Goal: Task Accomplishment & Management: Complete application form

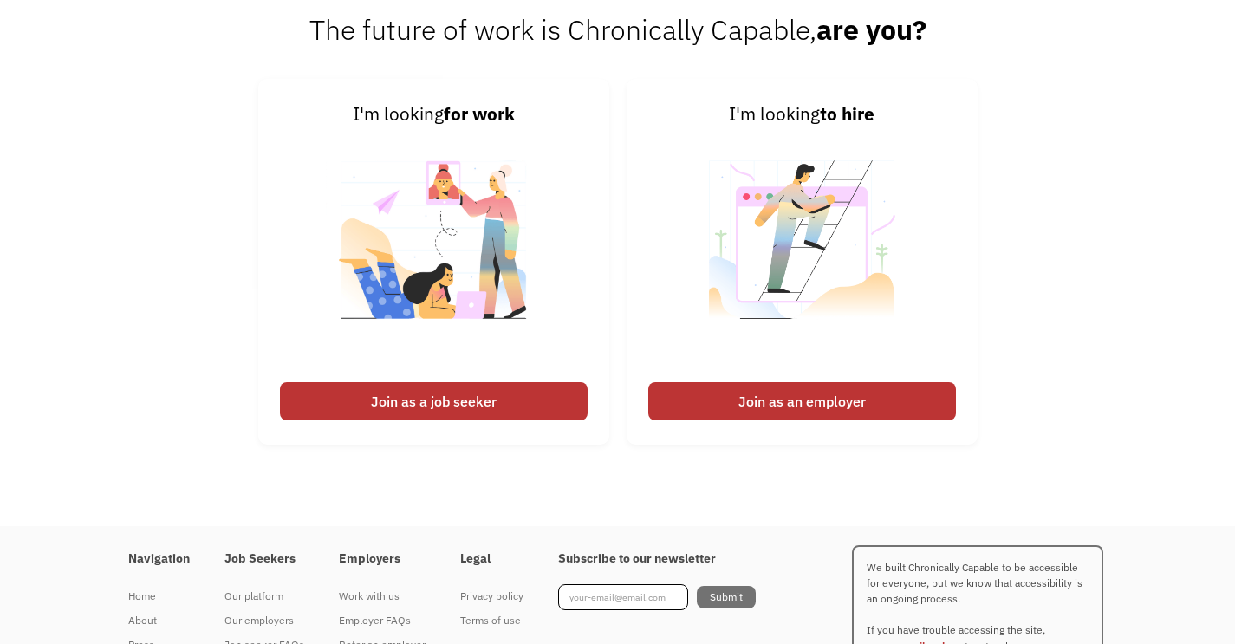
scroll to position [4075, 0]
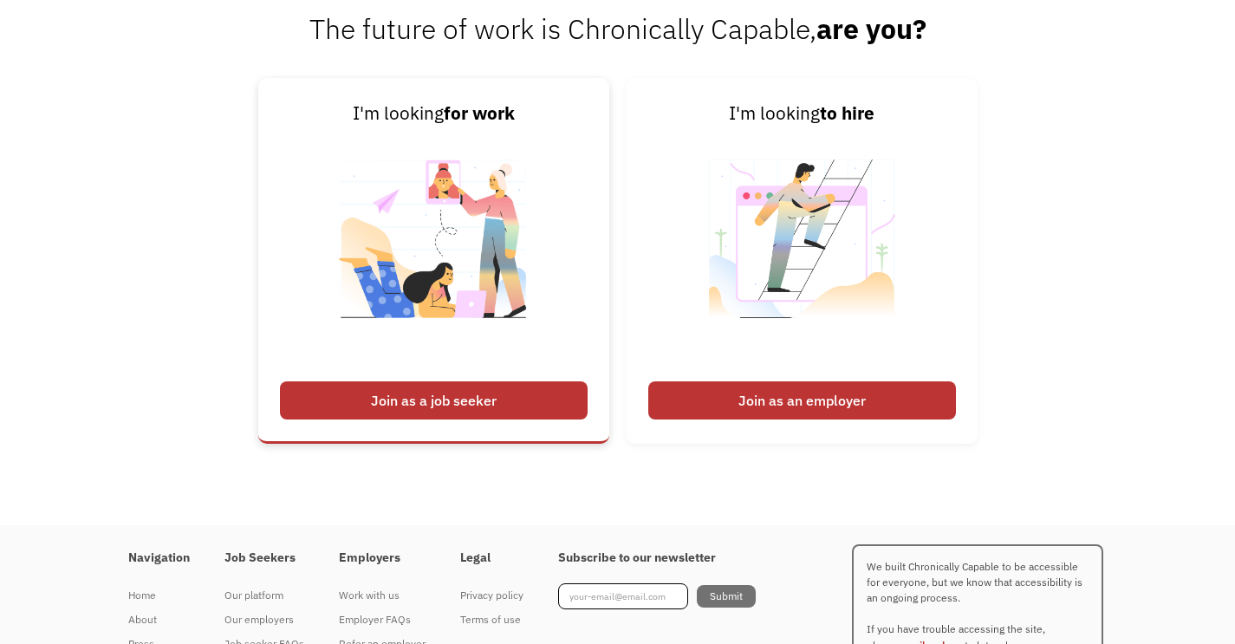
click at [552, 419] on div "Join as a job seeker" at bounding box center [434, 400] width 308 height 38
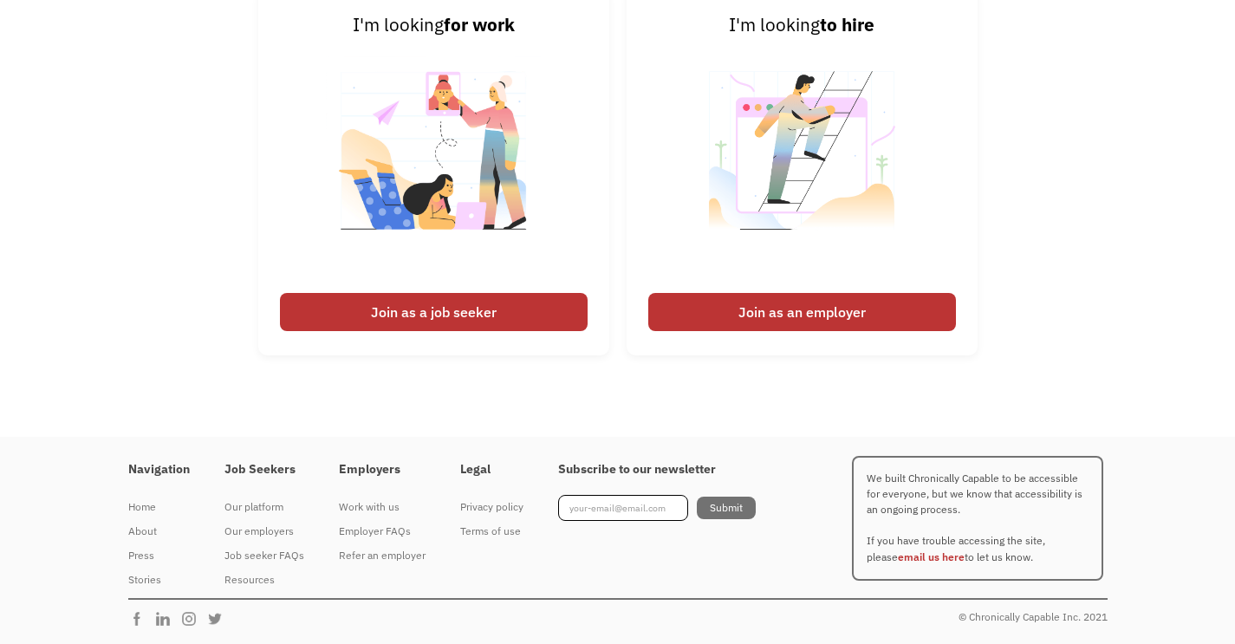
scroll to position [4196, 0]
click at [509, 315] on div "Join as a job seeker" at bounding box center [434, 312] width 308 height 38
click at [452, 217] on img at bounding box center [434, 161] width 216 height 245
click at [516, 347] on link "I'm looking for work Join as a job seeker" at bounding box center [433, 173] width 351 height 366
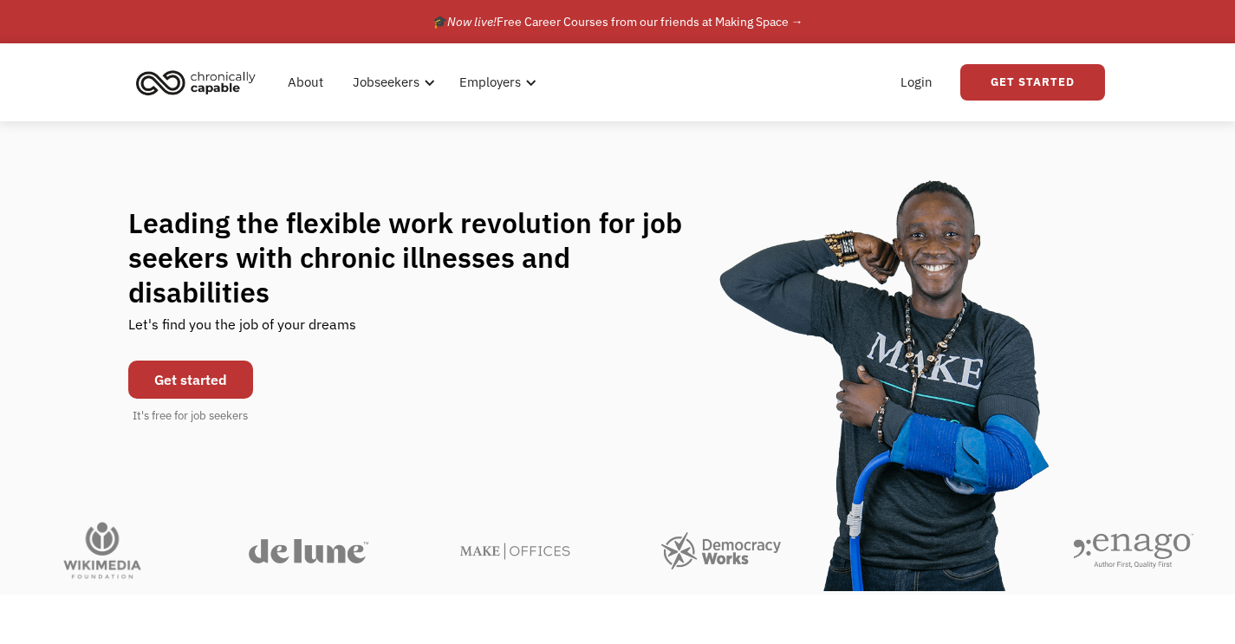
scroll to position [-1, 0]
click at [205, 360] on link "Get started" at bounding box center [190, 379] width 125 height 38
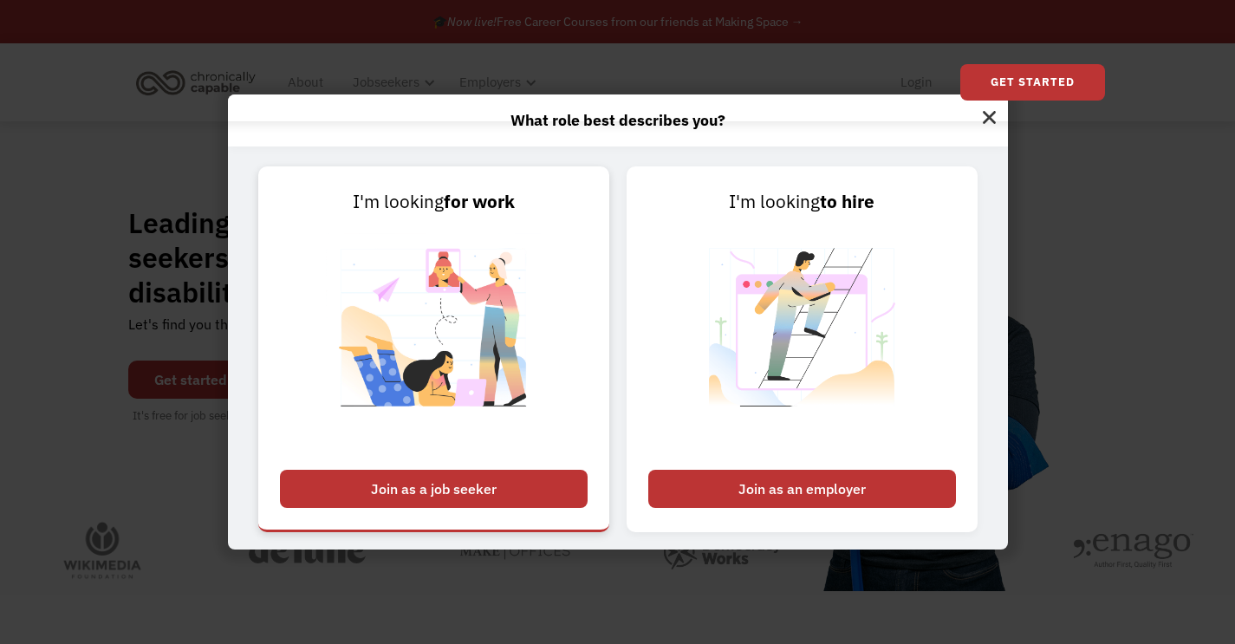
click at [433, 502] on div "Join as a job seeker" at bounding box center [434, 489] width 308 height 38
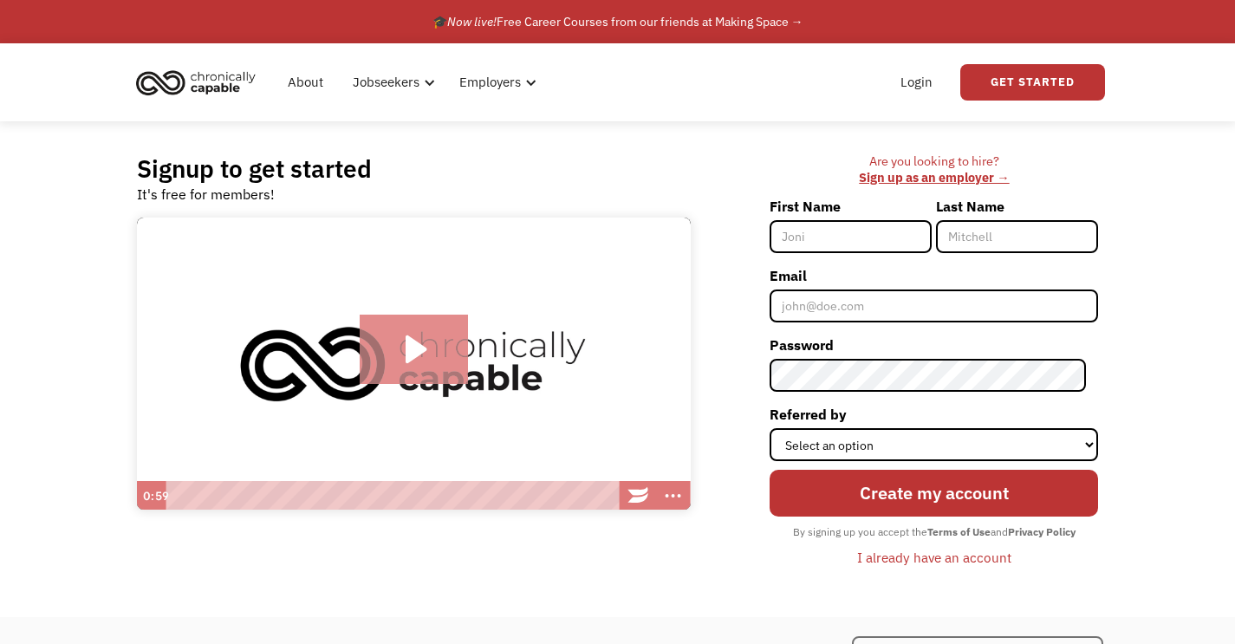
click at [433, 361] on icon "Play Video: Introducing Chronically Capable" at bounding box center [414, 349] width 108 height 69
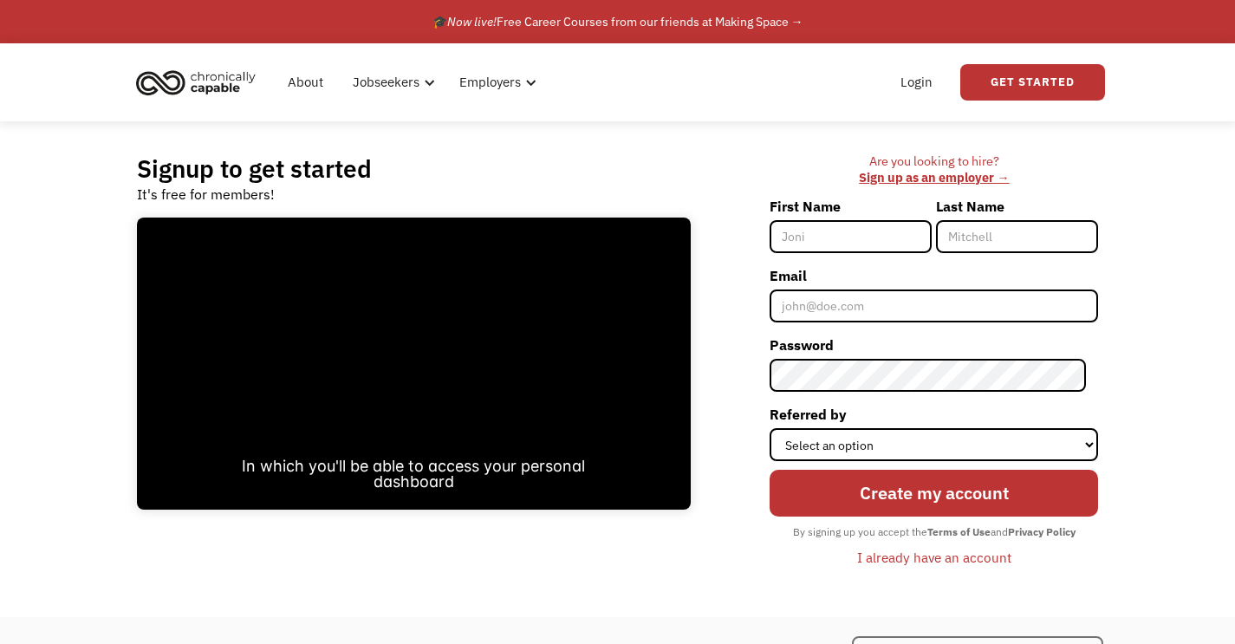
click at [873, 235] on input "First Name" at bounding box center [850, 236] width 162 height 33
type input "Lauren"
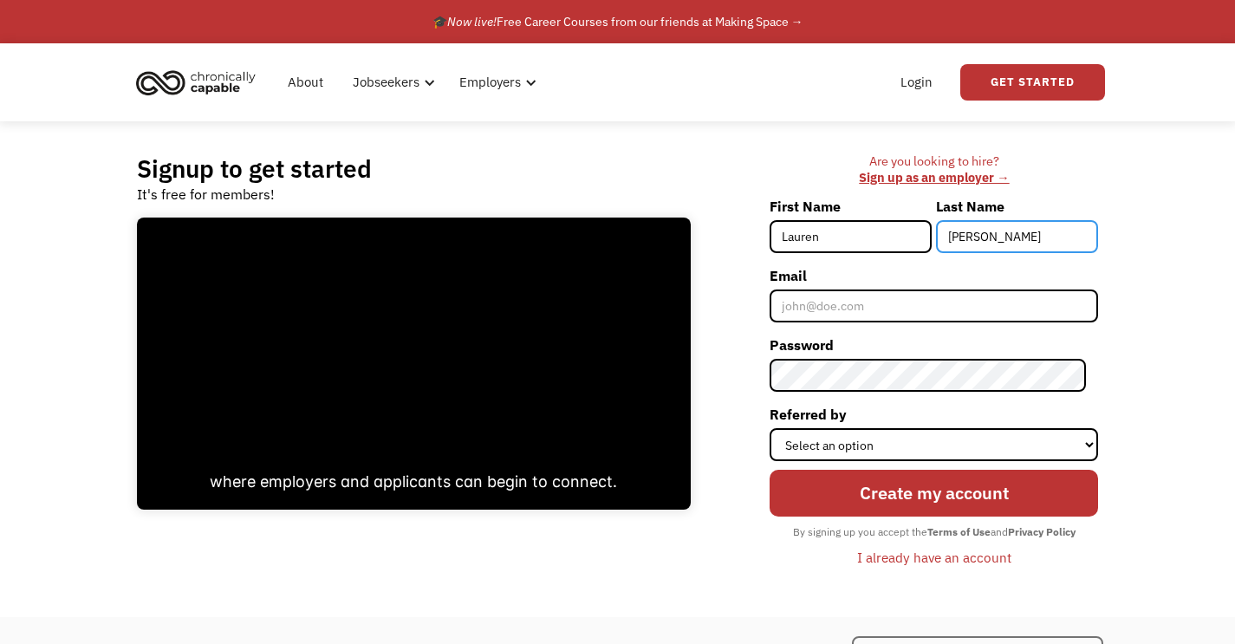
type input "[PERSON_NAME]"
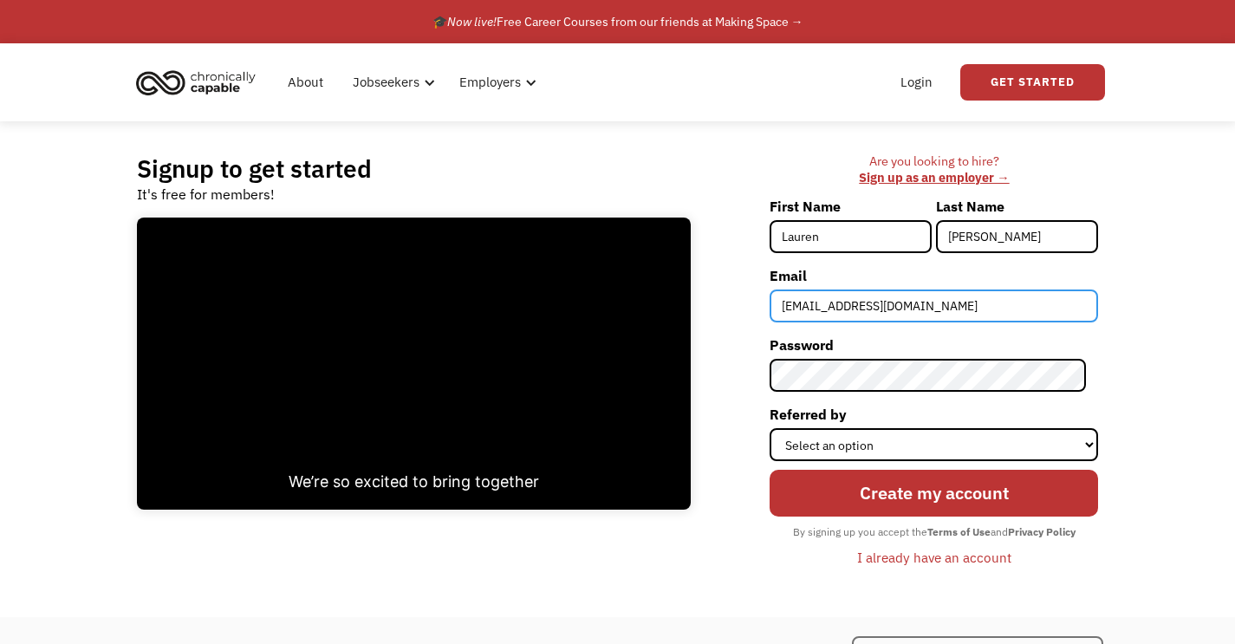
type input "laurenmungar@gmail.com"
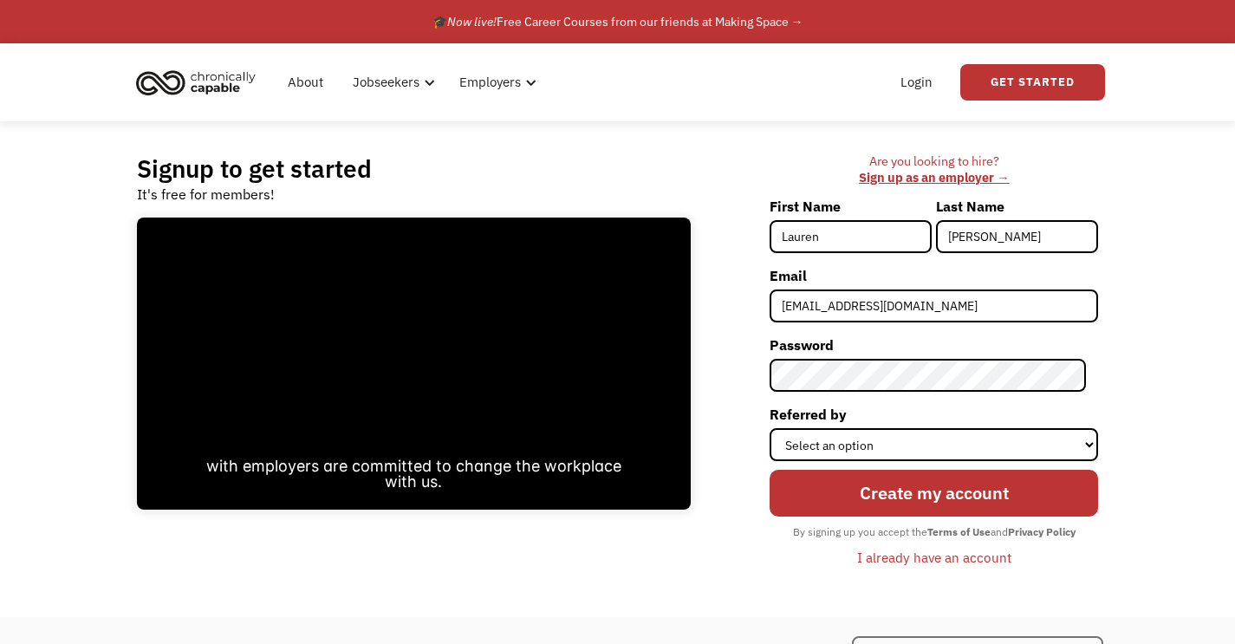
click at [1106, 386] on div "Are you looking to hire? ‍ Sign up as an employer → First Name Lauren Last Name…" at bounding box center [903, 368] width 408 height 431
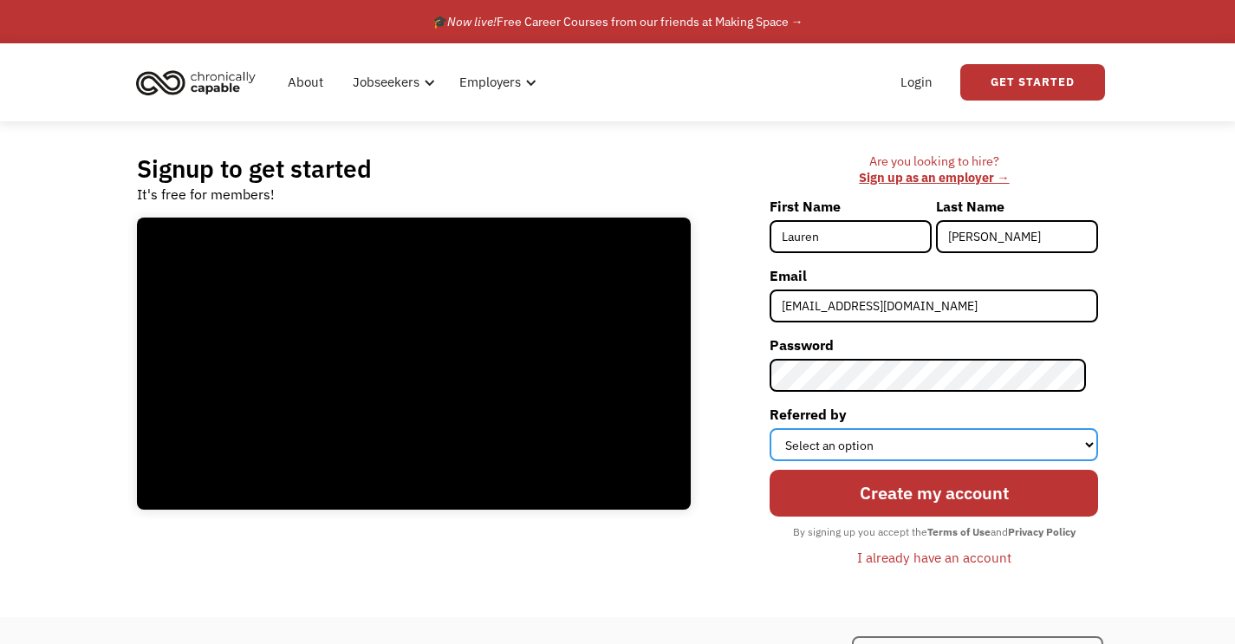
select select "Other"
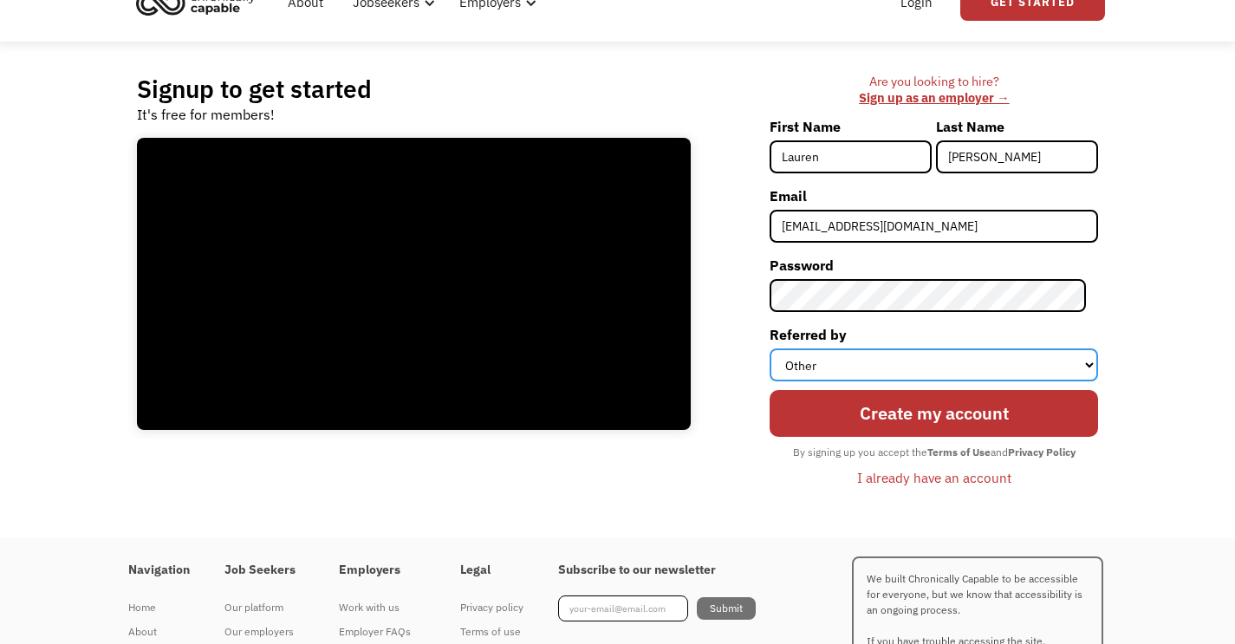
scroll to position [64, 0]
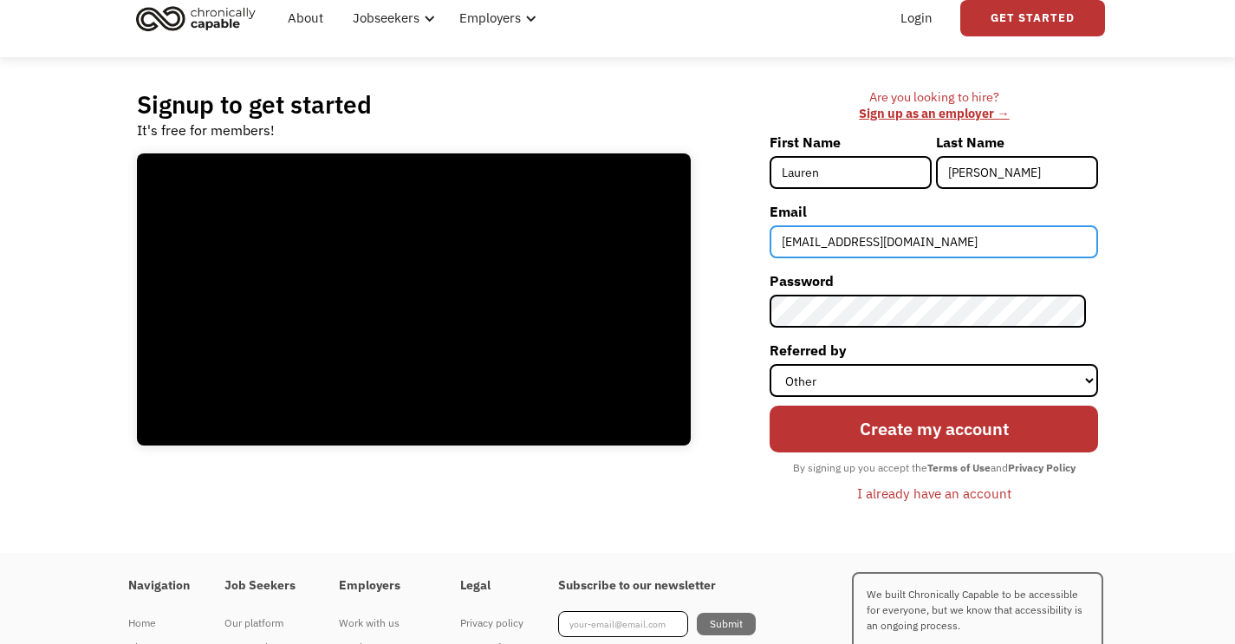
click at [869, 241] on input "laurenmungar@gmail.com" at bounding box center [933, 241] width 328 height 33
drag, startPoint x: 840, startPoint y: 243, endPoint x: 753, endPoint y: 243, distance: 86.6
click at [753, 243] on div "Are you looking to hire? ‍ Sign up as an employer → First Name Lauren Last Name…" at bounding box center [903, 304] width 391 height 431
type input "[PERSON_NAME][DOMAIN_NAME][EMAIL_ADDRESS][DOMAIN_NAME]"
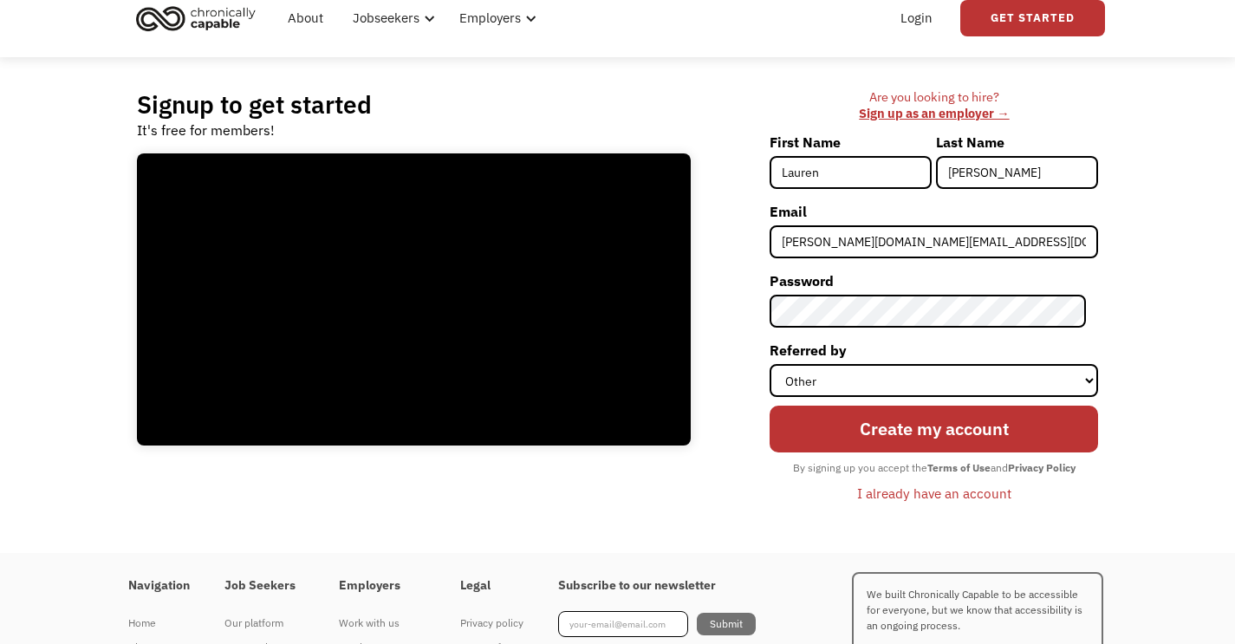
click at [1130, 513] on div "Signup to get started It's free for members! Click for sound @keyframes VOLUME_…" at bounding box center [617, 305] width 1235 height 496
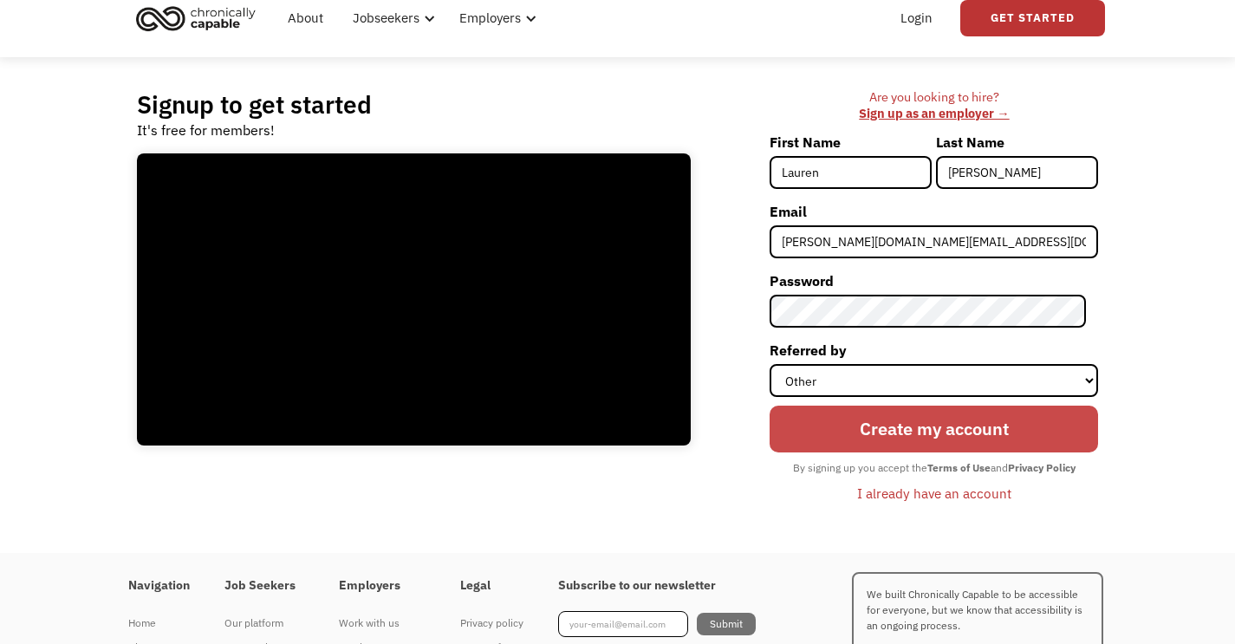
click at [1064, 425] on input "Create my account" at bounding box center [933, 428] width 328 height 47
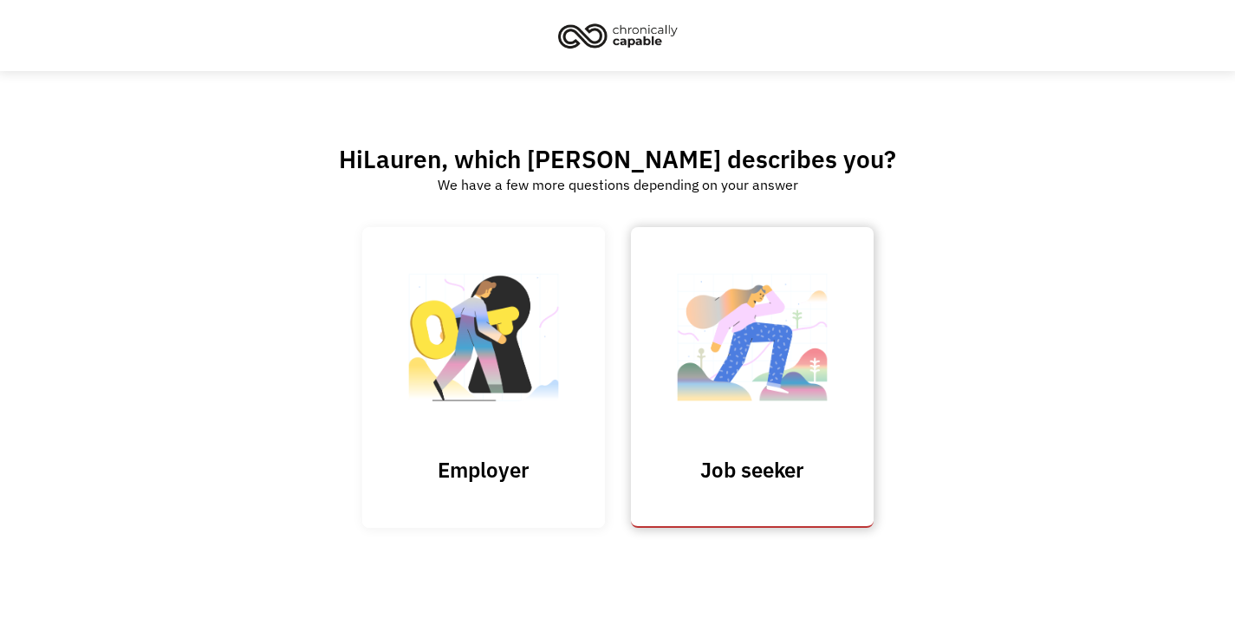
click at [714, 319] on img at bounding box center [751, 346] width 173 height 169
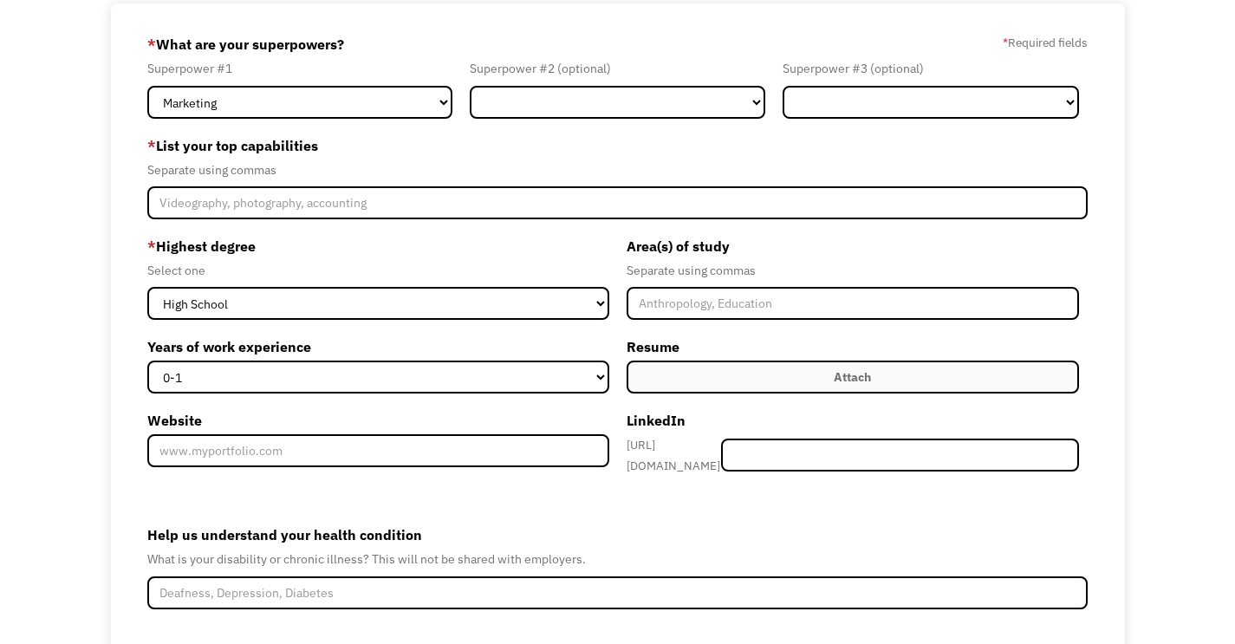
scroll to position [95, 0]
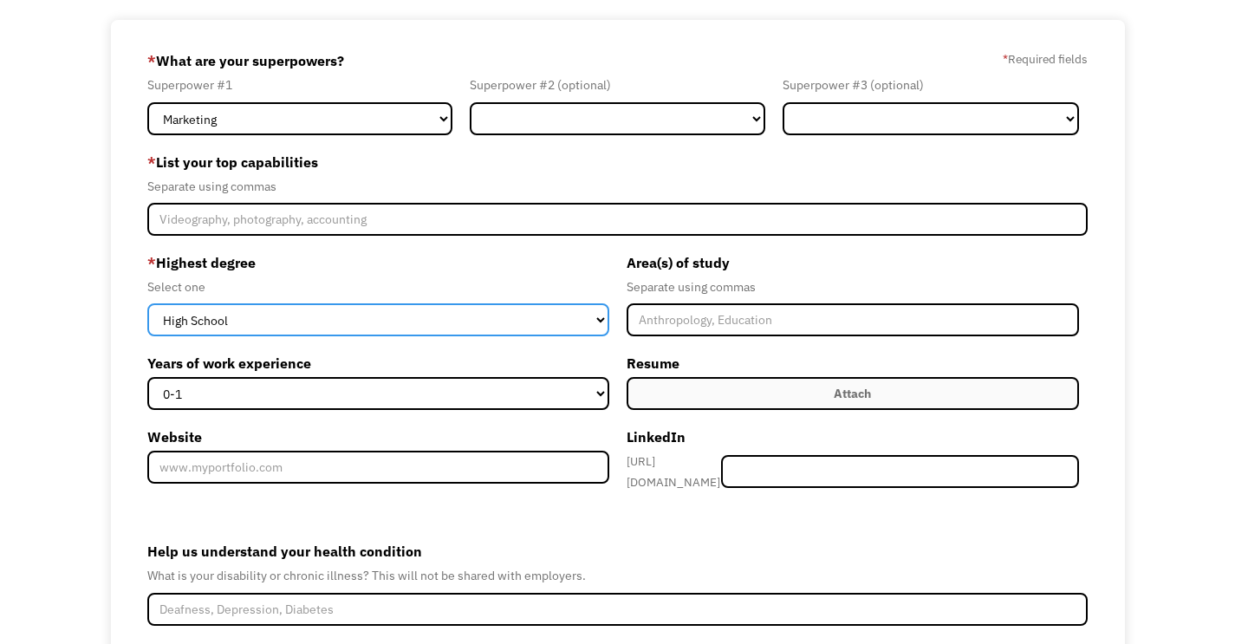
click at [503, 308] on select "High School Associates Bachelors Master's PhD" at bounding box center [377, 319] width 461 height 33
select select "bachelors"
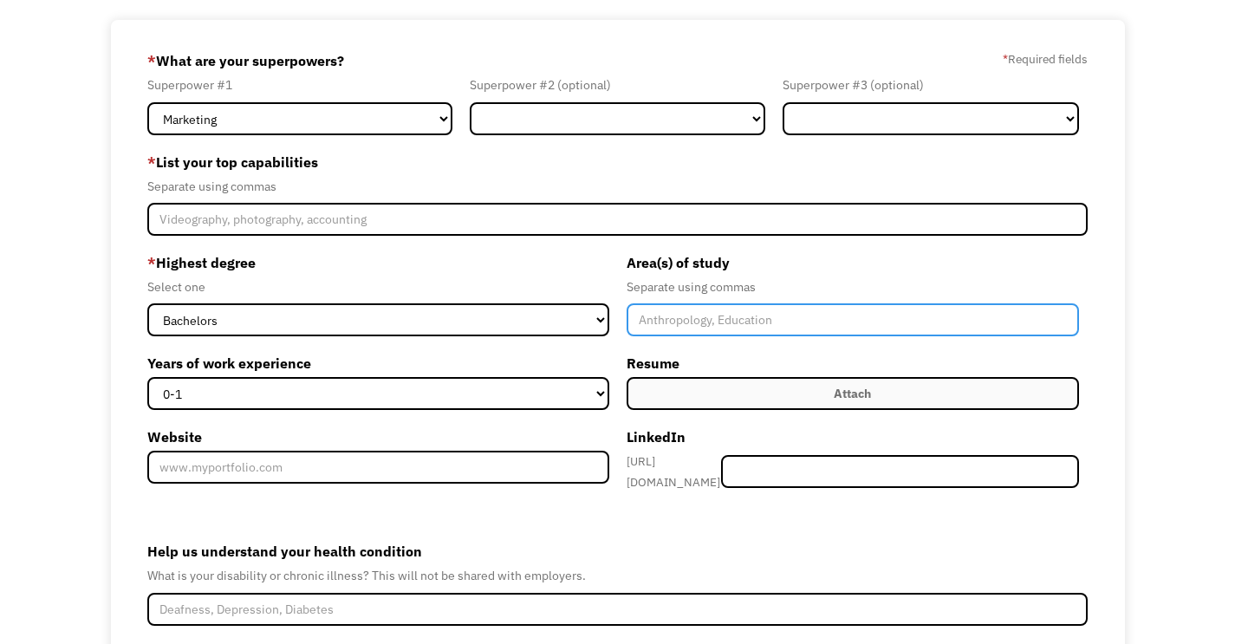
click at [636, 330] on input "Member-Create-Step1" at bounding box center [852, 319] width 452 height 33
type input "English"
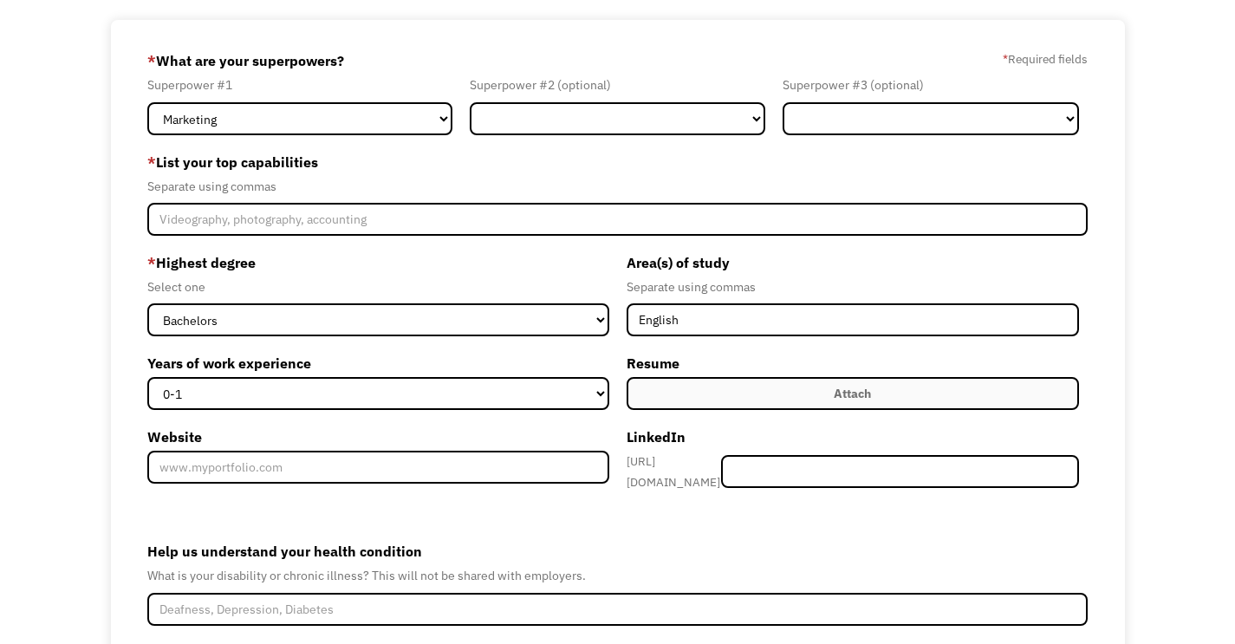
click at [490, 412] on div "* Highest degree Select one High School Associates Bachelors Master's PhD Years…" at bounding box center [382, 373] width 470 height 248
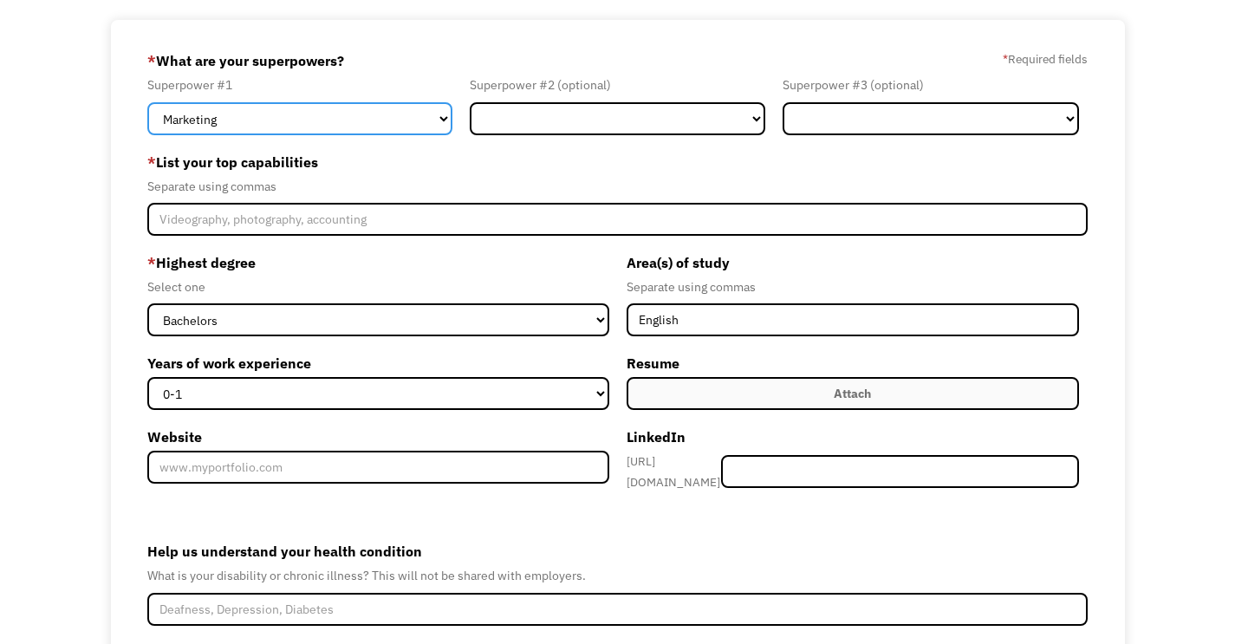
select select "Administration"
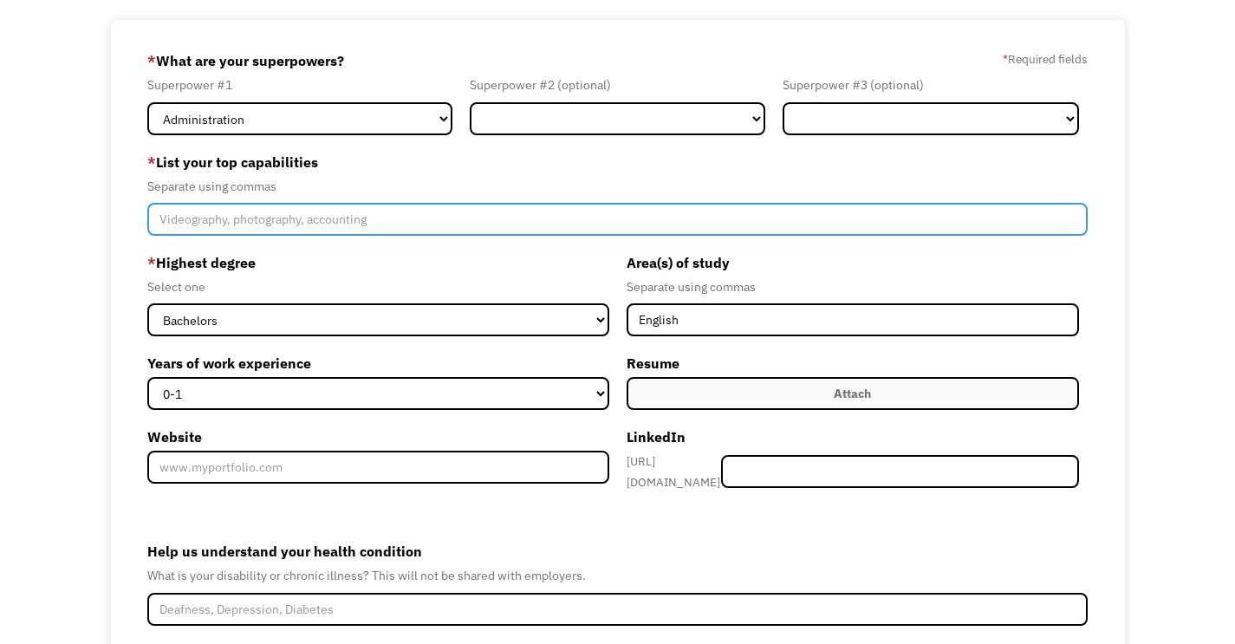
click at [705, 220] on input "Member-Create-Step1" at bounding box center [617, 219] width 940 height 33
type input "scheduling, typing, proofreading,"
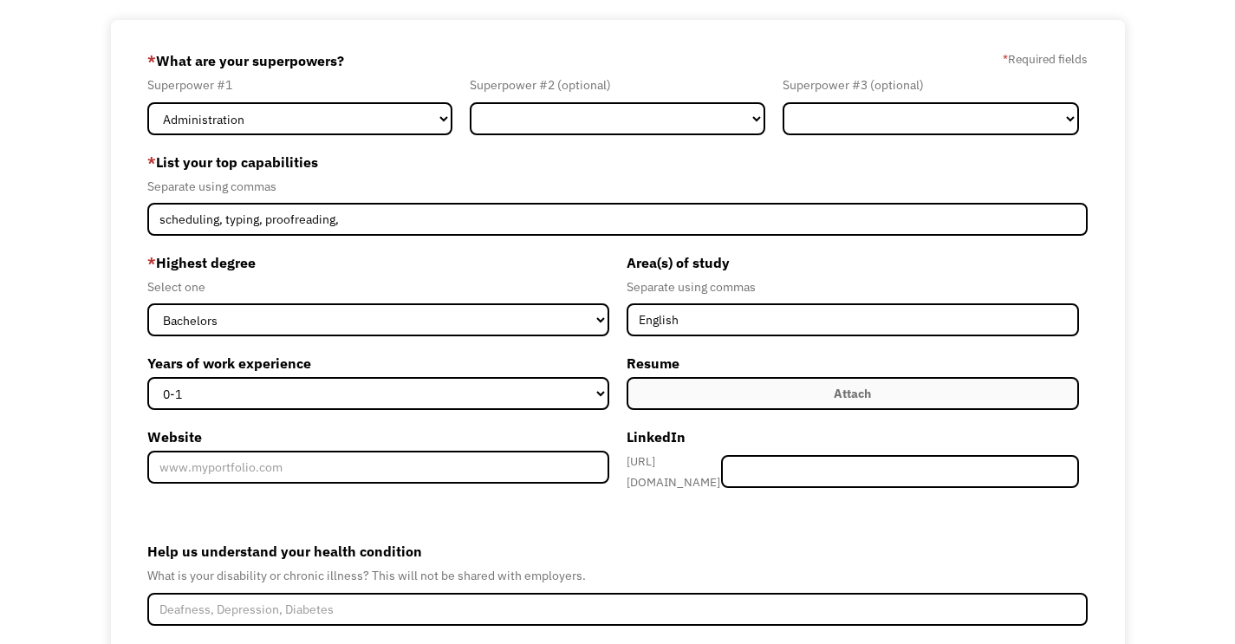
click at [723, 390] on label "Attach" at bounding box center [852, 393] width 452 height 33
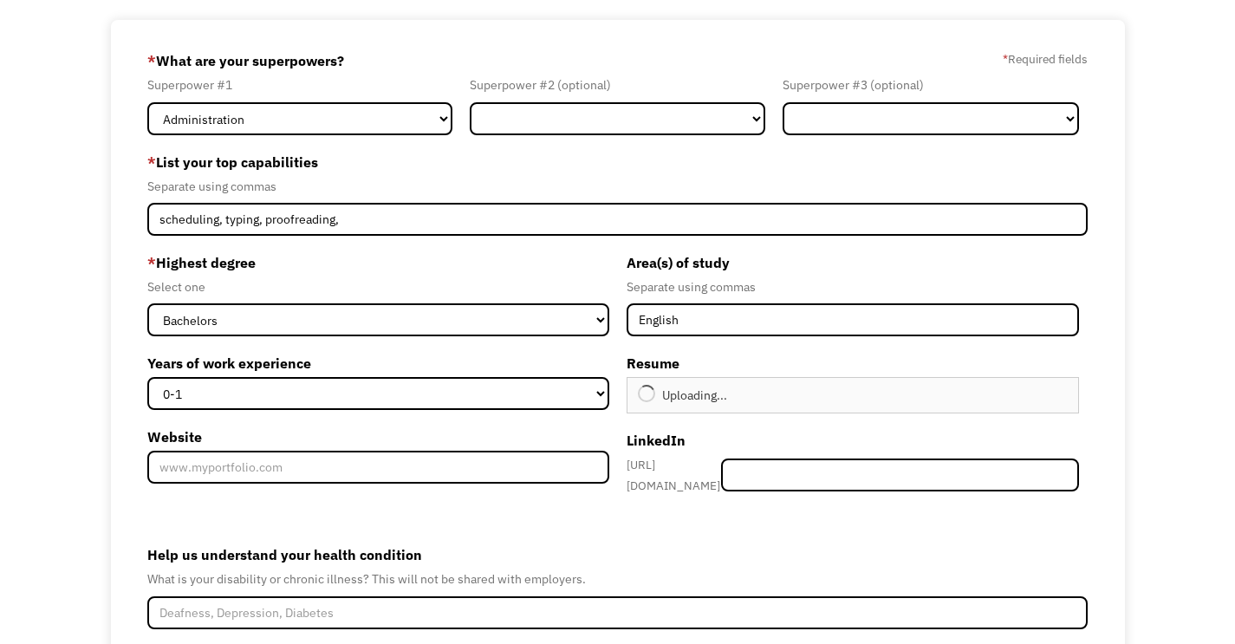
type input "Continue"
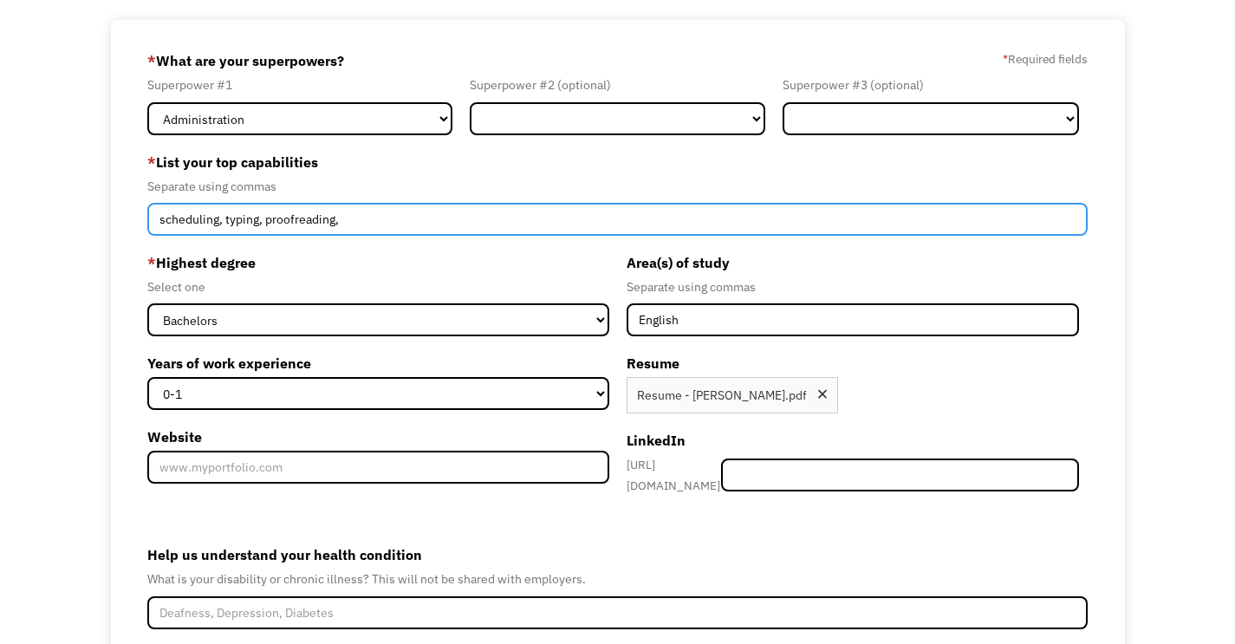
click at [224, 219] on input "scheduling, typing, proofreading," at bounding box center [617, 219] width 940 height 33
click at [405, 217] on input "scheduling, data entry, typing, proofreading," at bounding box center [617, 219] width 940 height 33
click at [159, 219] on input "scheduling, data entry, typing, proofreading, attention to detail," at bounding box center [617, 219] width 940 height 33
drag, startPoint x: 598, startPoint y: 218, endPoint x: 491, endPoint y: 219, distance: 106.6
click at [491, 219] on input "computer skills, scheduling, data entry, typing, proofreading, attention to det…" at bounding box center [617, 219] width 940 height 33
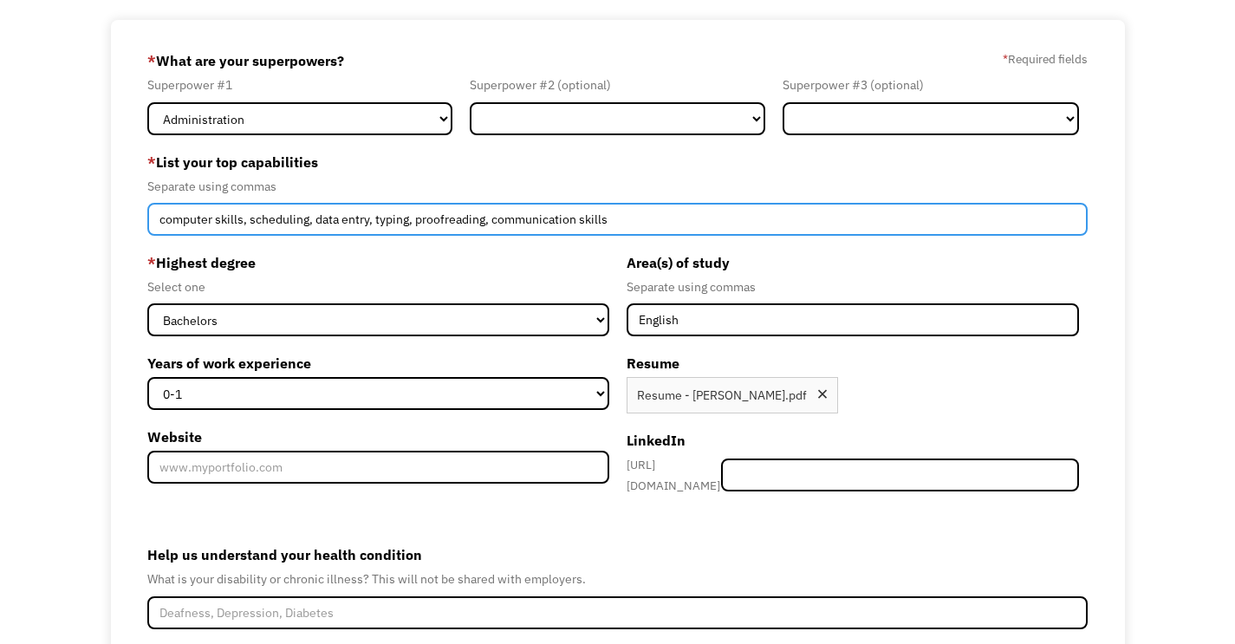
click at [495, 218] on input "computer skills, scheduling, data entry, typing, proofreading, communication sk…" at bounding box center [617, 219] width 940 height 33
click at [720, 219] on input "computer skills, scheduling, data entry, typing, proofreading, written and verb…" at bounding box center [617, 219] width 940 height 33
click at [714, 219] on input "computer skills, scheduling, data entry, typing, proofreading, written and verb…" at bounding box center [617, 219] width 940 height 33
click at [877, 218] on input "computer skills, scheduling, data entry, typing, proofreading, written and verb…" at bounding box center [617, 219] width 940 height 33
click at [491, 216] on input "computer skills, scheduling, data entry, typing, proofreading, written and verb…" at bounding box center [617, 219] width 940 height 33
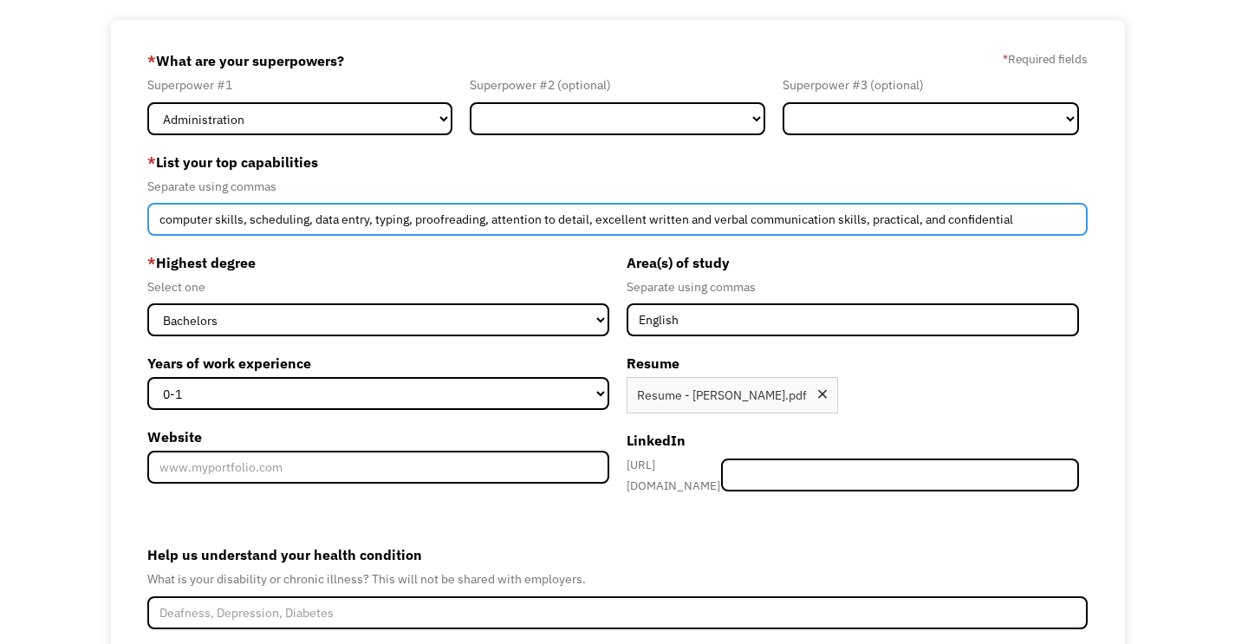
click at [869, 216] on input "computer skills, scheduling, data entry, typing, proofreading, attention to det…" at bounding box center [617, 219] width 940 height 33
click at [950, 222] on input "computer skills, scheduling, data entry, typing, proofreading, attention to det…" at bounding box center [617, 219] width 940 height 33
click at [164, 219] on input "computer skills, scheduling, data entry, typing, proofreading, attention to det…" at bounding box center [617, 219] width 940 height 33
type input "advanced computer skills, scheduling, data entry, typing, proofreading, attenti…"
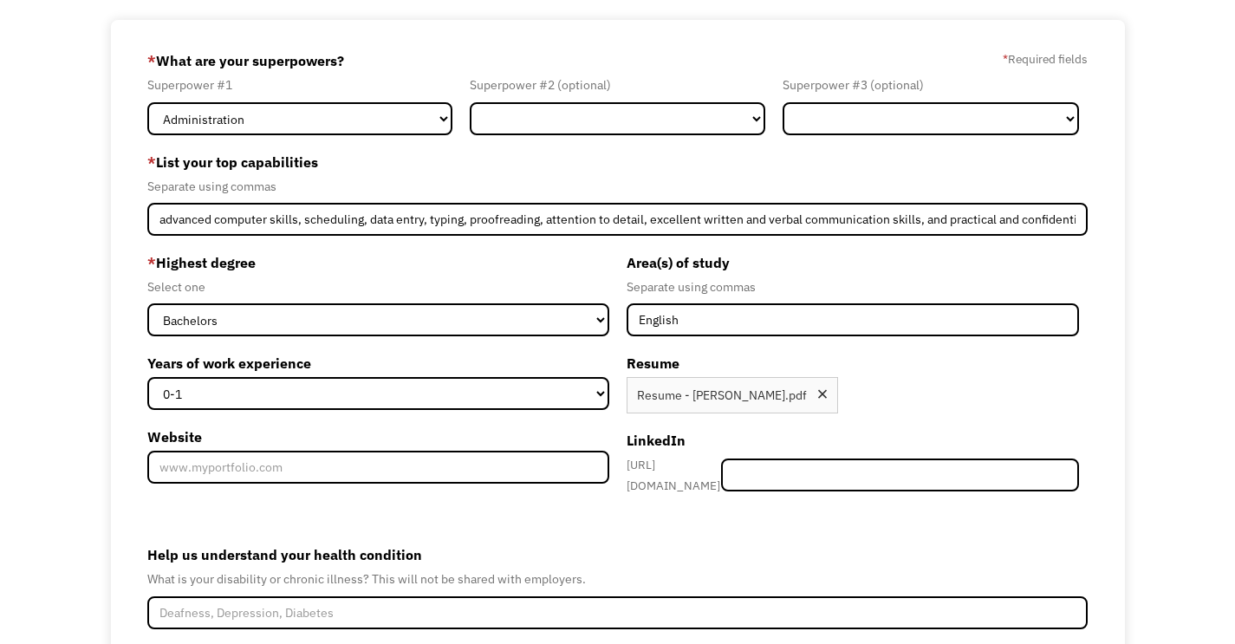
click at [296, 249] on label "* Highest degree" at bounding box center [377, 263] width 461 height 28
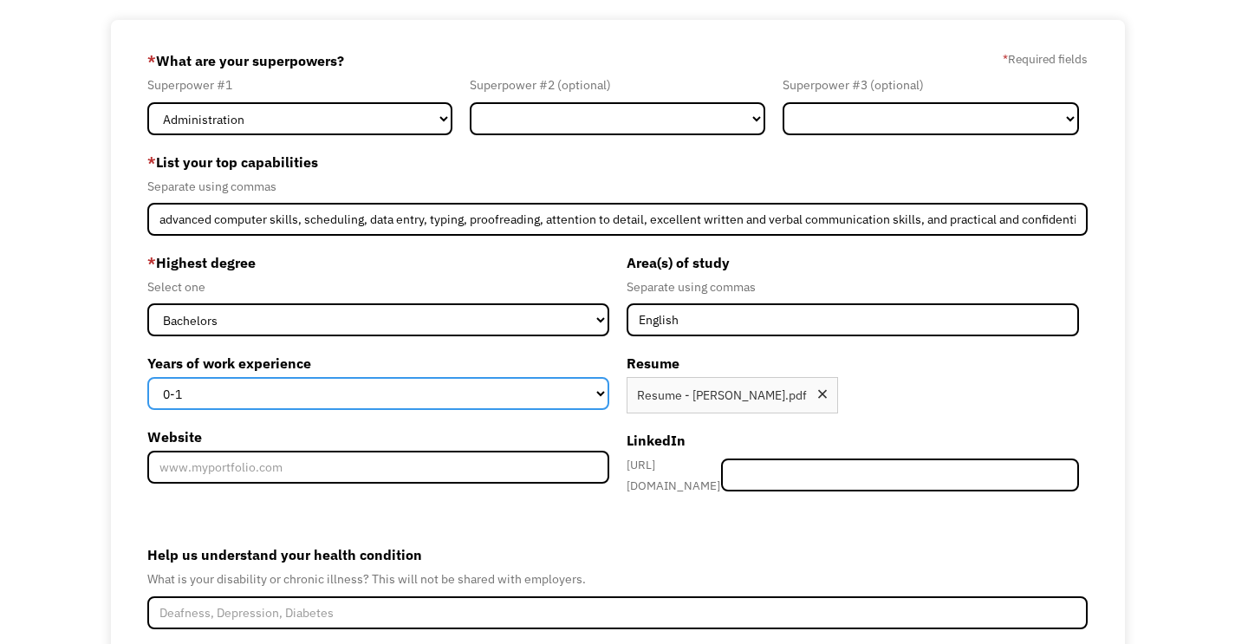
click at [430, 394] on select "0-1 2-4 5-10 11-15 15+" at bounding box center [377, 393] width 461 height 33
select select "11-15"
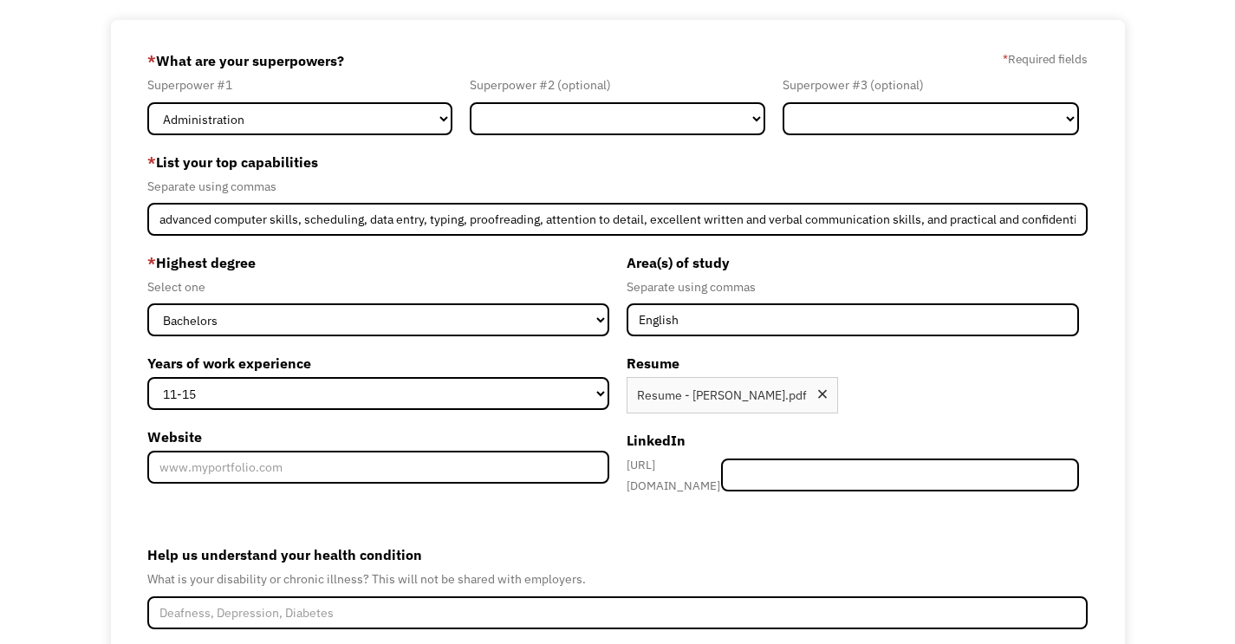
click at [557, 525] on form "68a8c6c6076185523daa1640 ungar.email@gmail.com Lauren Ungar Other * What are yo…" at bounding box center [617, 397] width 940 height 700
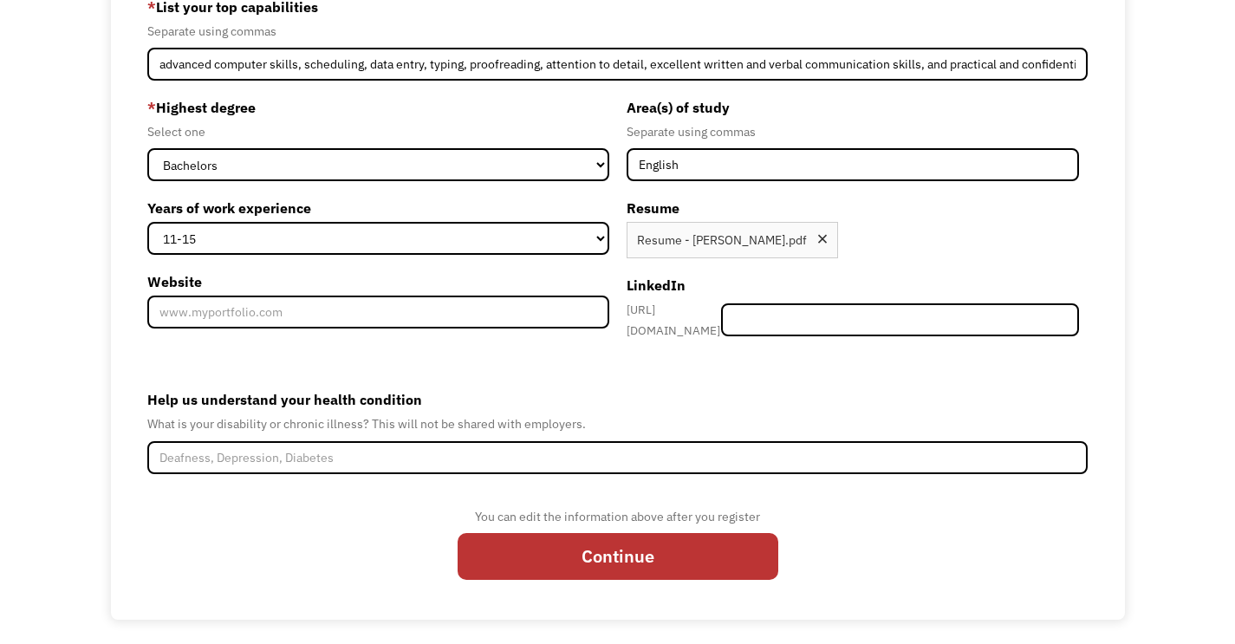
scroll to position [250, 0]
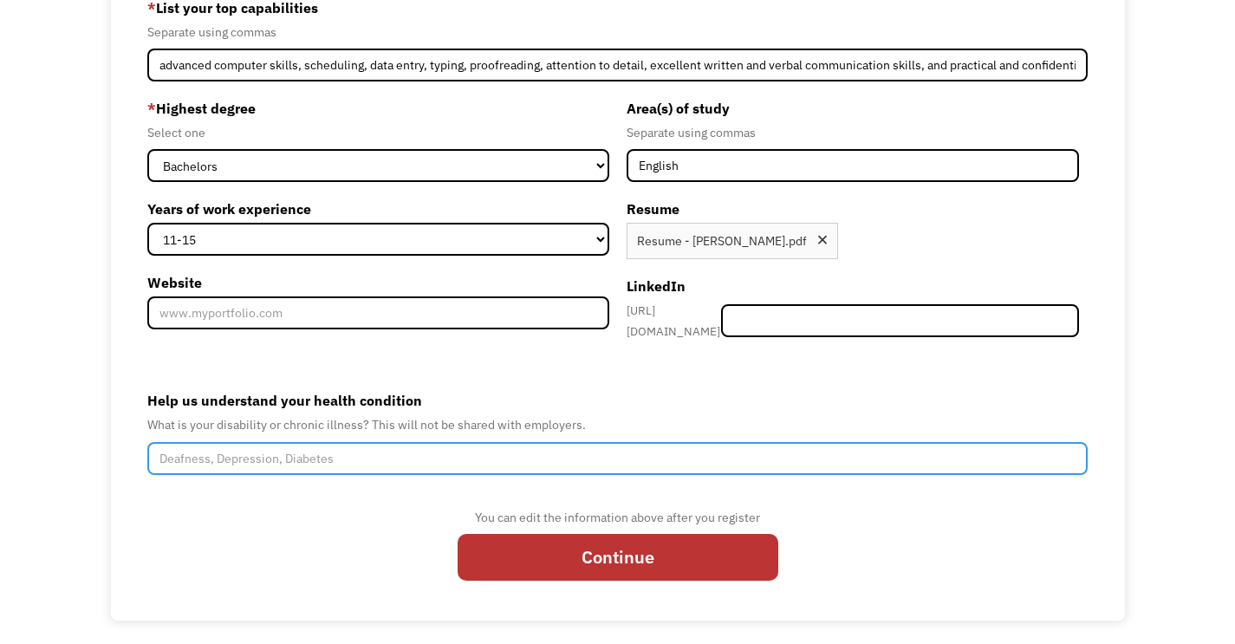
click at [386, 450] on input "Help us understand your health condition" at bounding box center [617, 458] width 940 height 33
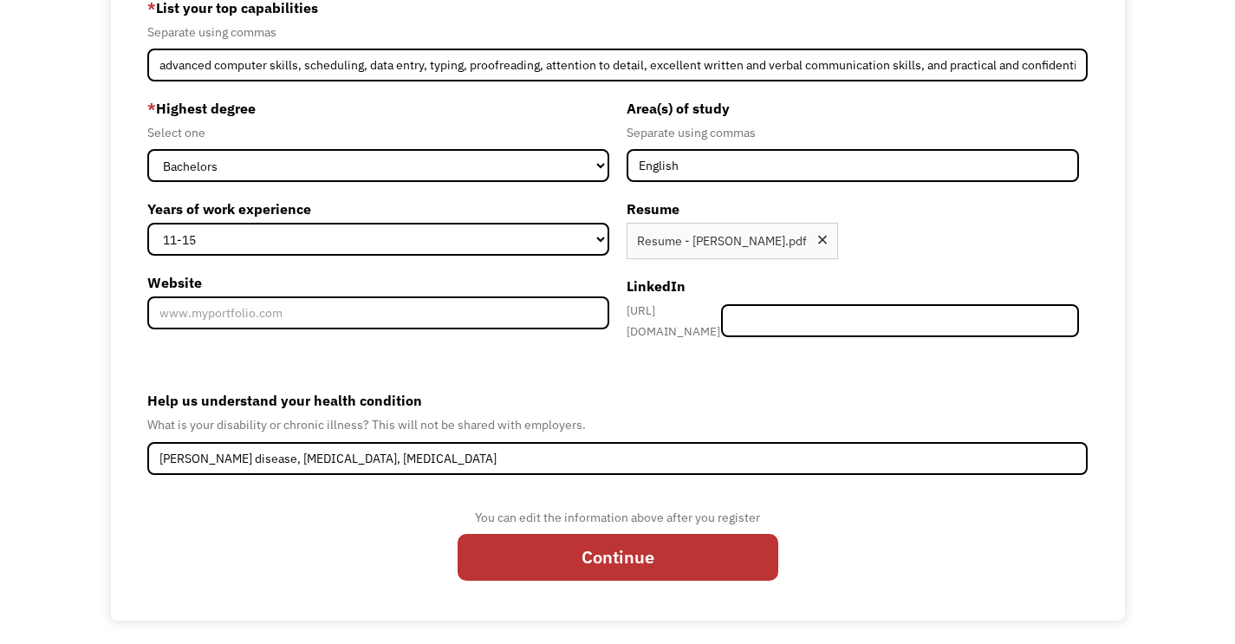
click at [385, 507] on div "You can edit the information above after you register Continue" at bounding box center [617, 550] width 940 height 87
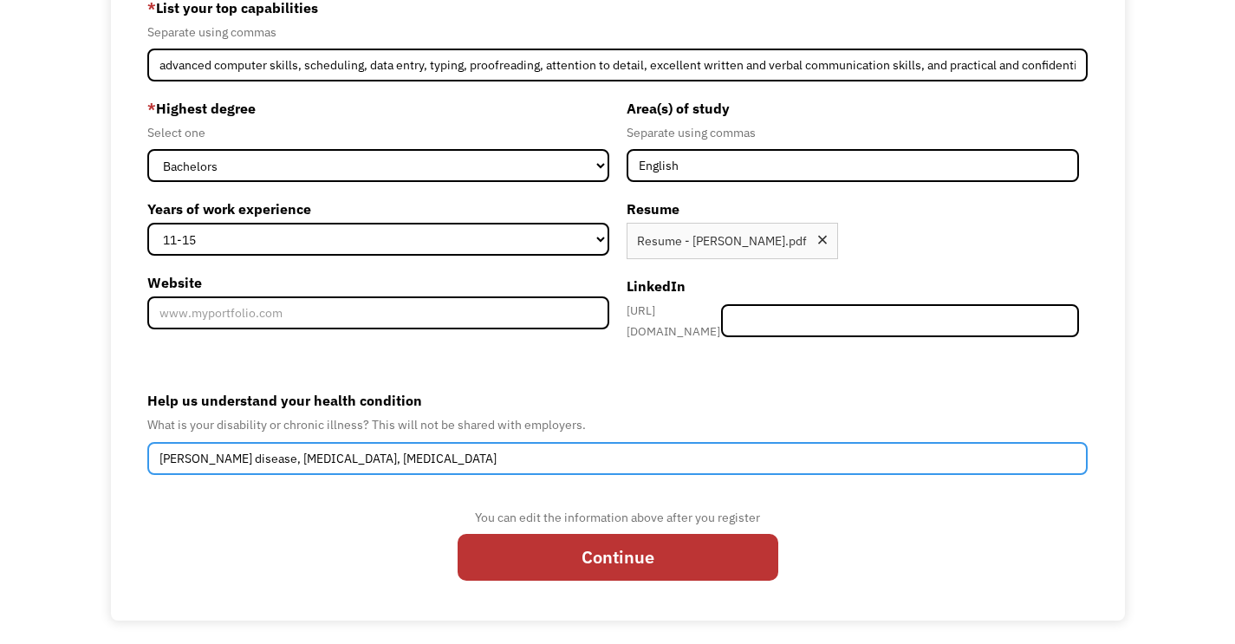
click at [259, 454] on input "Sjogren's disease, migraines, myopathy" at bounding box center [617, 458] width 940 height 33
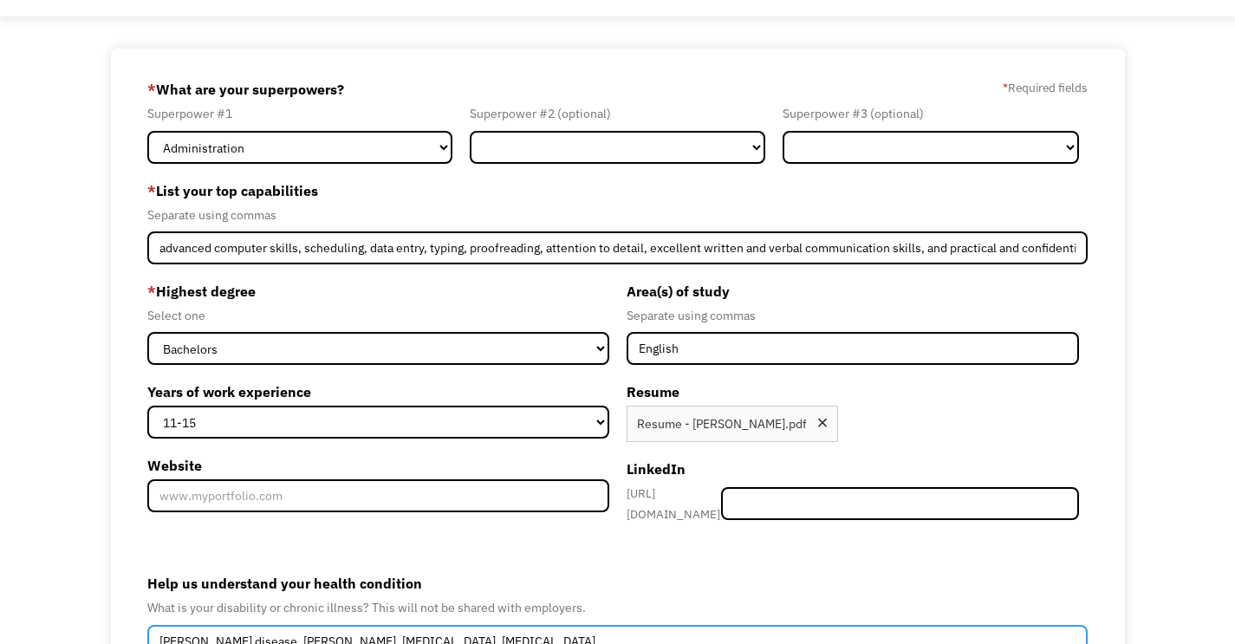
scroll to position [59, 0]
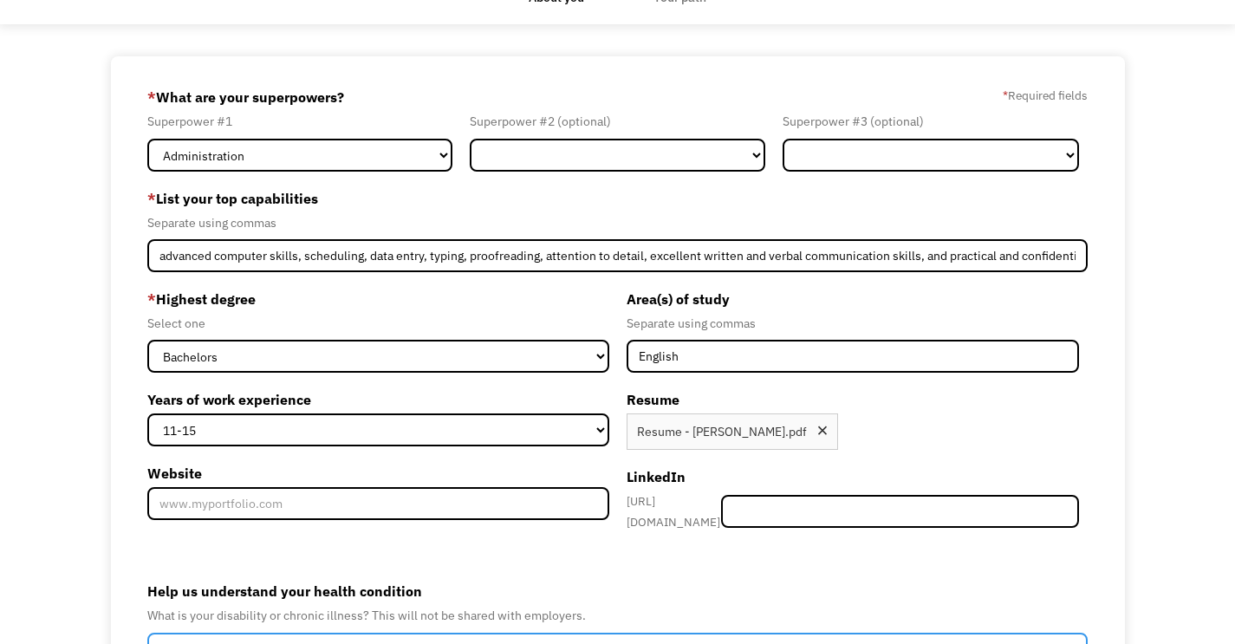
type input "Sjogren's disease, Hashimoto's, migraines, myopathy"
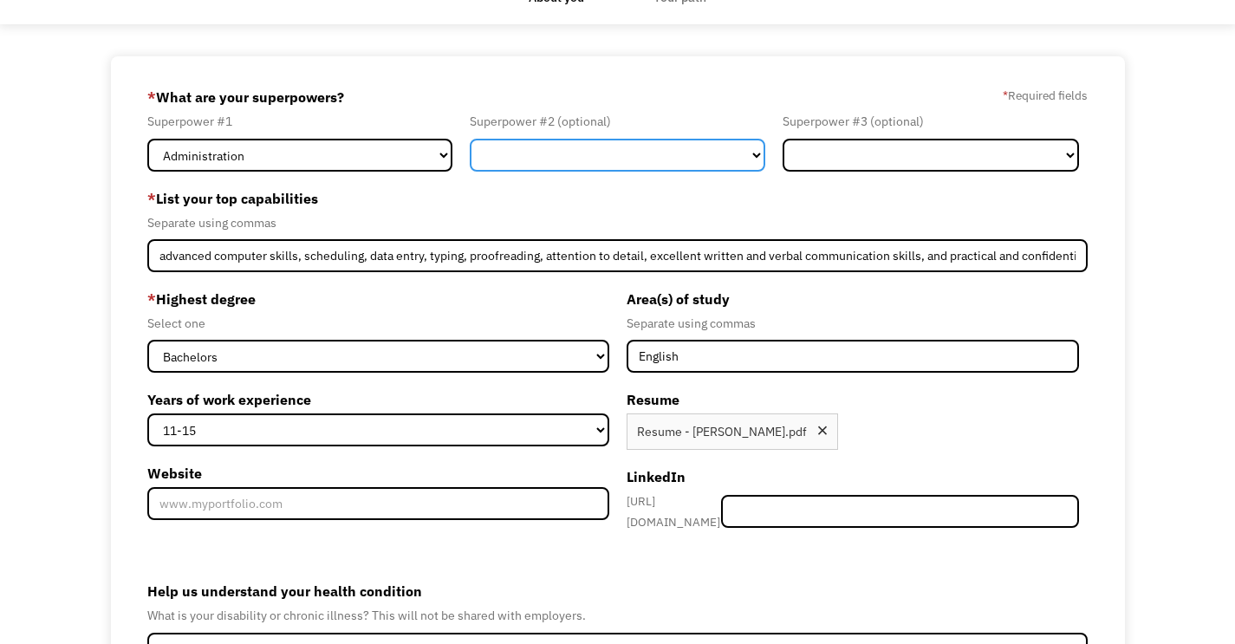
select select "Healthcare"
select select "Member-Create-Step1"
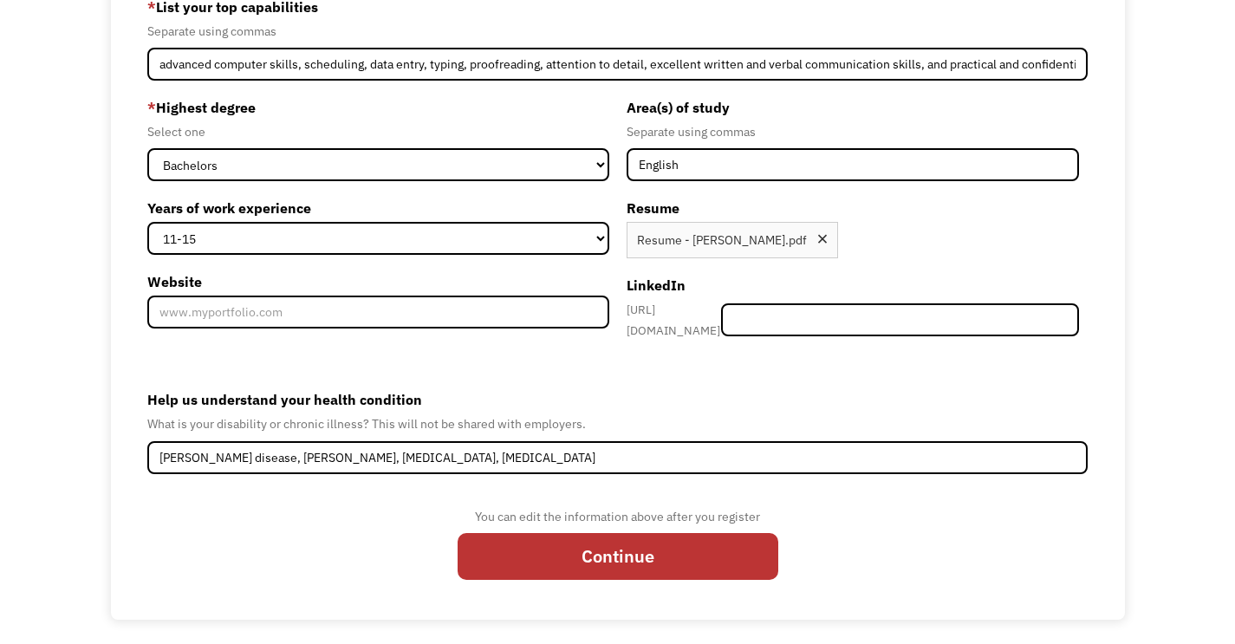
scroll to position [250, 0]
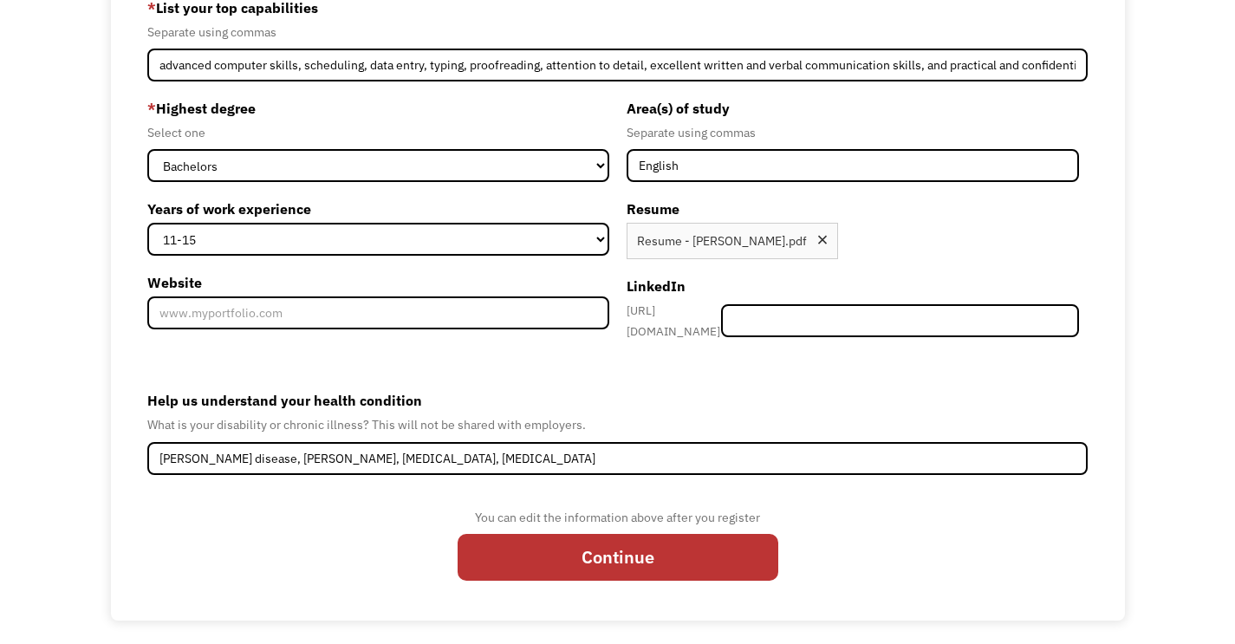
click at [624, 394] on label "Help us understand your health condition" at bounding box center [617, 400] width 940 height 28
click at [624, 442] on input "[PERSON_NAME] disease, [PERSON_NAME], [MEDICAL_DATA], [MEDICAL_DATA]" at bounding box center [617, 458] width 940 height 33
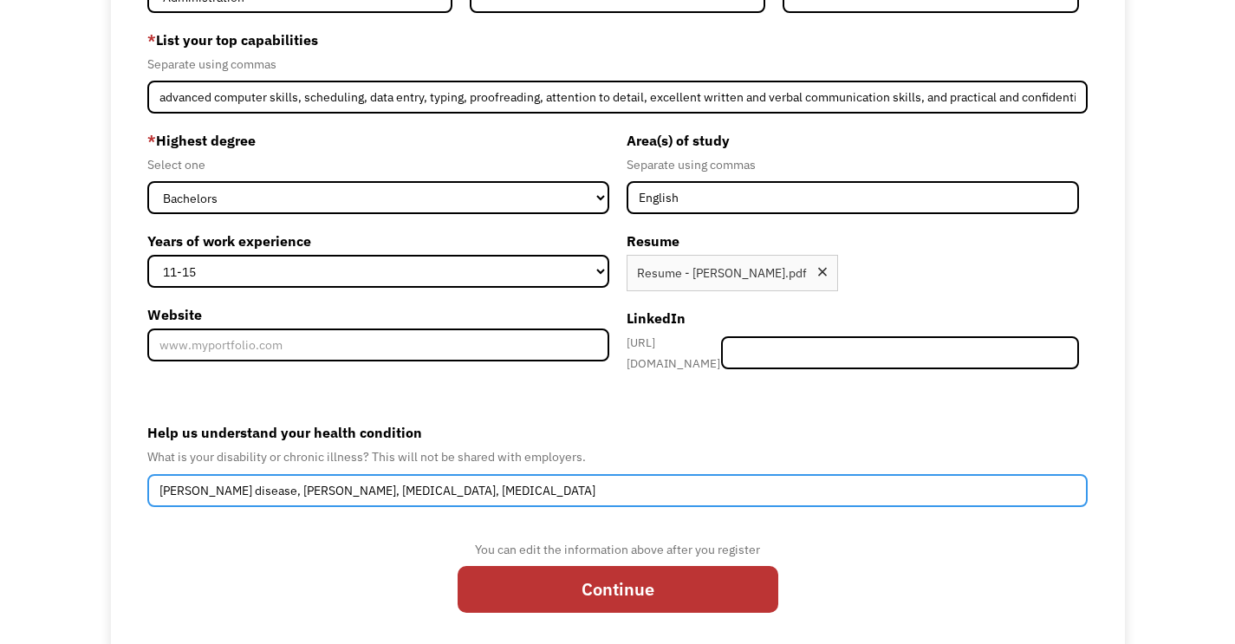
scroll to position [208, 0]
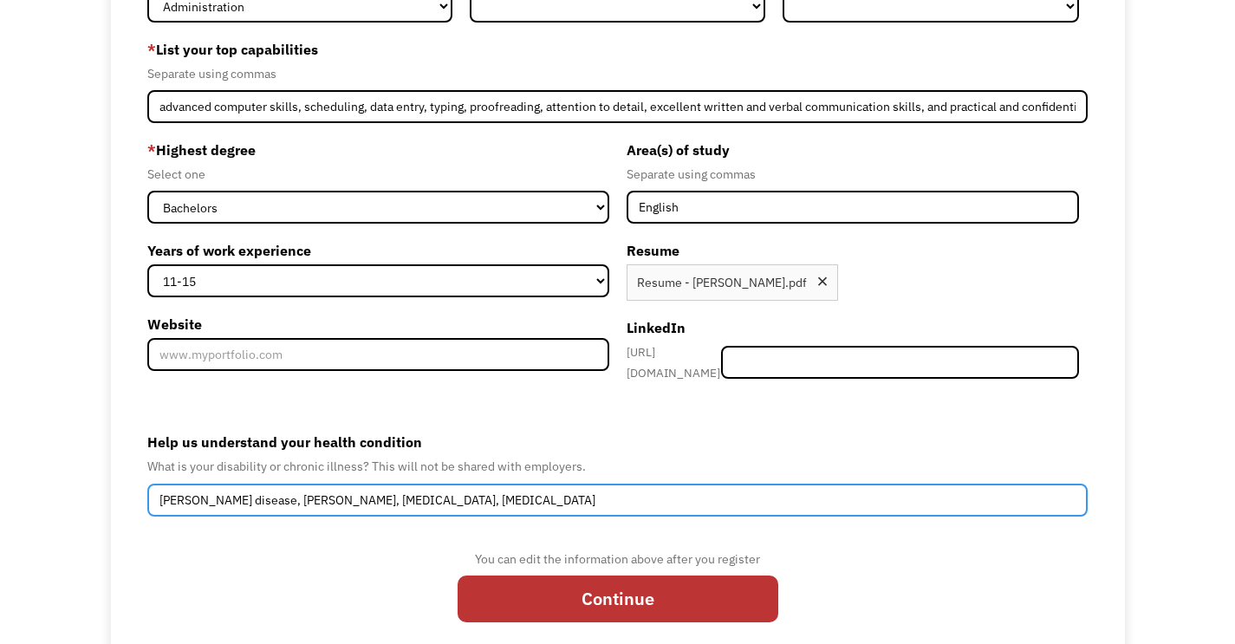
click at [395, 492] on input "[PERSON_NAME] disease, [PERSON_NAME], [MEDICAL_DATA], [MEDICAL_DATA]" at bounding box center [617, 499] width 940 height 33
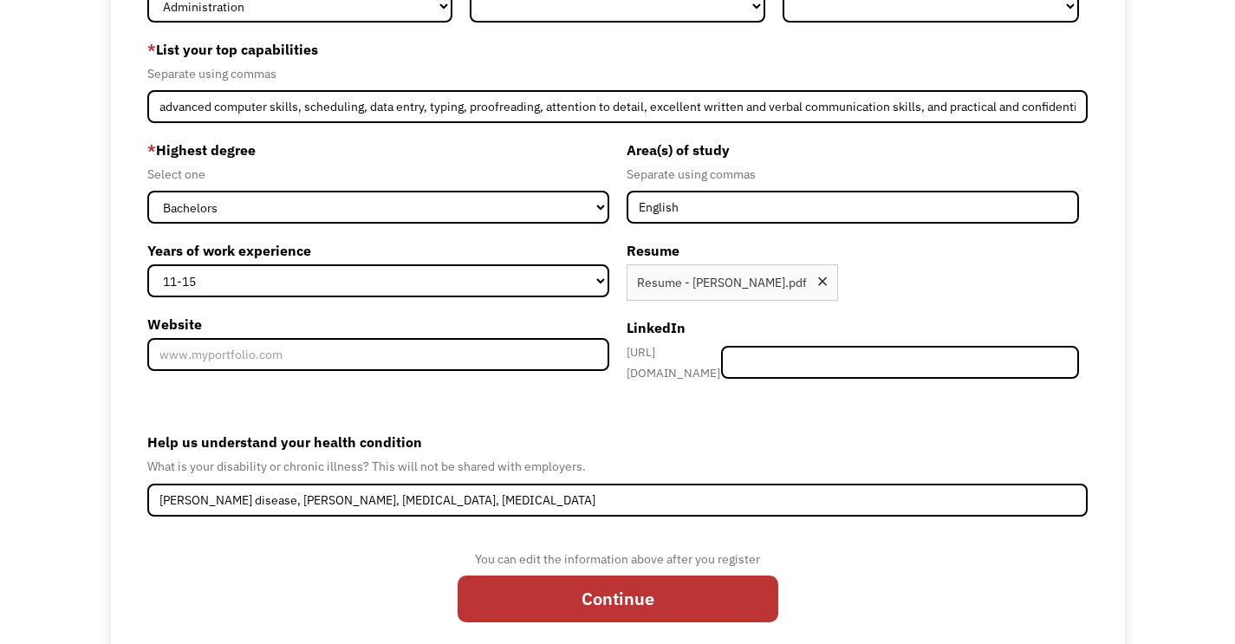
click at [583, 435] on label "Help us understand your health condition" at bounding box center [617, 442] width 940 height 28
click at [583, 483] on input "[PERSON_NAME] disease, [PERSON_NAME], [MEDICAL_DATA], [MEDICAL_DATA]" at bounding box center [617, 499] width 940 height 33
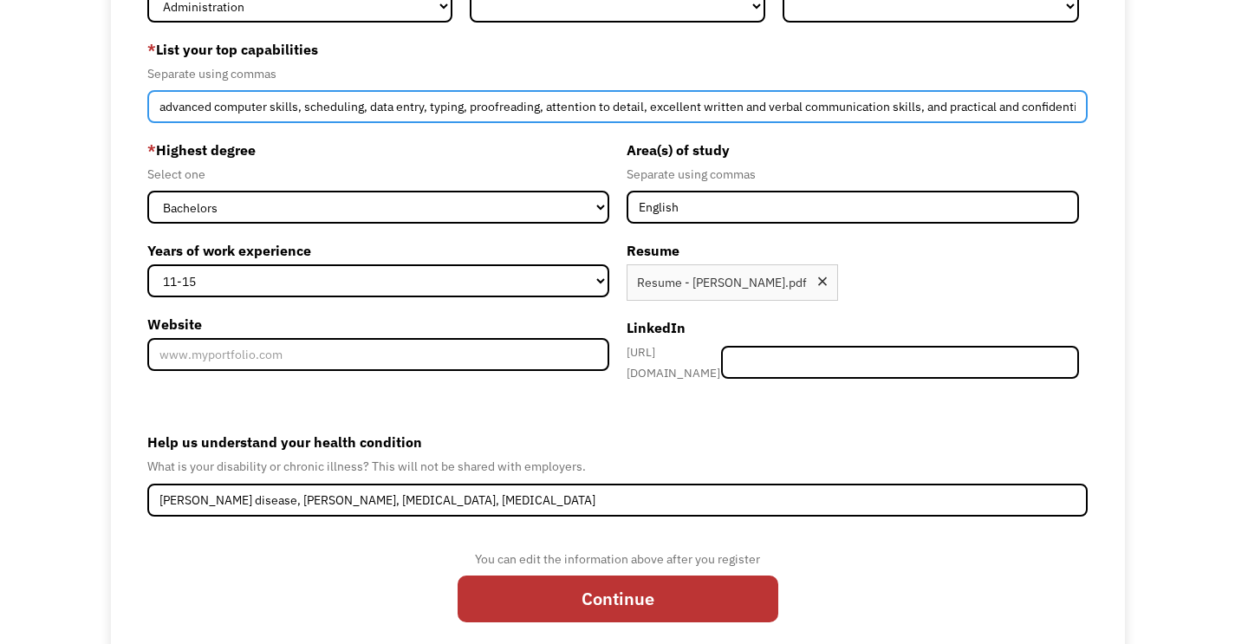
click at [939, 108] on input "advanced computer skills, scheduling, data entry, typing, proofreading, attenti…" at bounding box center [617, 106] width 940 height 33
type input "advanced computer skills, scheduling, data entry, typing, proofreading, attenti…"
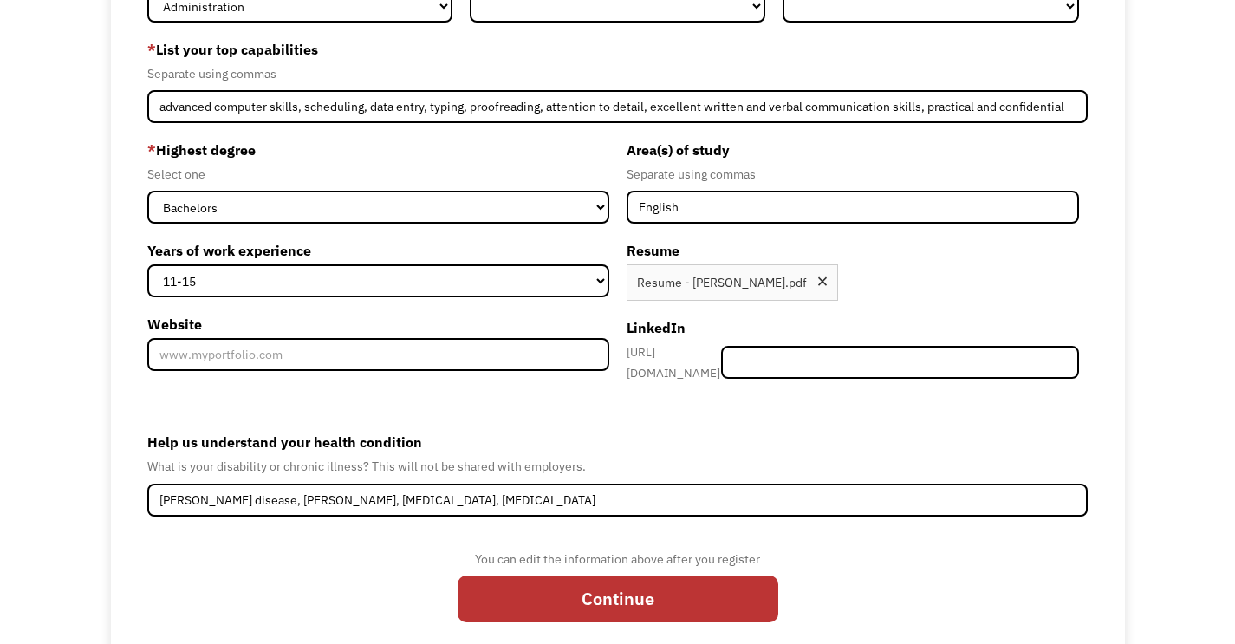
click at [897, 150] on label "Area(s) of study" at bounding box center [852, 150] width 452 height 28
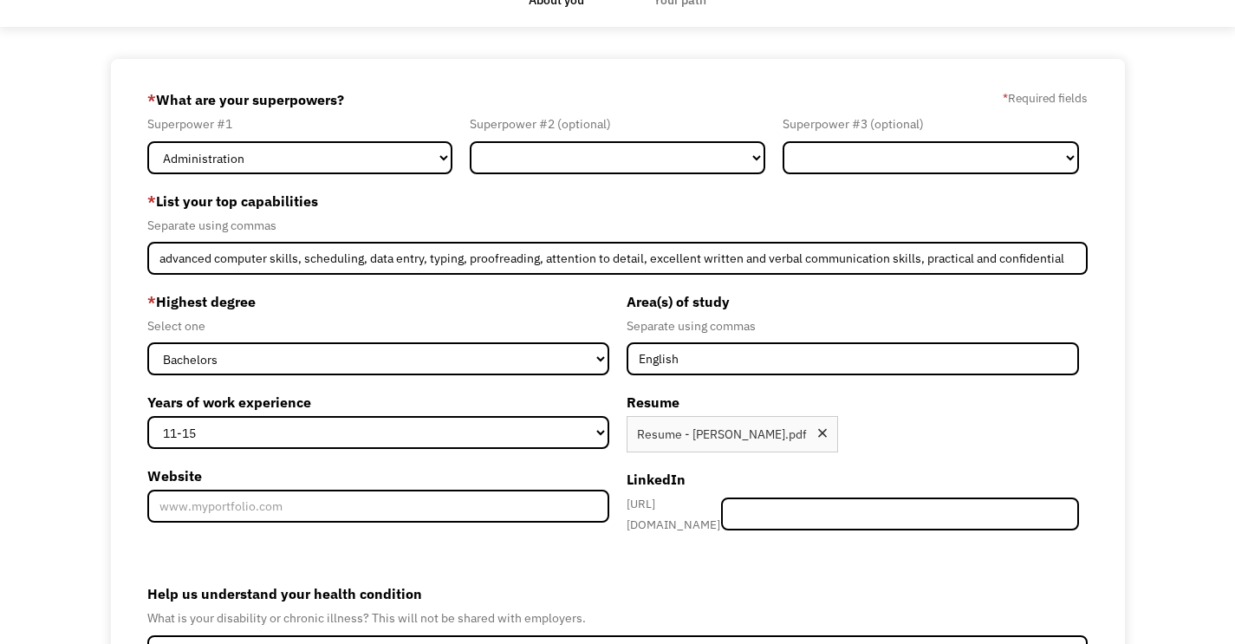
scroll to position [55, 0]
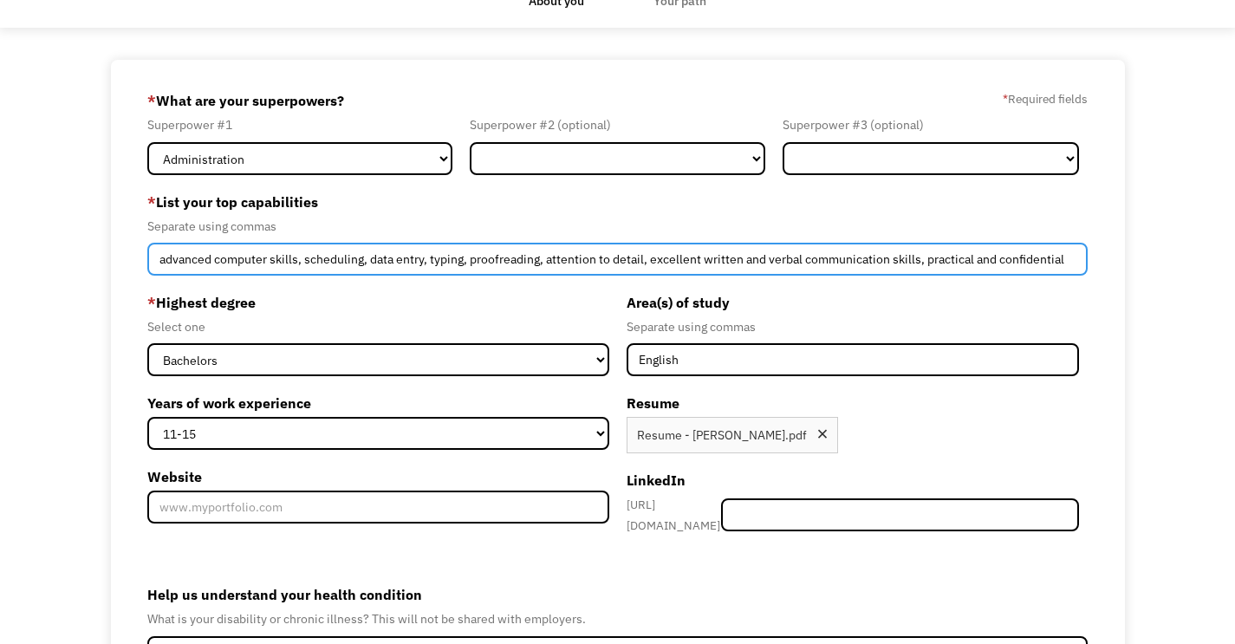
drag, startPoint x: 161, startPoint y: 263, endPoint x: 1097, endPoint y: 284, distance: 936.0
click at [1096, 284] on div "68a8c6c6076185523daa1640 ungar.email@gmail.com Lauren Ungar Other * What are yo…" at bounding box center [618, 437] width 1014 height 755
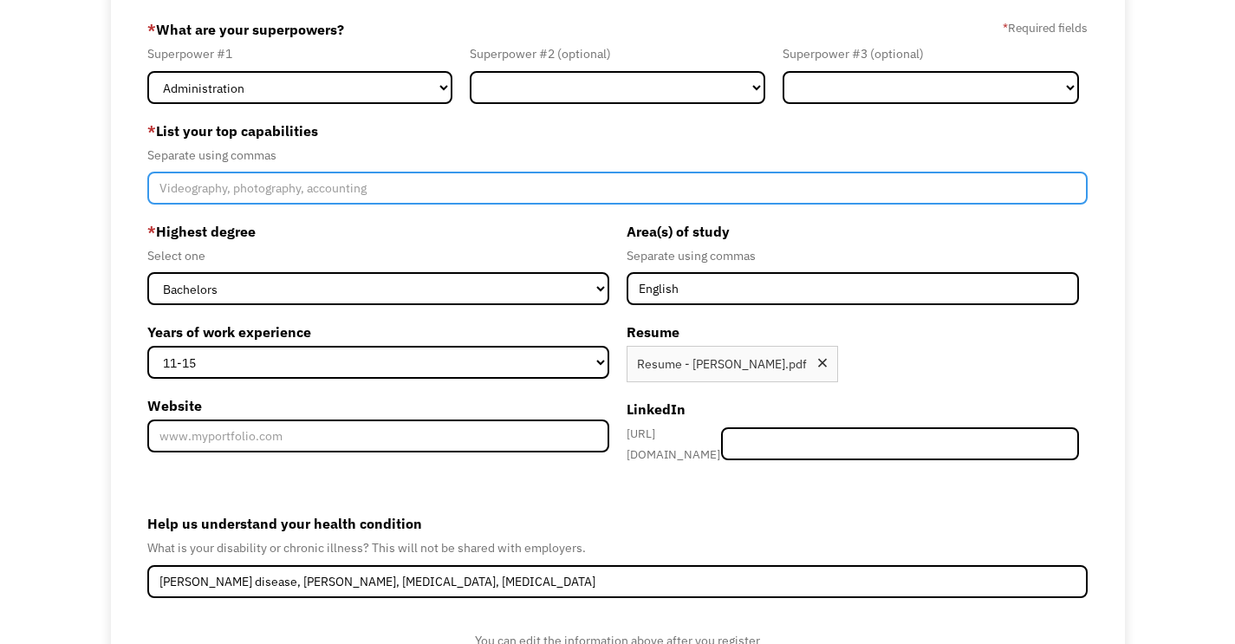
scroll to position [127, 0]
paste input "advanced computer skills, scheduling, data entry, typing, proofreading, attenti…"
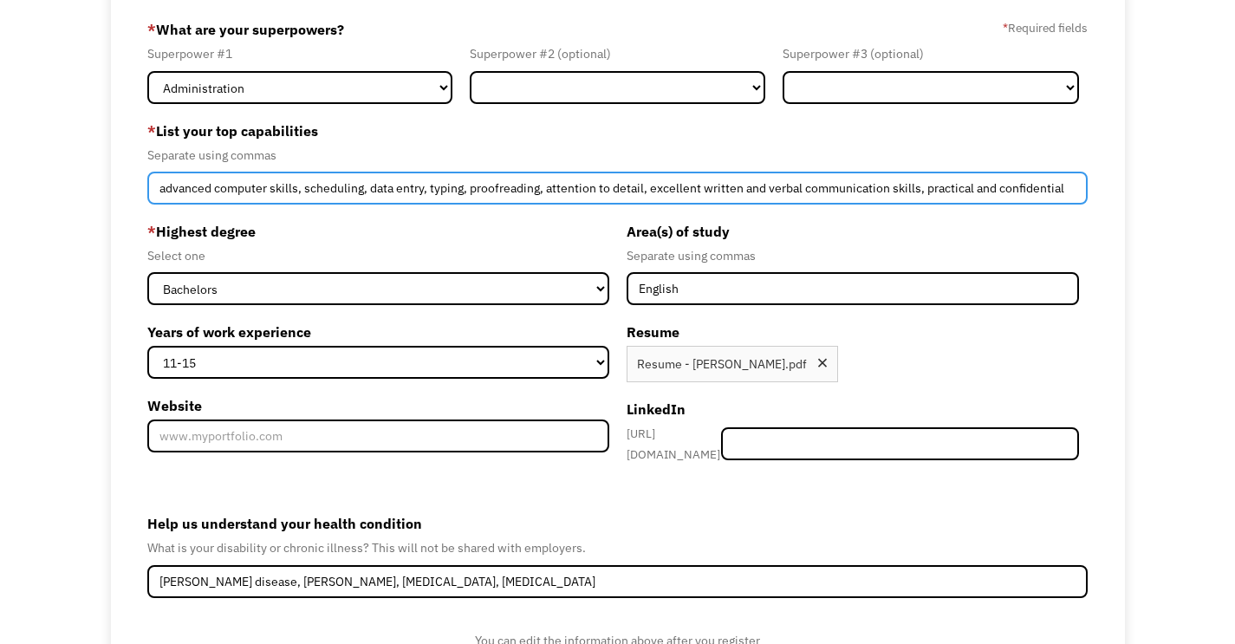
drag, startPoint x: 304, startPoint y: 194, endPoint x: 149, endPoint y: 192, distance: 155.1
click at [149, 192] on input "advanced computer skills, scheduling, data entry, typing, proofreading, attenti…" at bounding box center [617, 188] width 940 height 33
drag, startPoint x: 404, startPoint y: 188, endPoint x: 879, endPoint y: 225, distance: 476.3
click at [879, 225] on form "68a8c6c6076185523daa1640 ungar.email@gmail.com Lauren Ungar Other * What are yo…" at bounding box center [617, 366] width 940 height 700
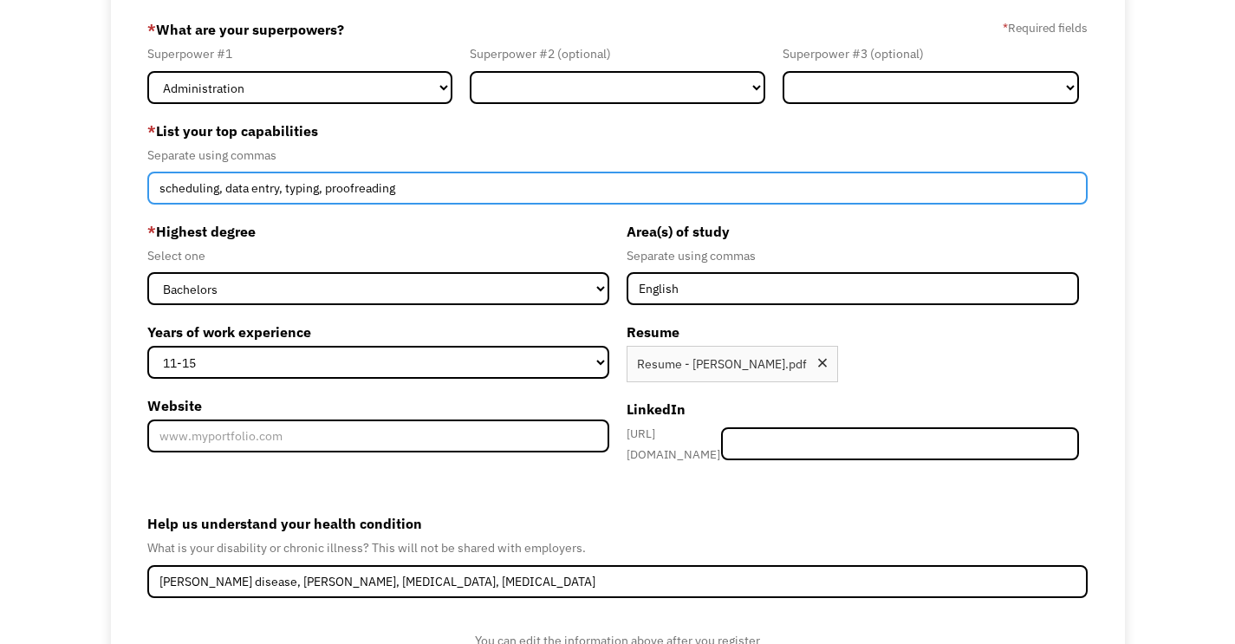
type input "scheduling, data entry, typing, proofreading"
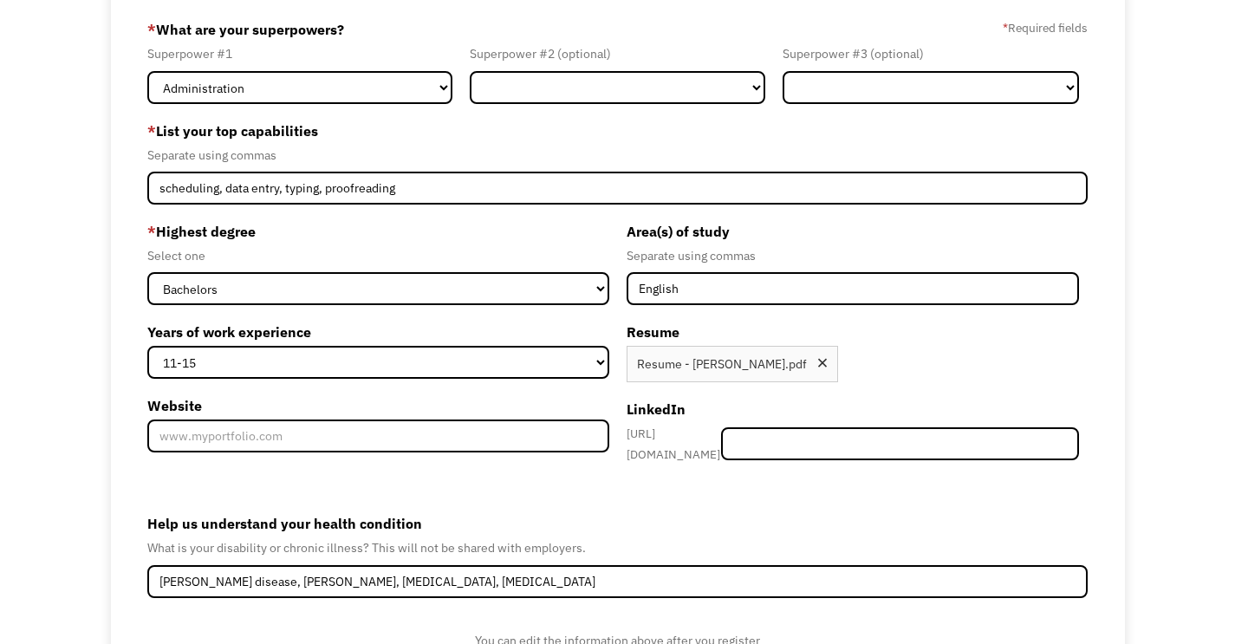
click at [425, 208] on form "68a8c6c6076185523daa1640 ungar.email@gmail.com Lauren Ungar Other * What are yo…" at bounding box center [617, 366] width 940 height 700
click at [563, 215] on form "68a8c6c6076185523daa1640 ungar.email@gmail.com Lauren Ungar Other * What are yo…" at bounding box center [617, 366] width 940 height 700
click at [566, 222] on label "* Highest degree" at bounding box center [377, 231] width 461 height 28
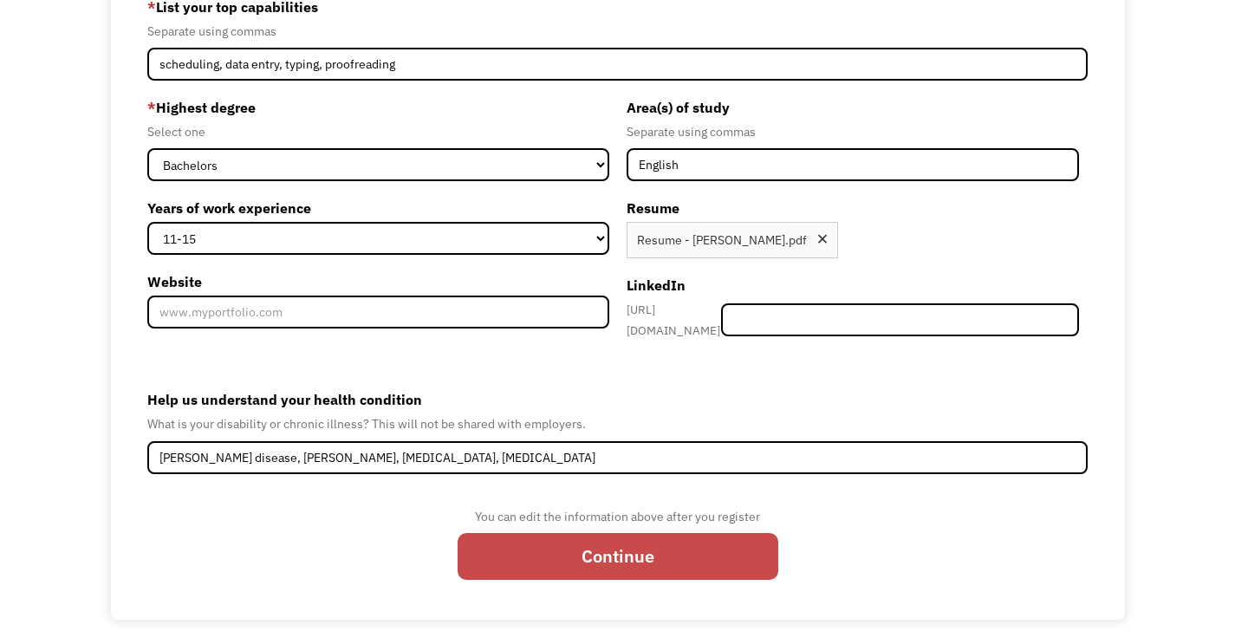
scroll to position [250, 0]
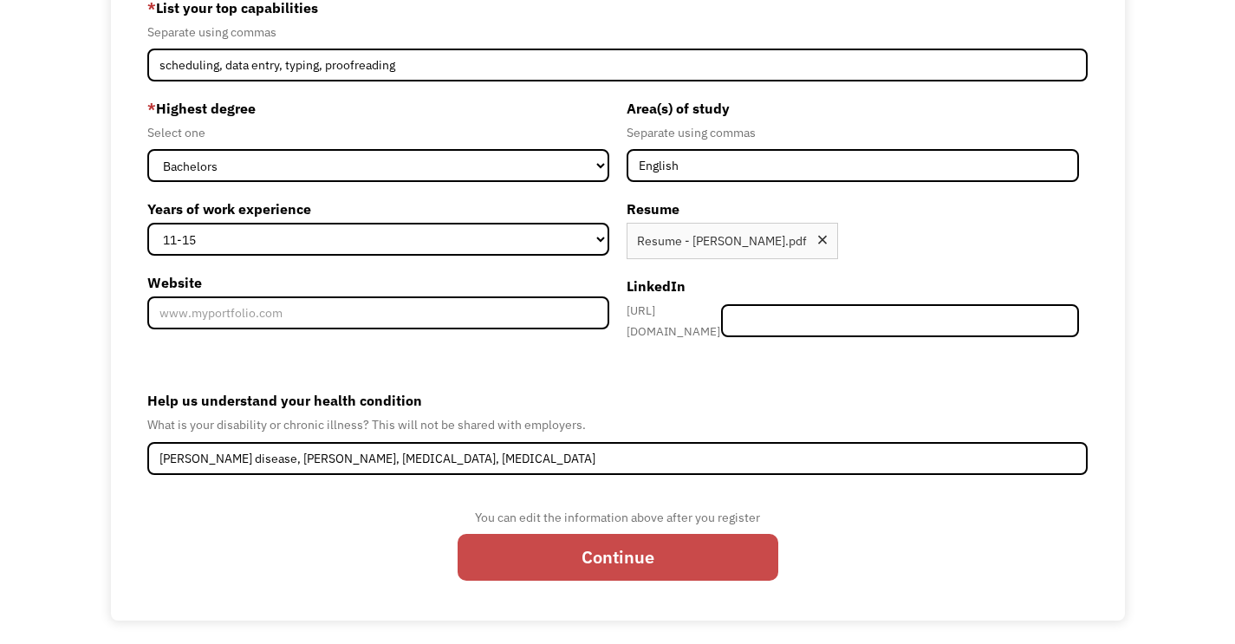
click at [721, 541] on input "Continue" at bounding box center [617, 557] width 321 height 47
type input "Please wait..."
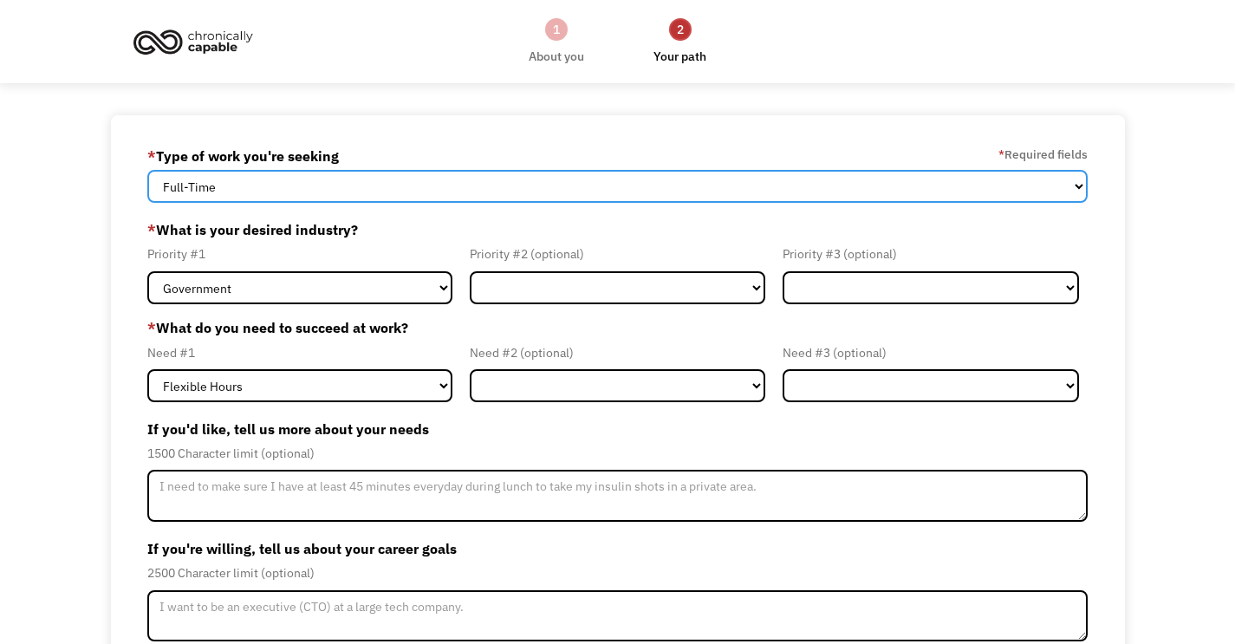
select select "Both Full-Time and Part-Time"
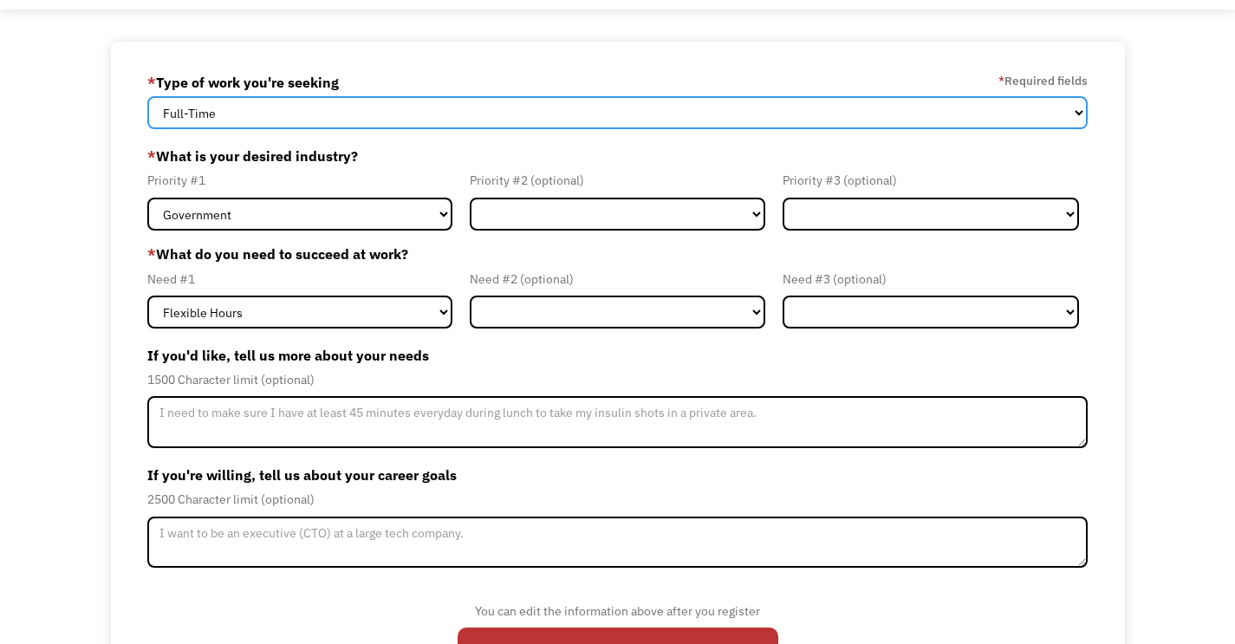
scroll to position [77, 0]
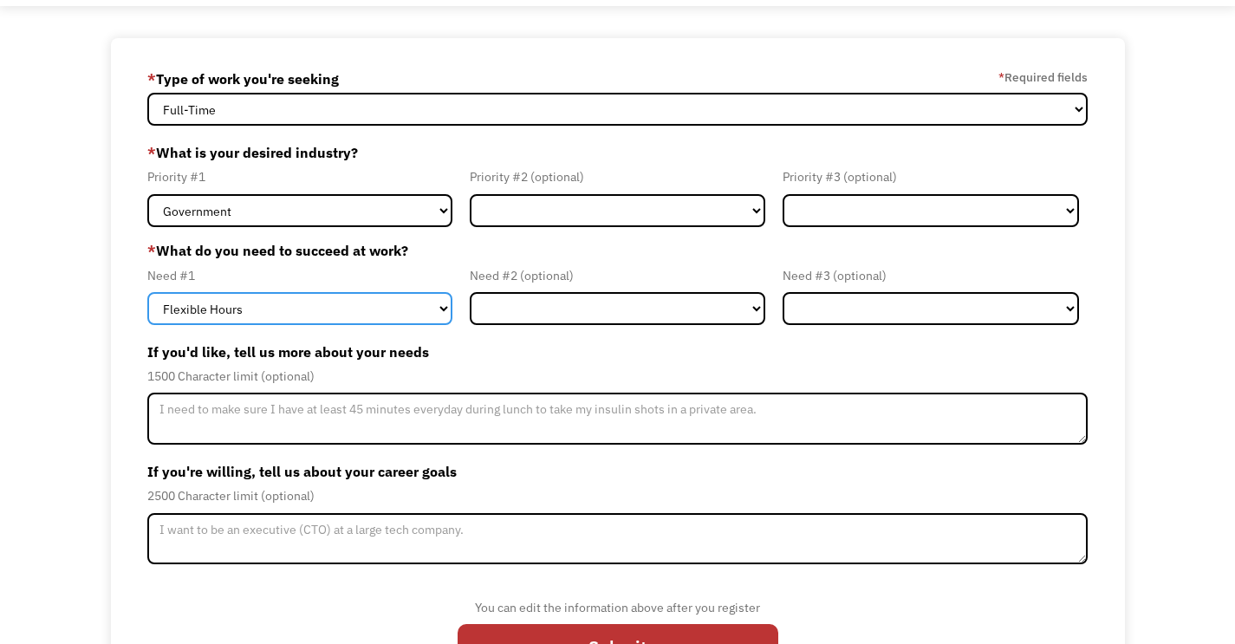
select select "Remote Work"
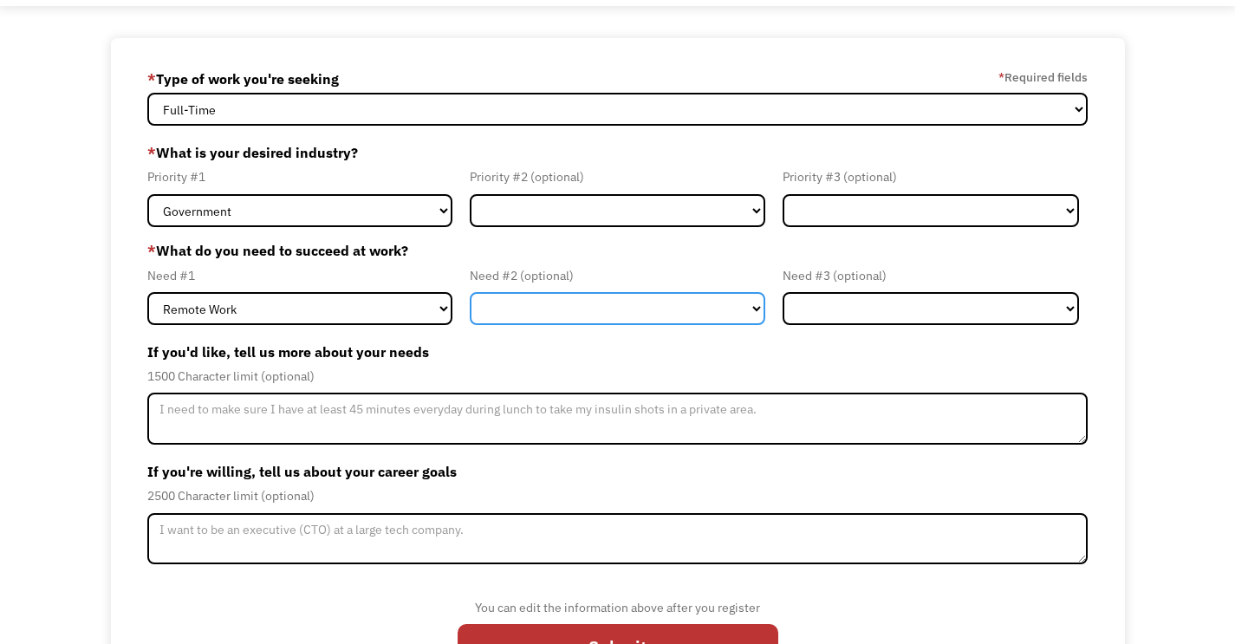
select select "Flexible Hours"
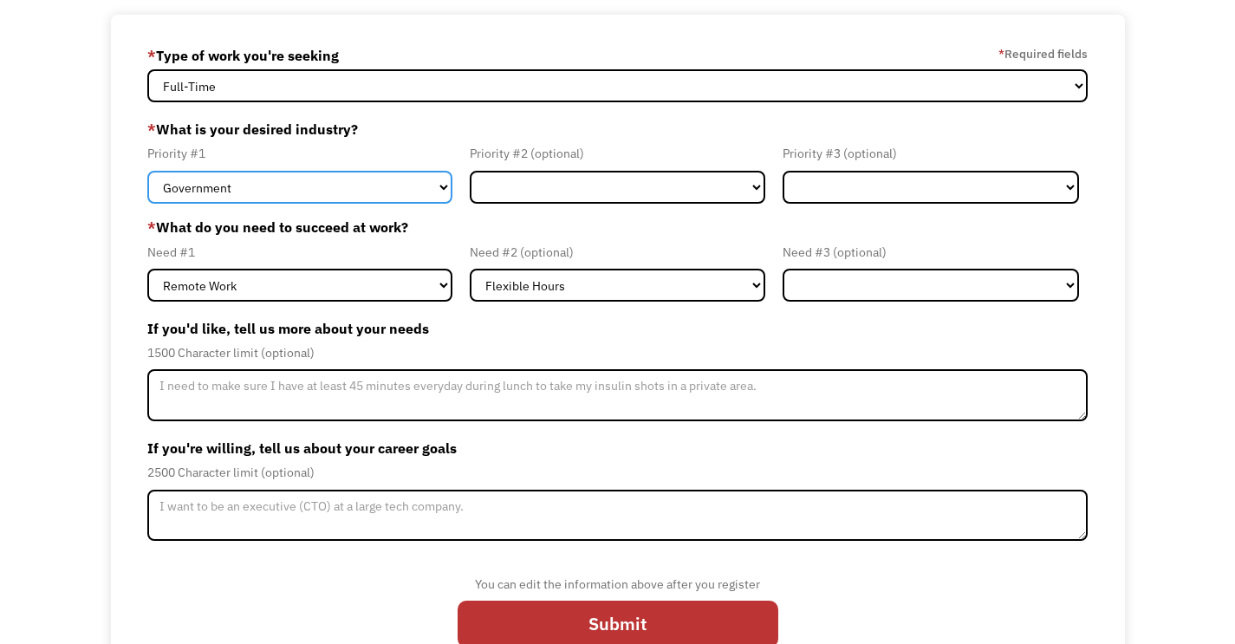
scroll to position [111, 0]
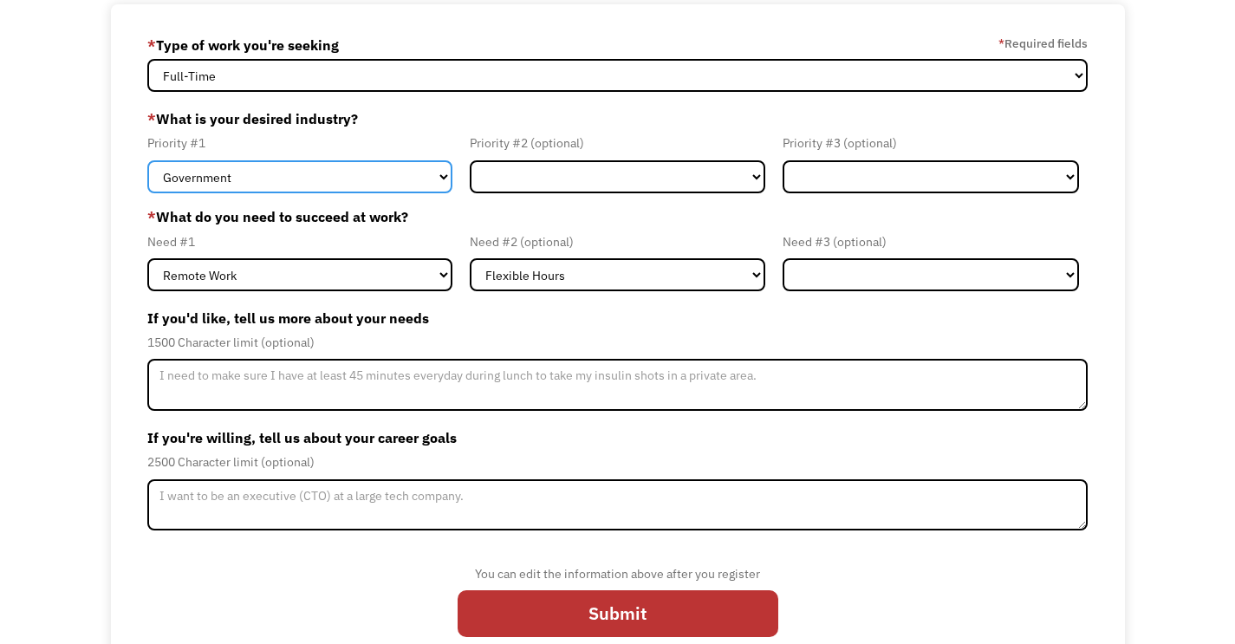
select select "Administrative"
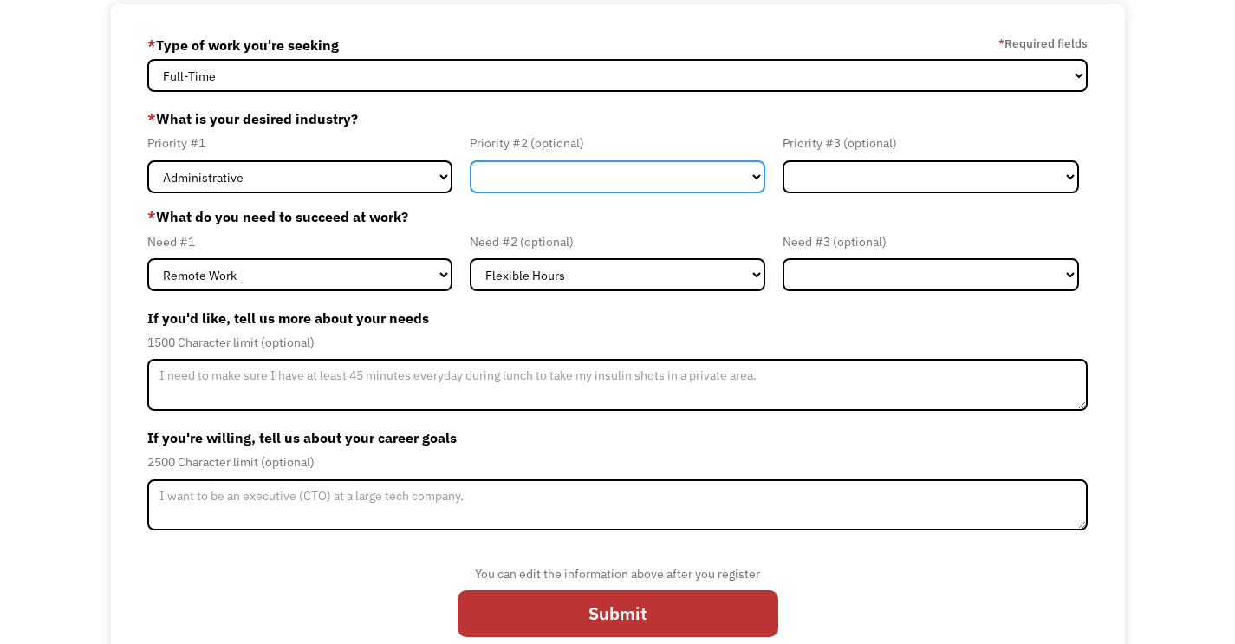
select select "Health & Social Care"
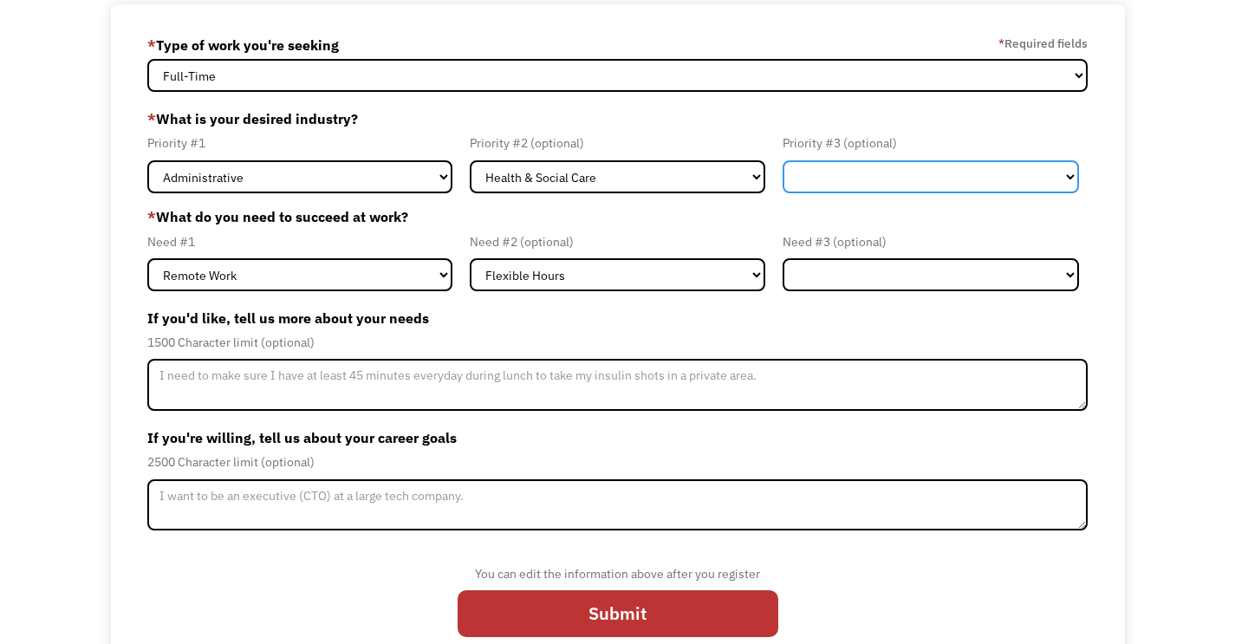
select select "Other"
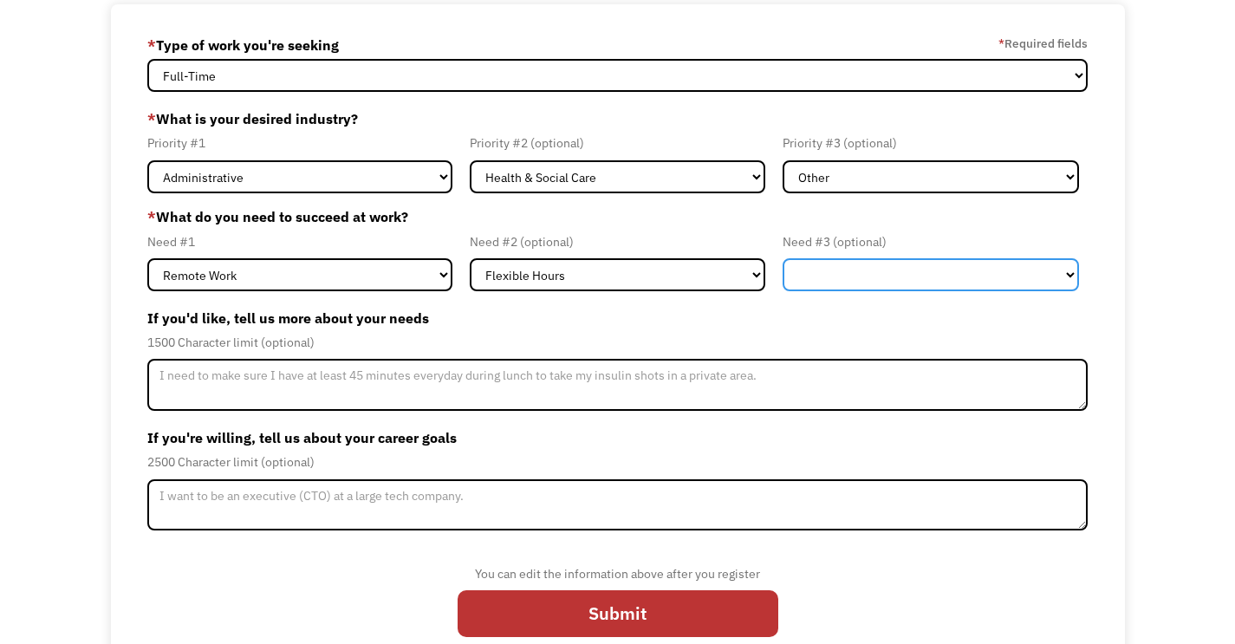
select select "Other"
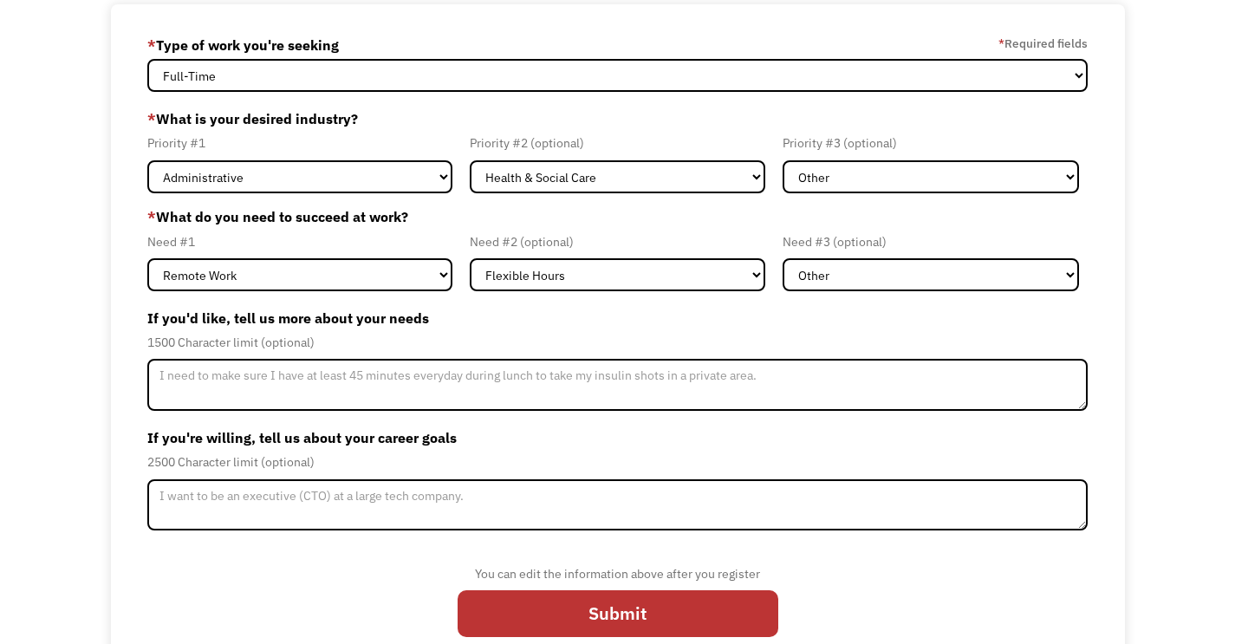
click at [867, 307] on label "If you'd like, tell us more about your needs" at bounding box center [617, 318] width 940 height 28
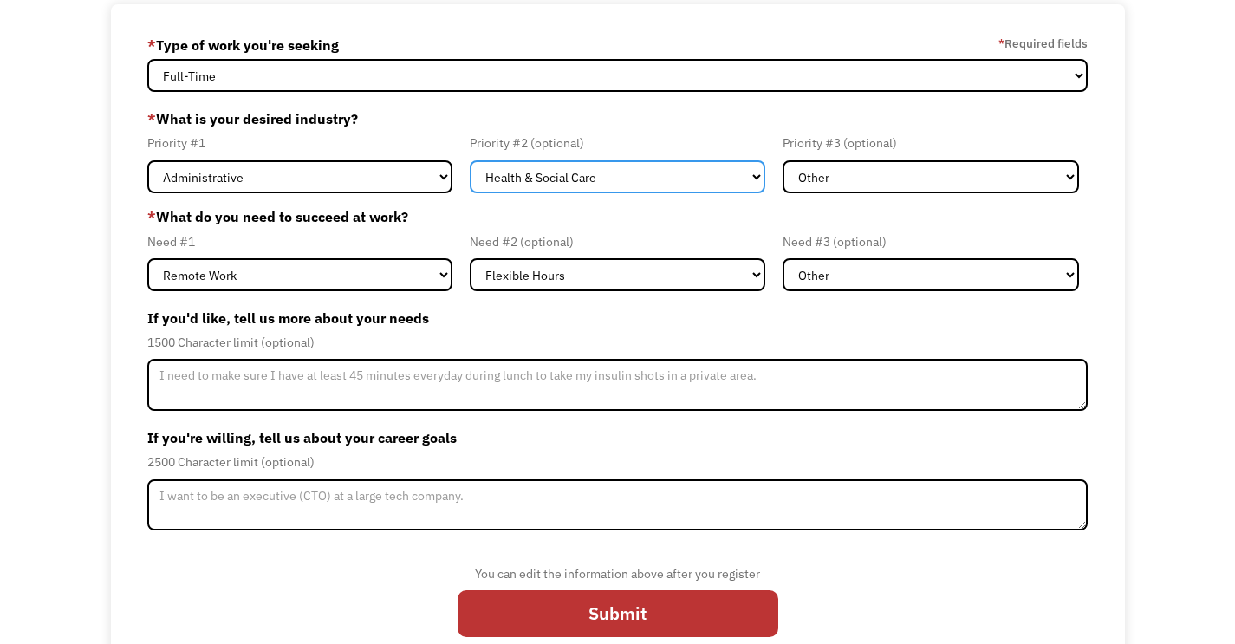
click at [751, 171] on select "Government Finance & Insurance Health & Social Care Tech & Engineering Creative…" at bounding box center [617, 176] width 295 height 33
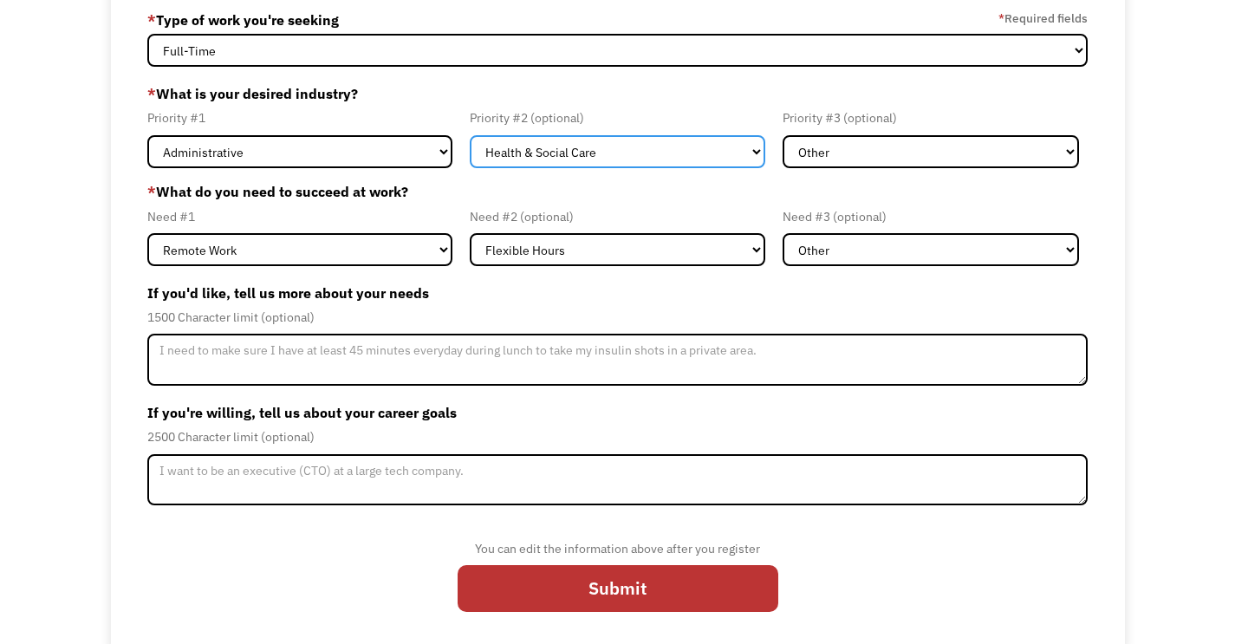
scroll to position [137, 0]
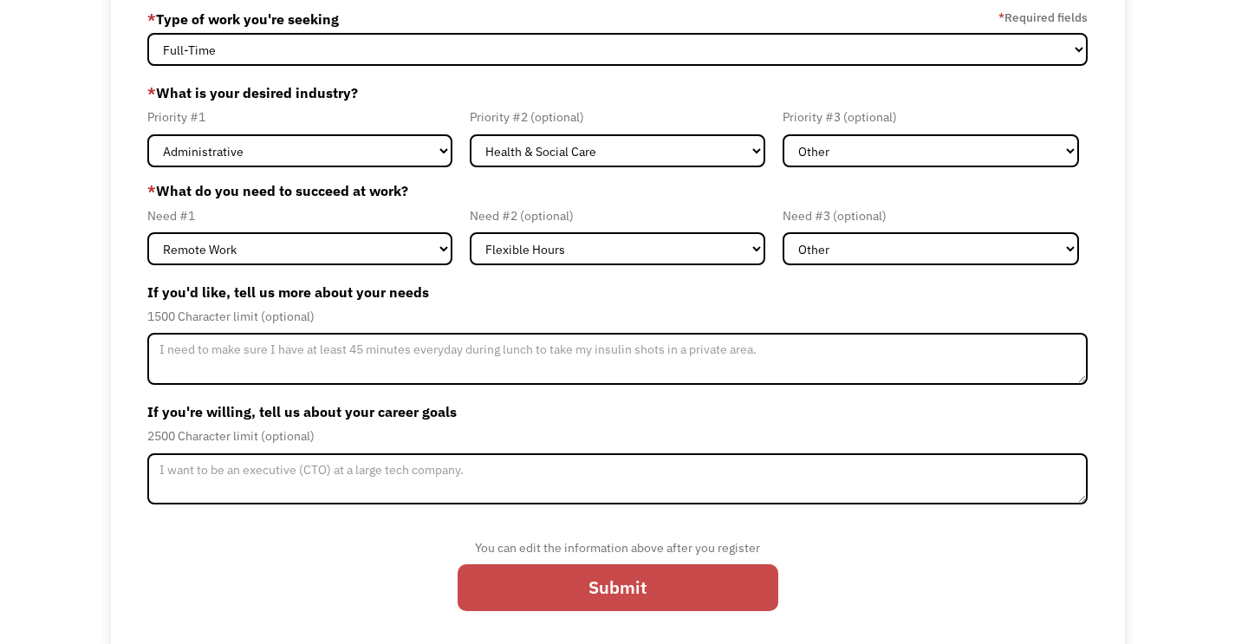
click at [678, 584] on input "Submit" at bounding box center [617, 587] width 321 height 47
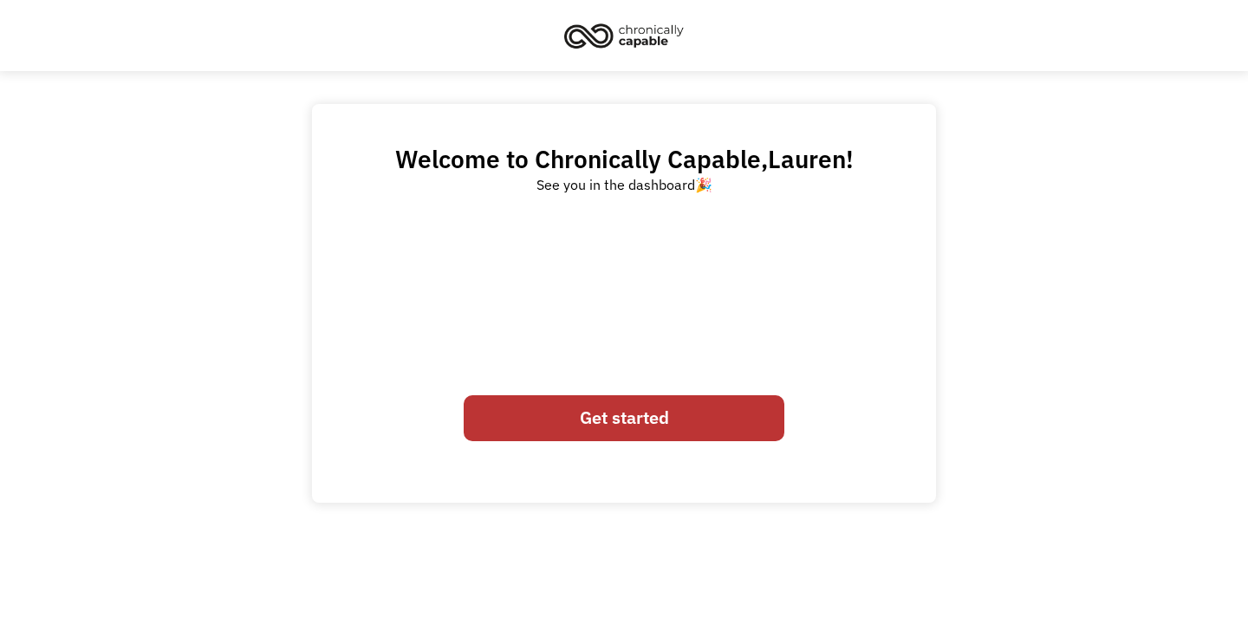
click at [714, 429] on link "Get started" at bounding box center [624, 418] width 321 height 47
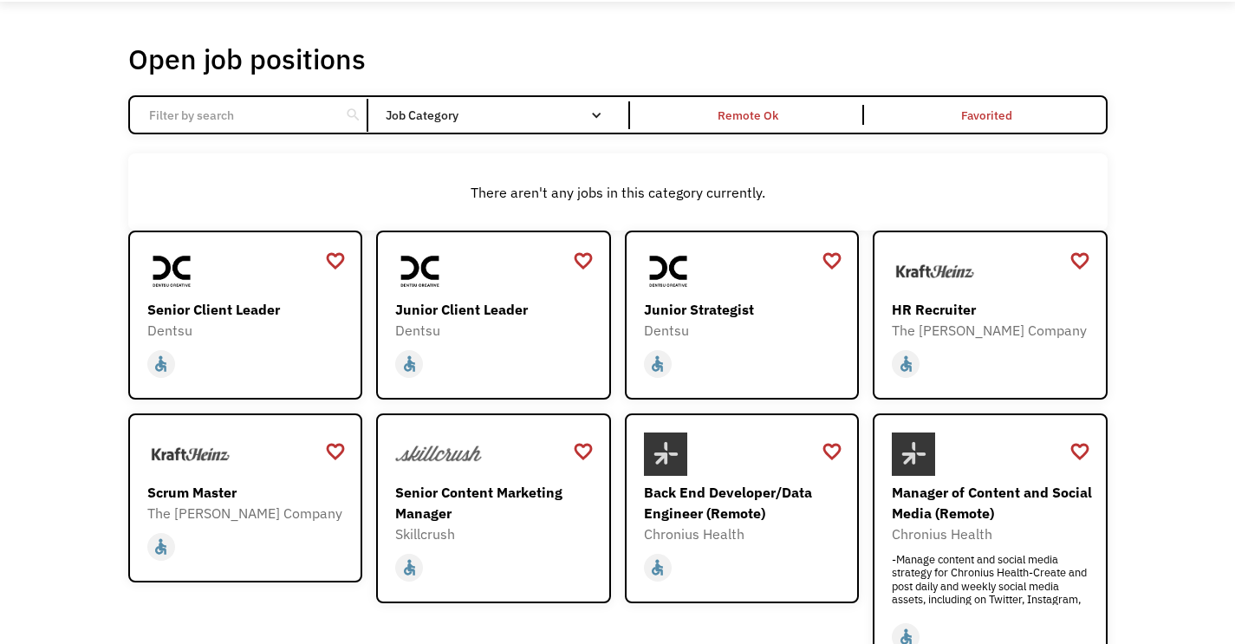
scroll to position [67, 0]
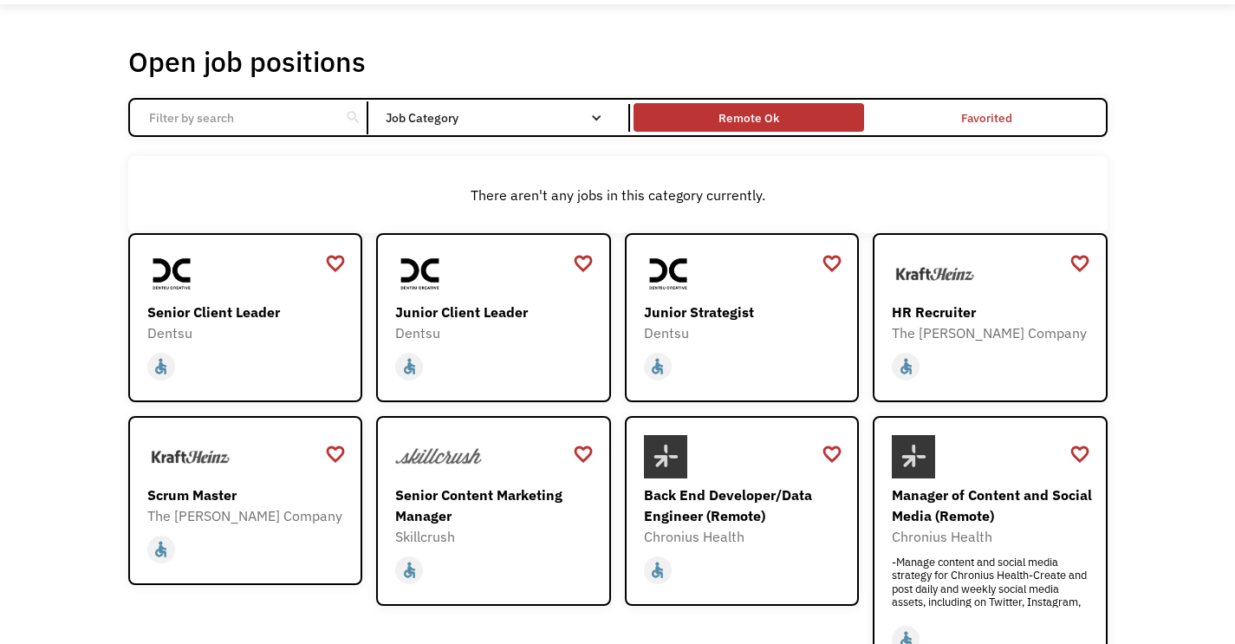
click at [691, 120] on div "Remote Ok" at bounding box center [748, 117] width 230 height 20
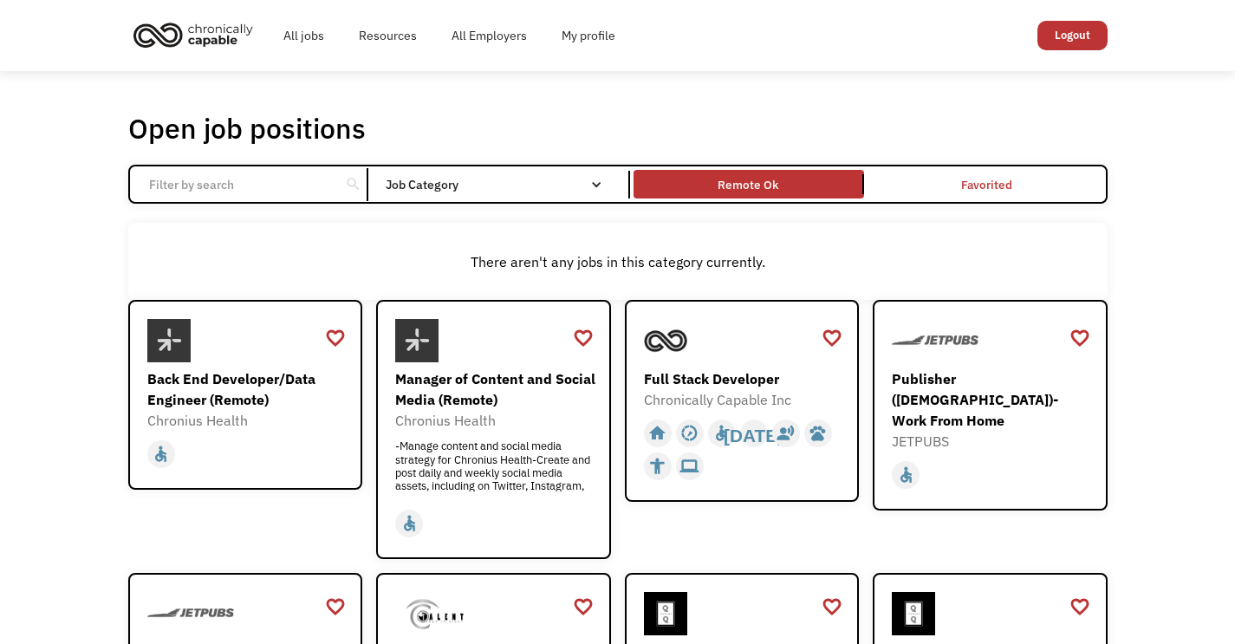
scroll to position [0, 0]
click at [299, 38] on link "All jobs" at bounding box center [303, 35] width 75 height 55
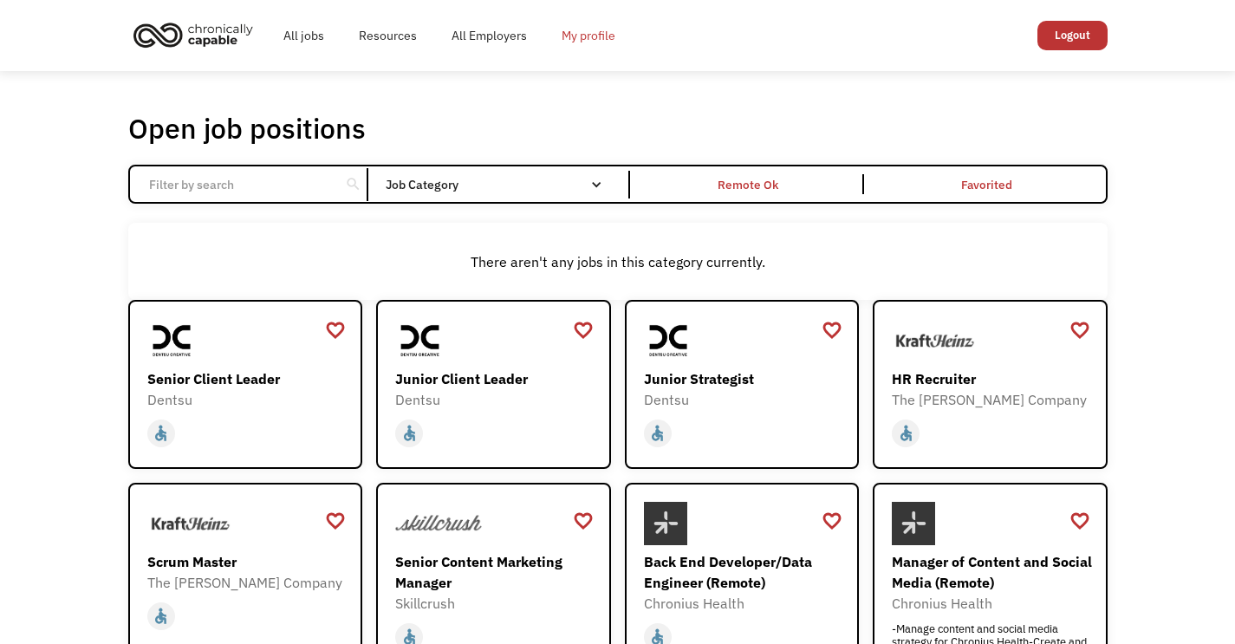
click at [570, 33] on link "My profile" at bounding box center [588, 35] width 88 height 55
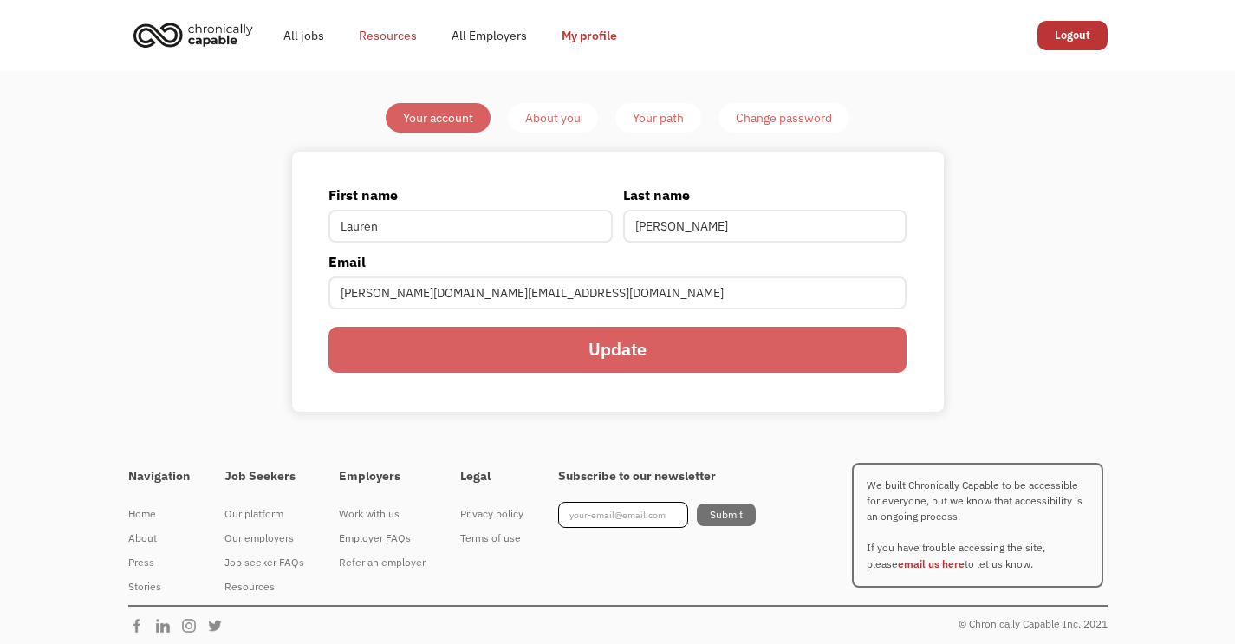
click at [366, 35] on link "Resources" at bounding box center [387, 35] width 93 height 55
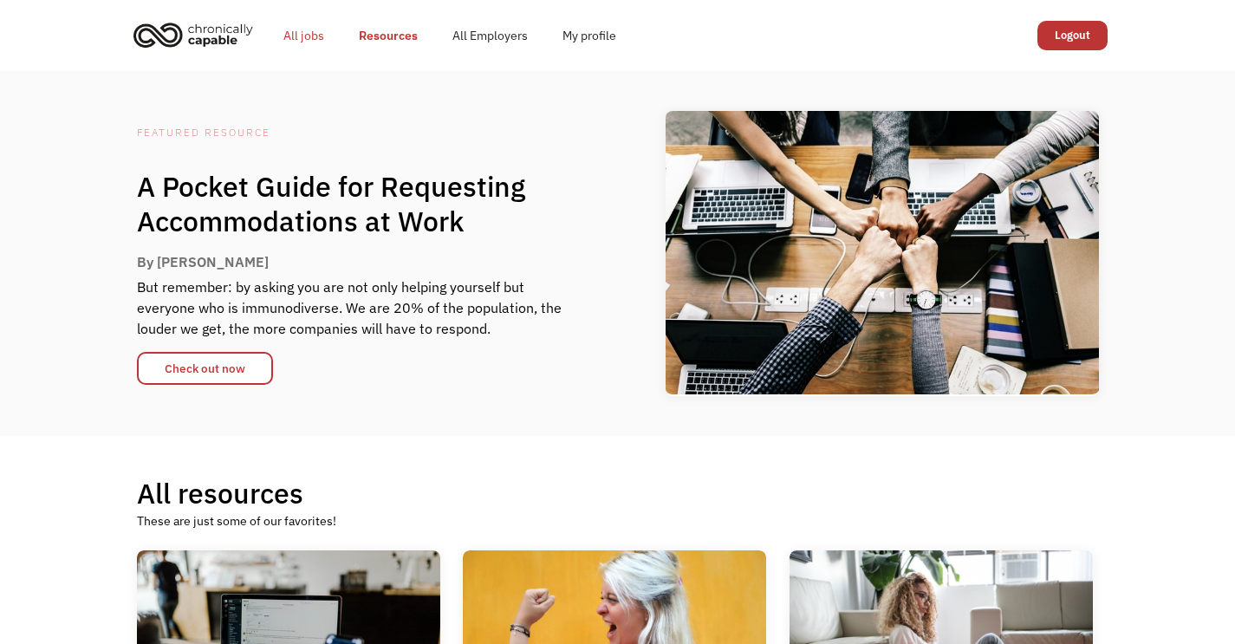
click at [306, 33] on link "All jobs" at bounding box center [303, 35] width 75 height 55
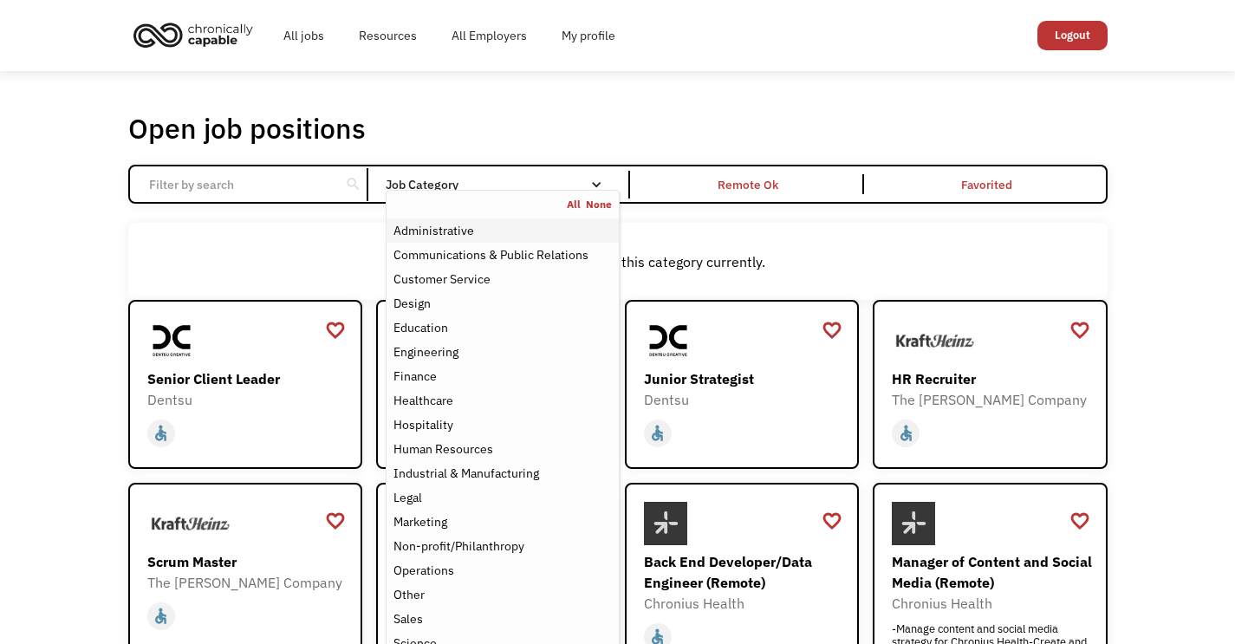
click at [497, 230] on div "Administrative" at bounding box center [501, 230] width 217 height 21
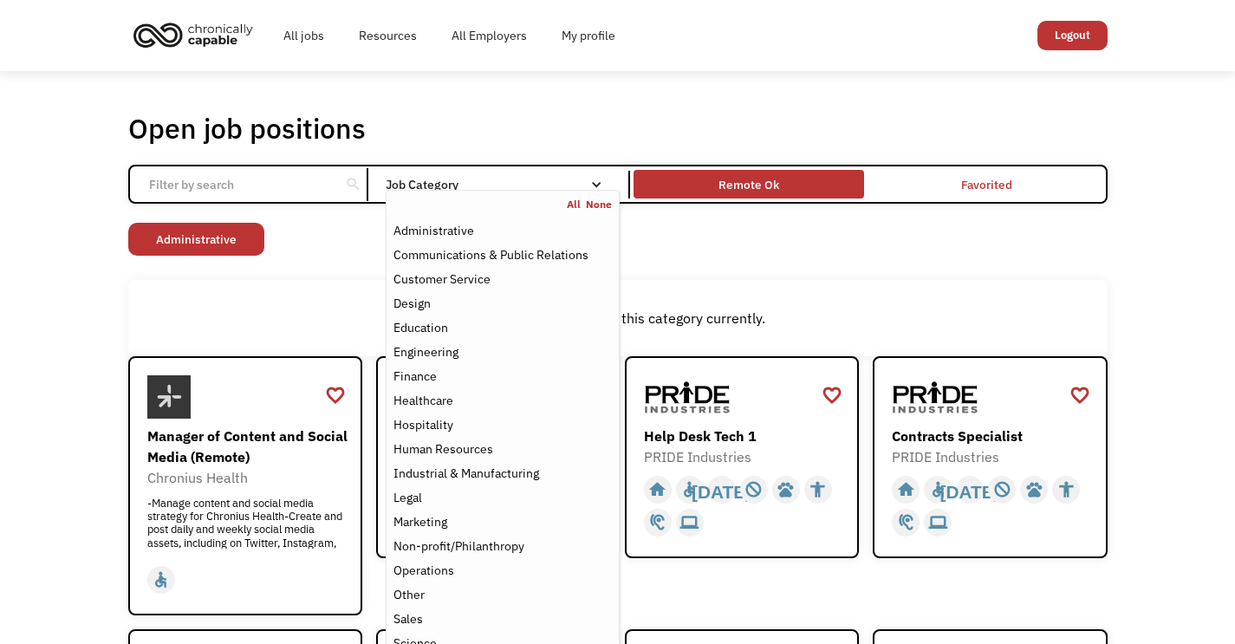
click at [743, 185] on div "Remote Ok" at bounding box center [748, 184] width 61 height 21
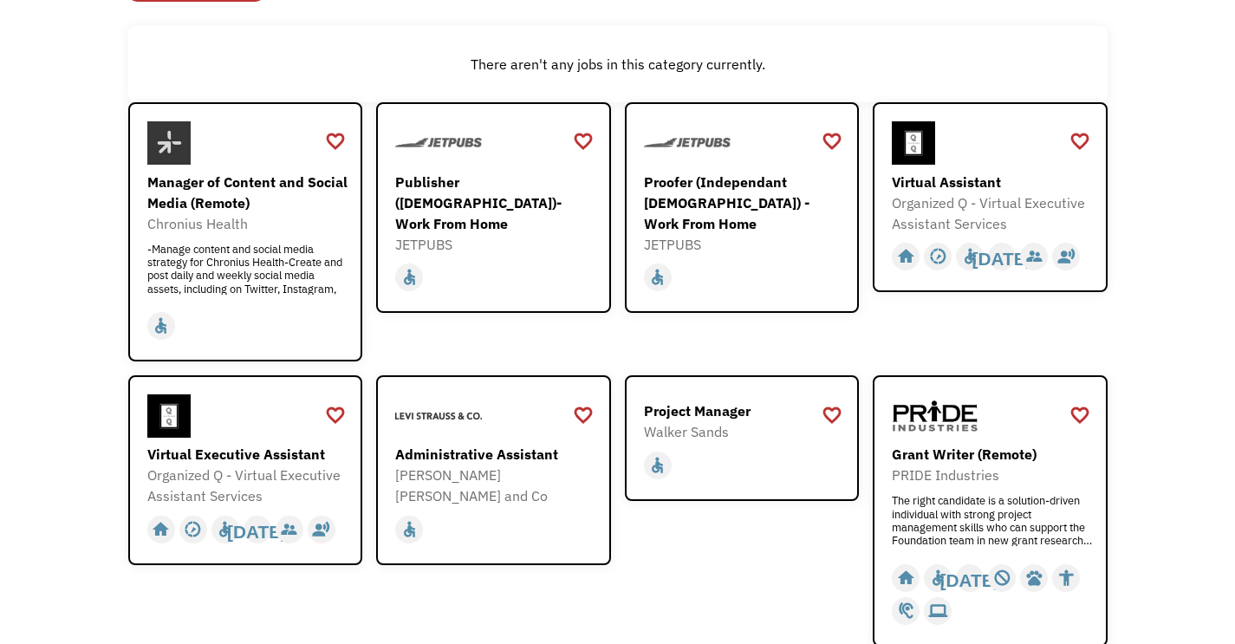
scroll to position [250, 0]
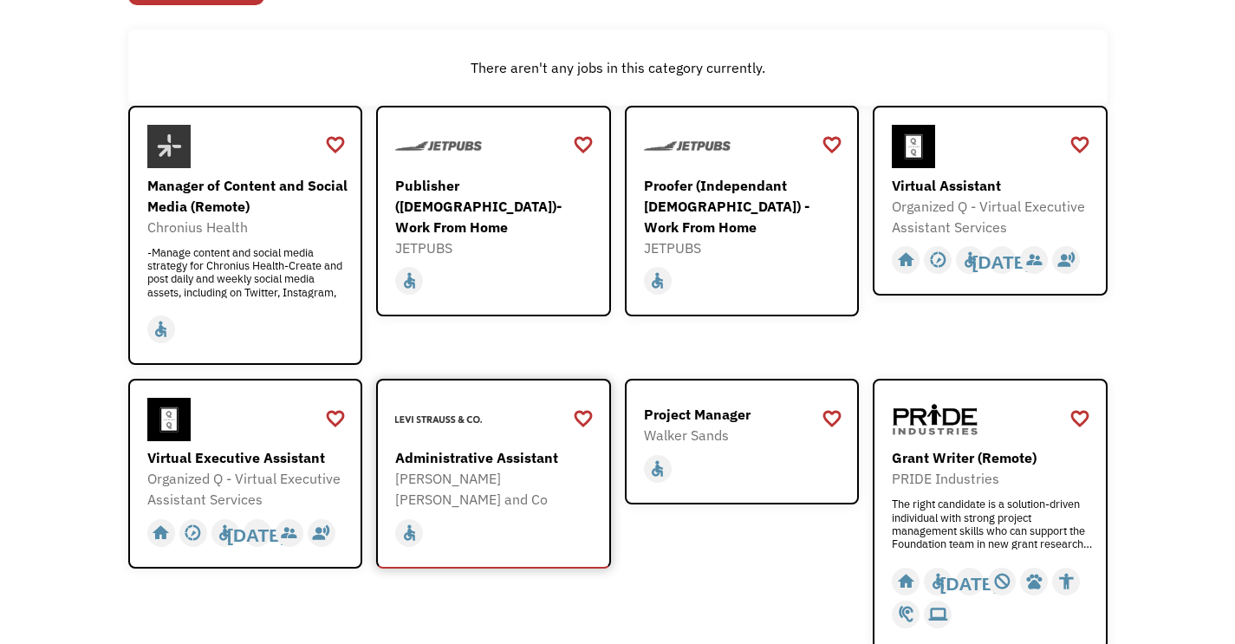
click at [483, 458] on div "Administrative Assistant" at bounding box center [495, 457] width 201 height 21
click at [915, 186] on div "Virtual Assistant" at bounding box center [992, 185] width 201 height 21
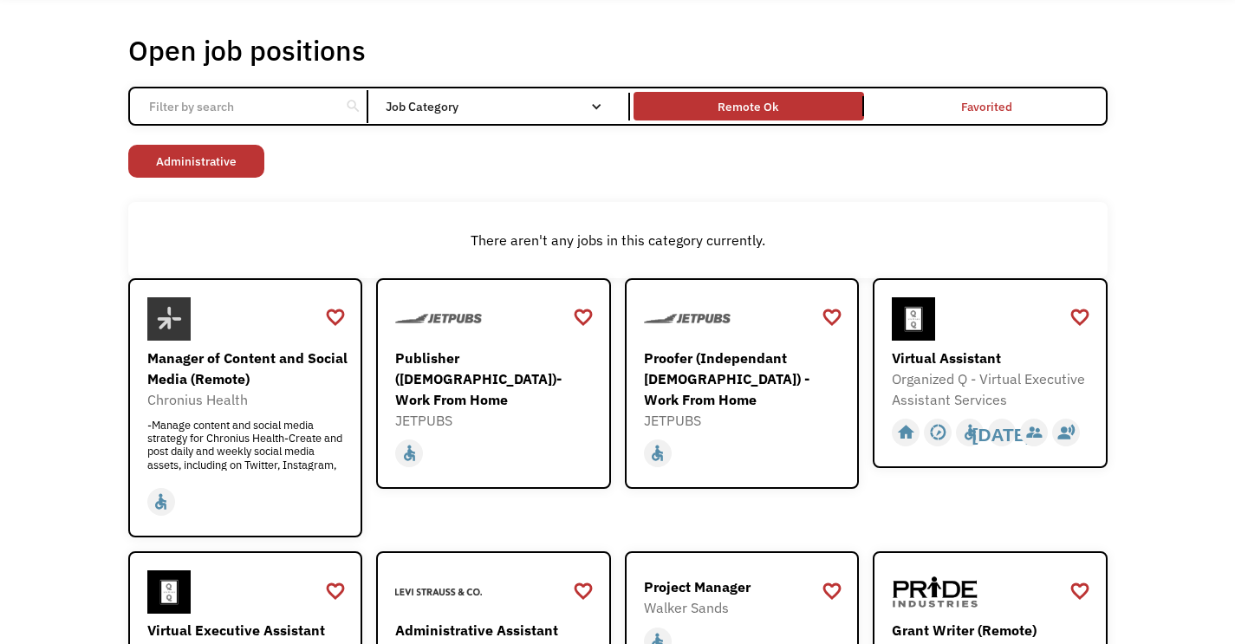
scroll to position [67, 0]
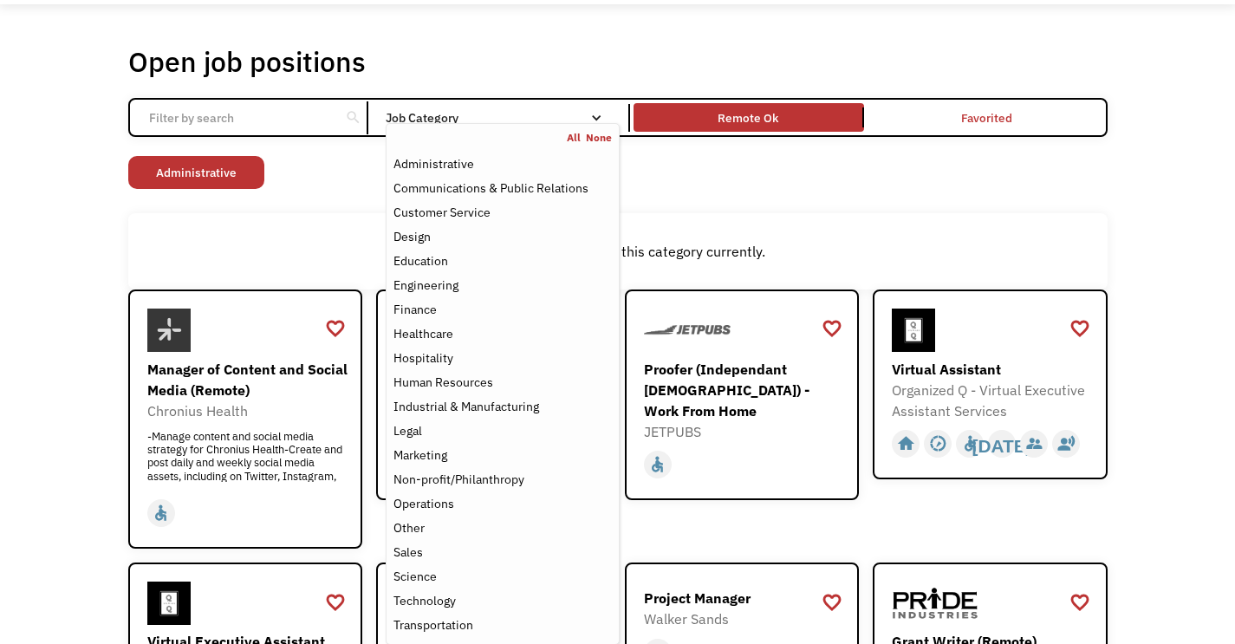
click at [587, 116] on div "Job Category" at bounding box center [502, 118] width 233 height 12
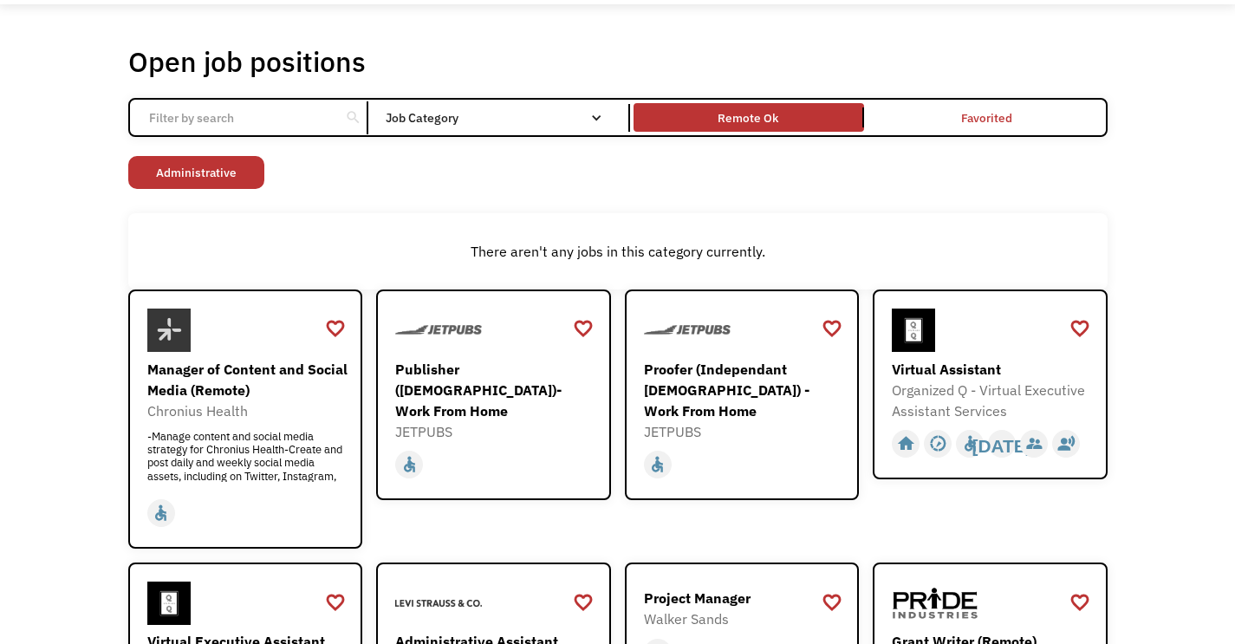
click at [587, 116] on div "Job Category" at bounding box center [502, 118] width 233 height 12
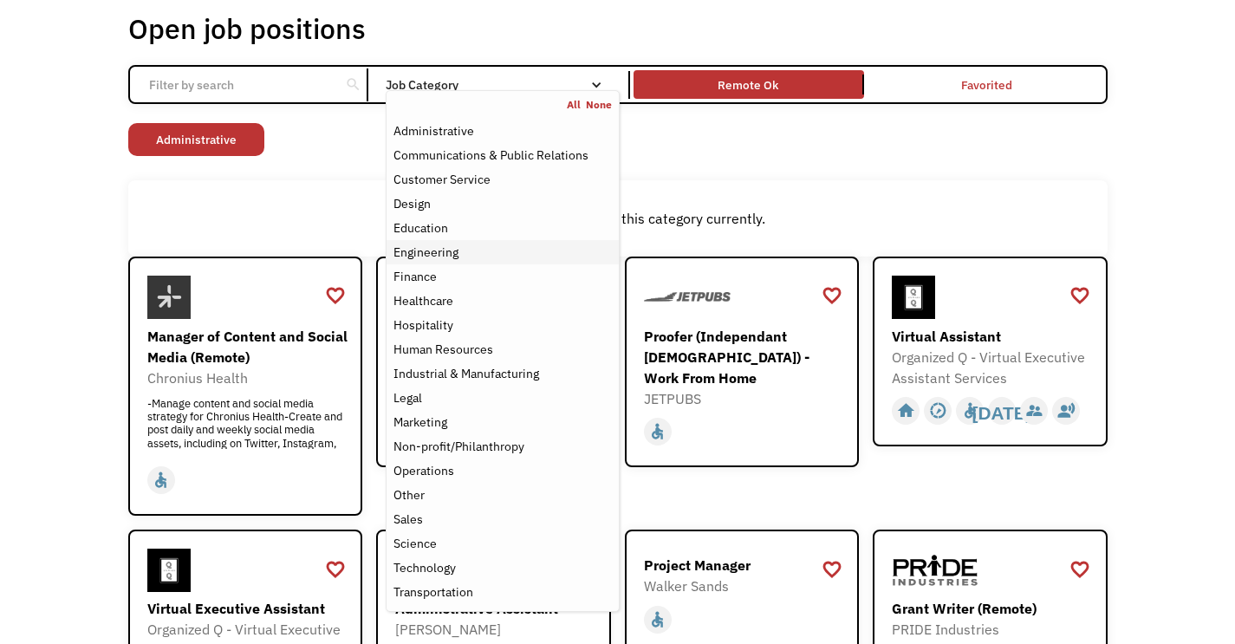
scroll to position [102, 0]
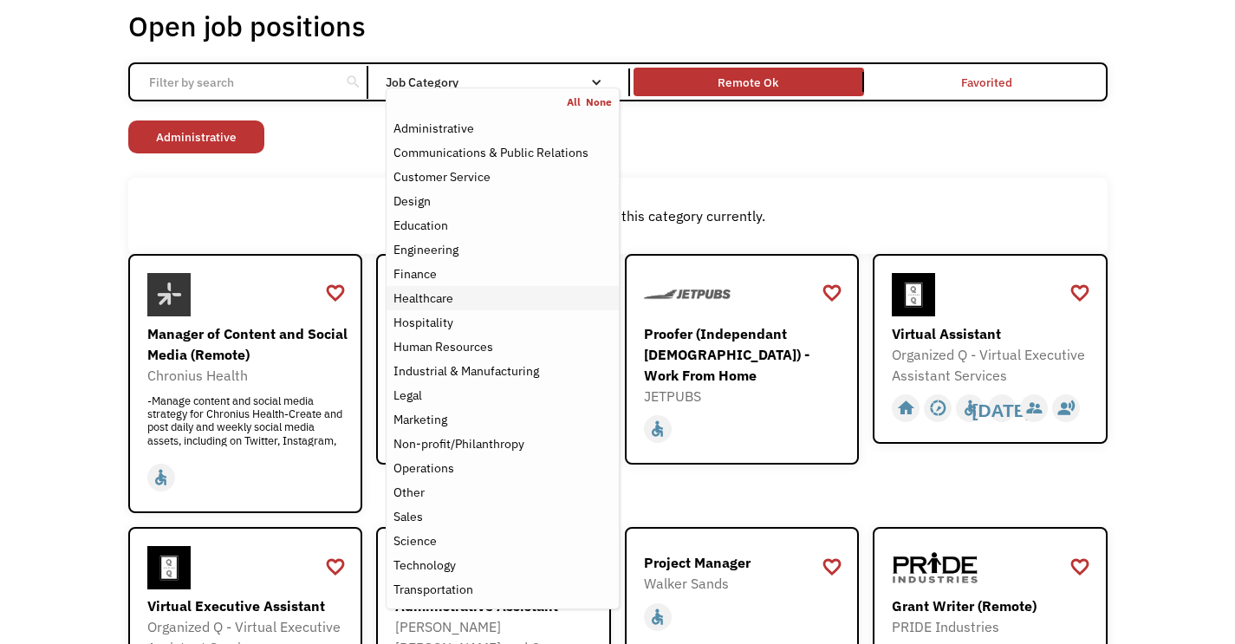
click at [427, 294] on div "Healthcare" at bounding box center [423, 298] width 60 height 21
click at [300, 138] on link "Administrative" at bounding box center [316, 136] width 136 height 33
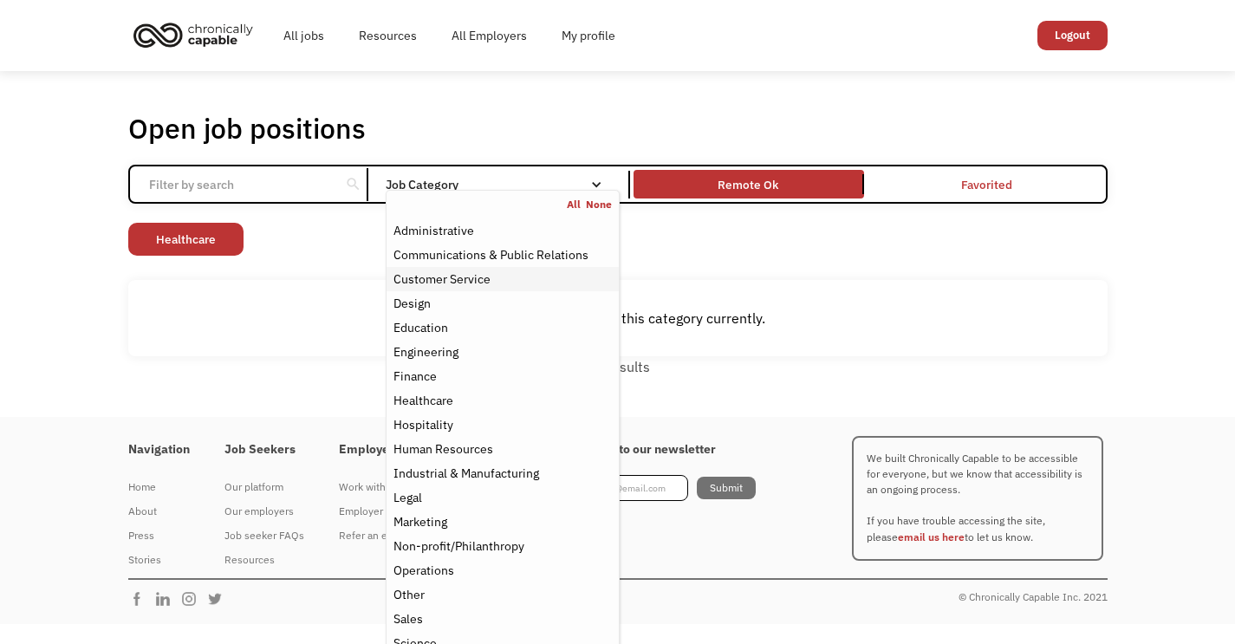
click at [499, 270] on div "Customer Service" at bounding box center [501, 279] width 217 height 21
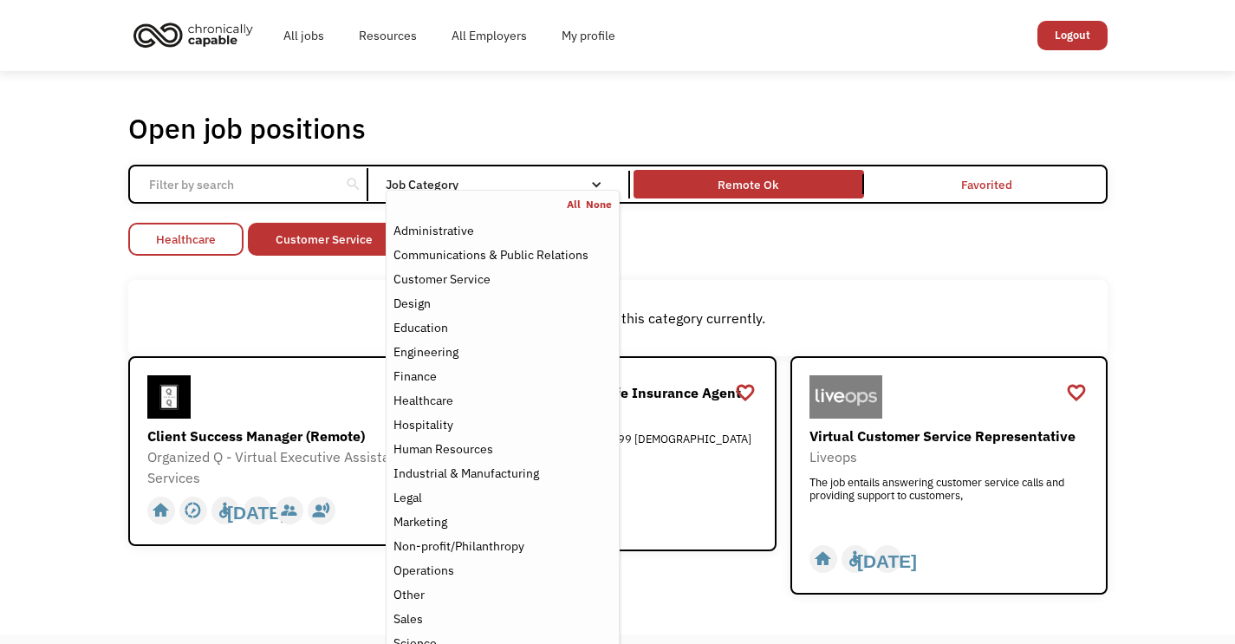
click at [217, 240] on link "Healthcare" at bounding box center [185, 239] width 115 height 33
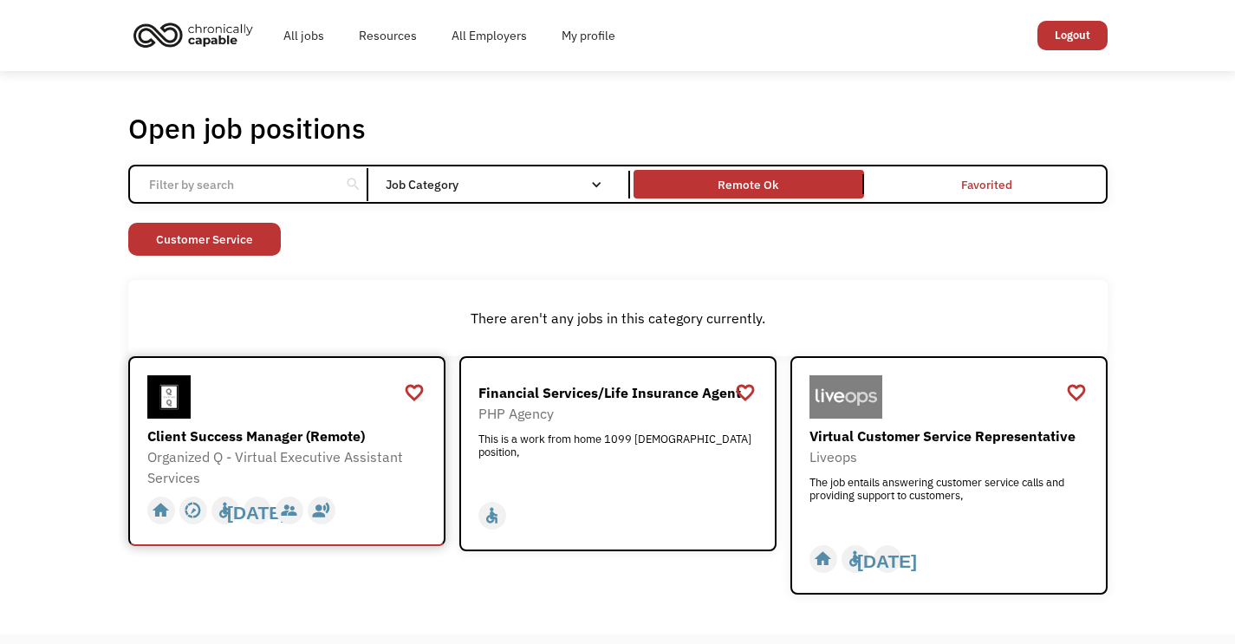
click at [354, 437] on div "Client Success Manager (Remote)" at bounding box center [288, 435] width 283 height 21
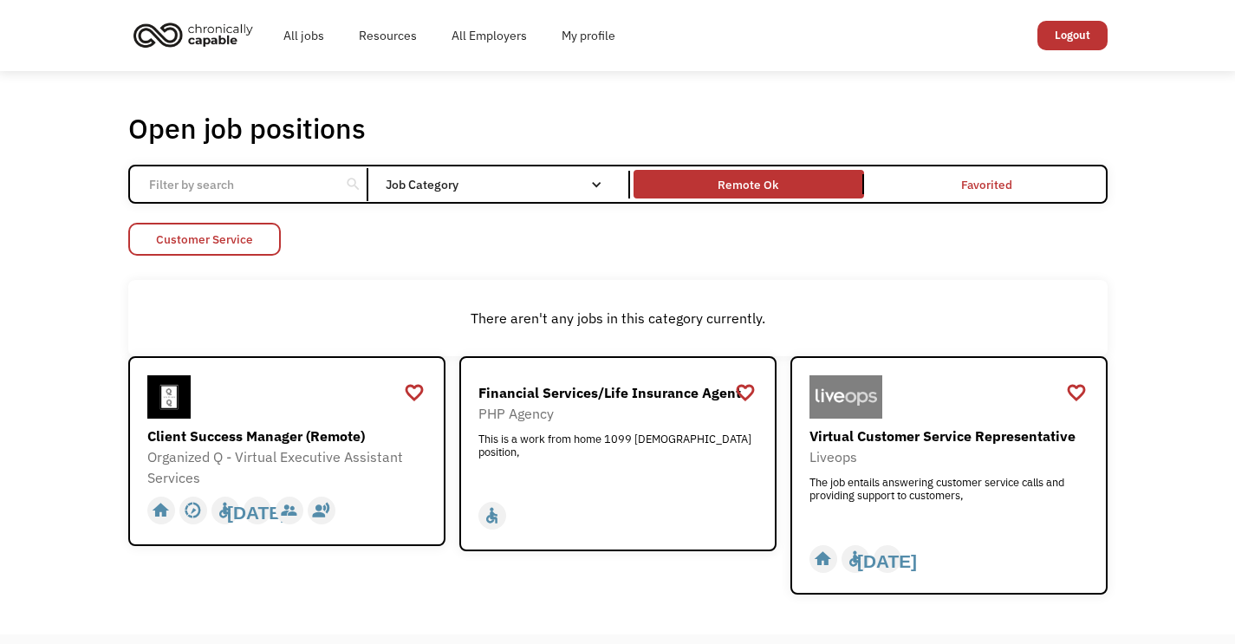
click at [256, 228] on link "Customer Service" at bounding box center [204, 239] width 152 height 33
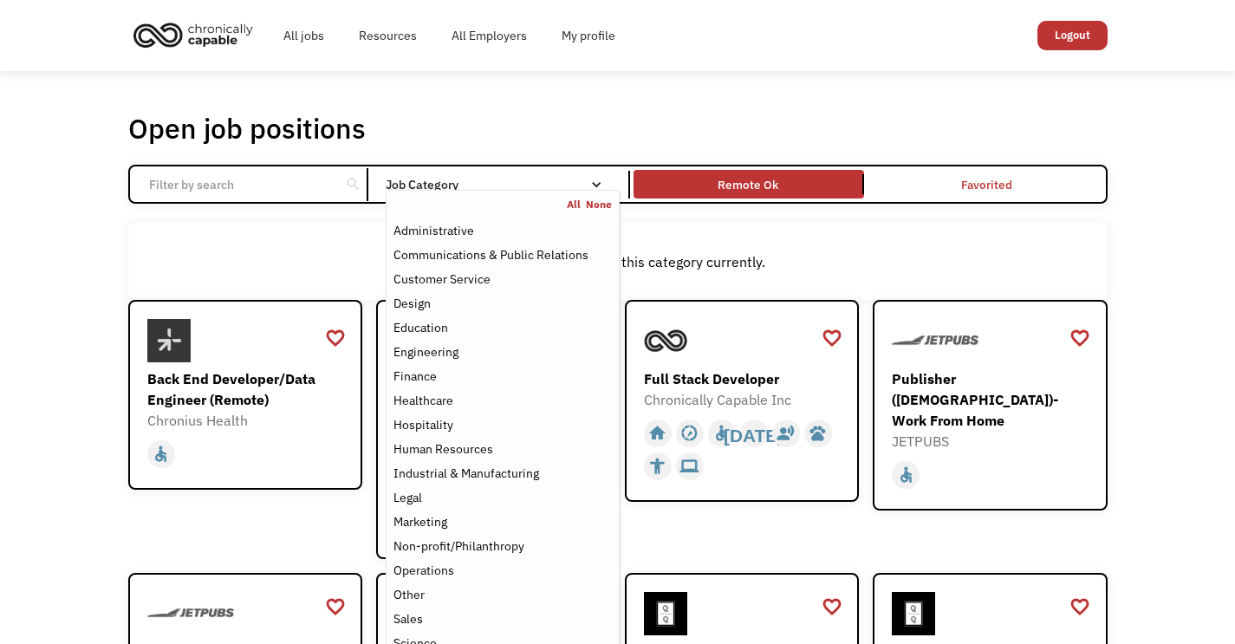
click at [574, 183] on div "Job Category" at bounding box center [502, 184] width 233 height 12
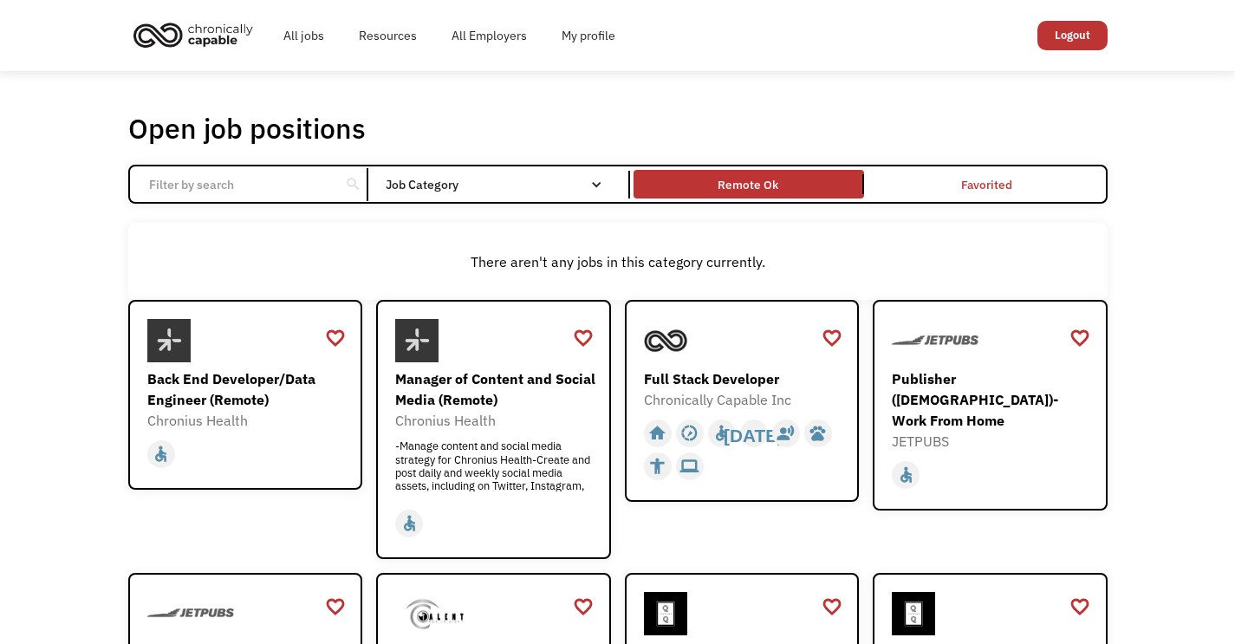
click at [574, 183] on div "Job Category" at bounding box center [502, 184] width 233 height 12
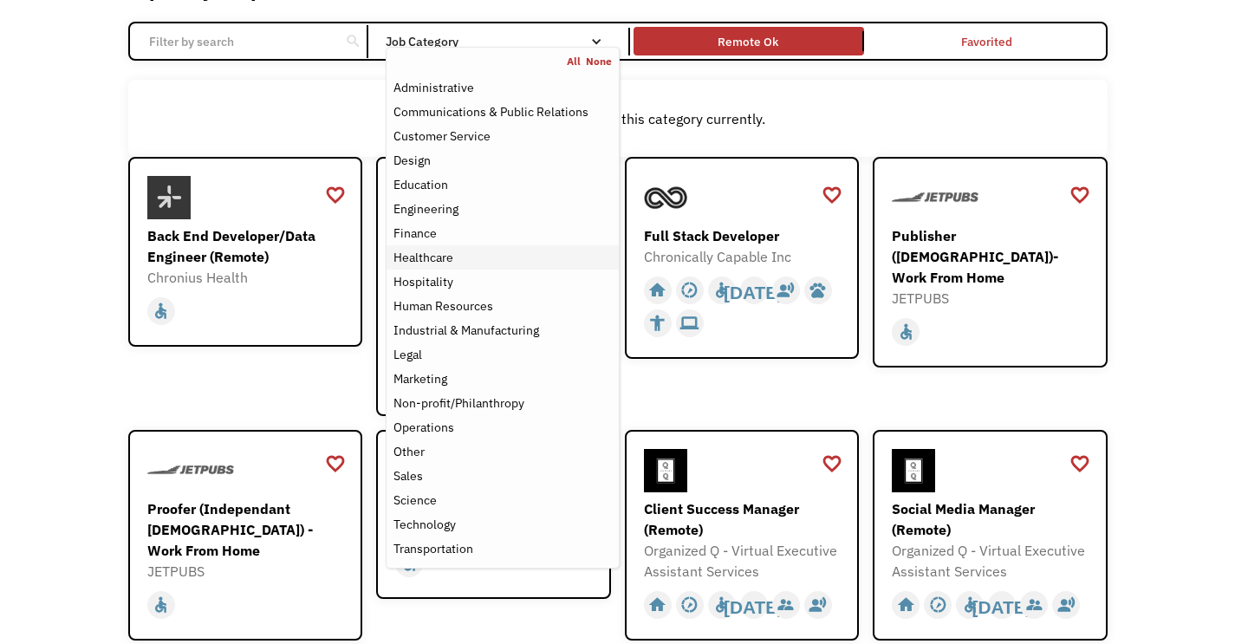
scroll to position [145, 0]
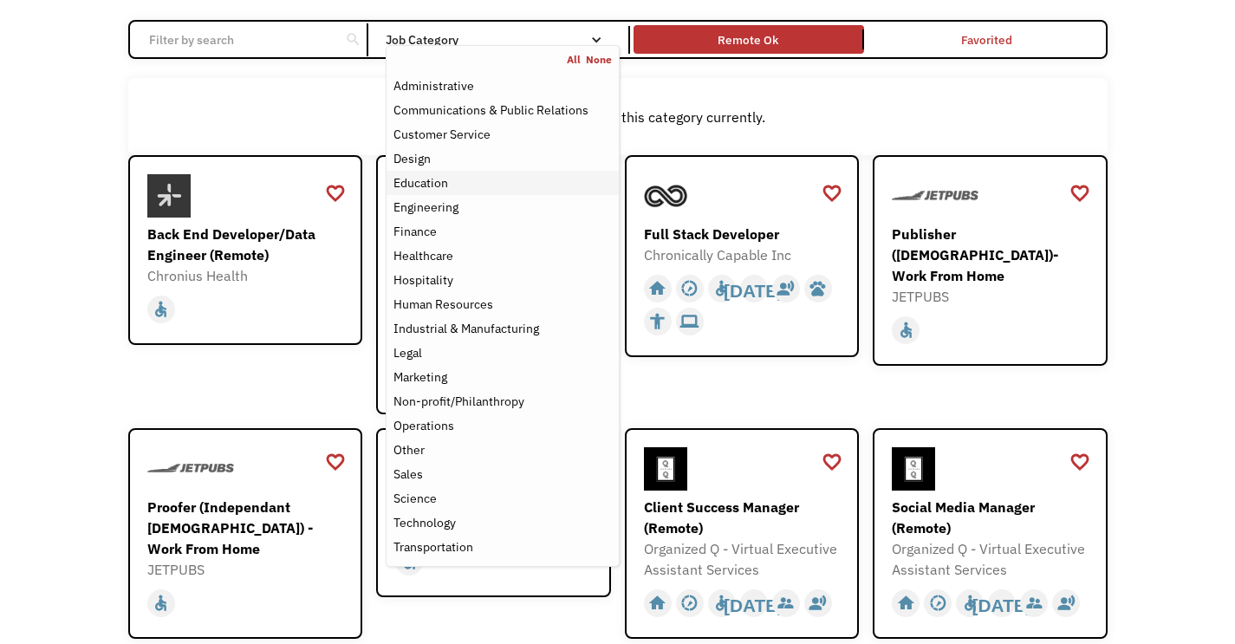
click at [435, 177] on div "Education" at bounding box center [420, 182] width 55 height 21
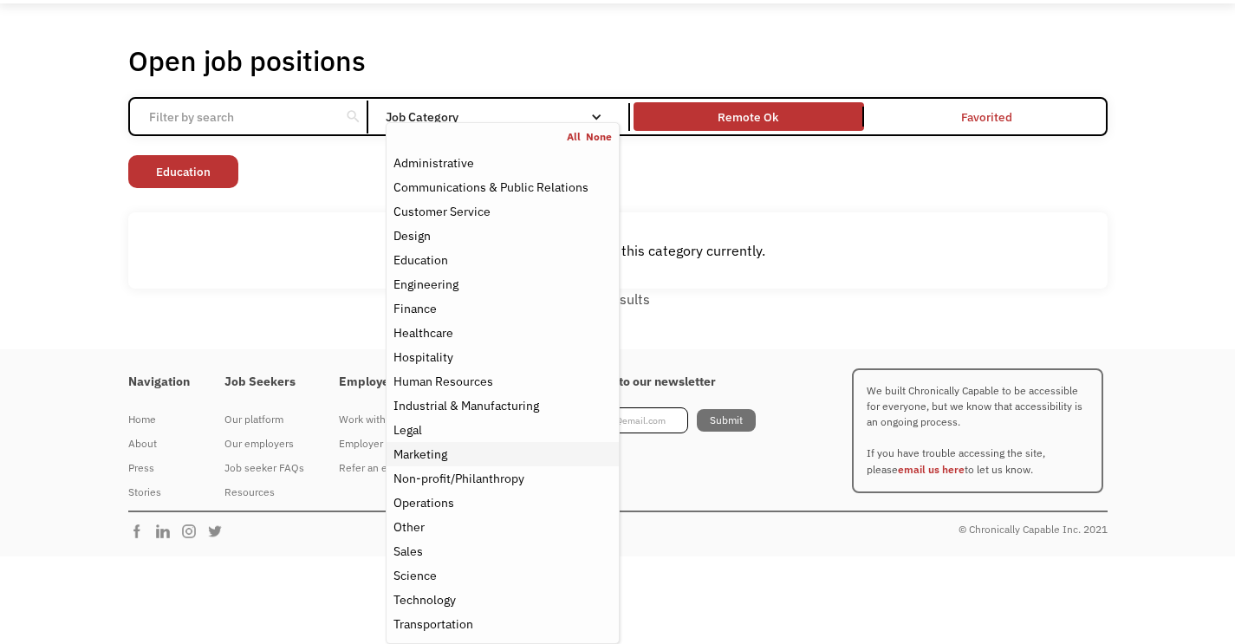
scroll to position [68, 0]
click at [521, 532] on div "Other" at bounding box center [501, 526] width 217 height 21
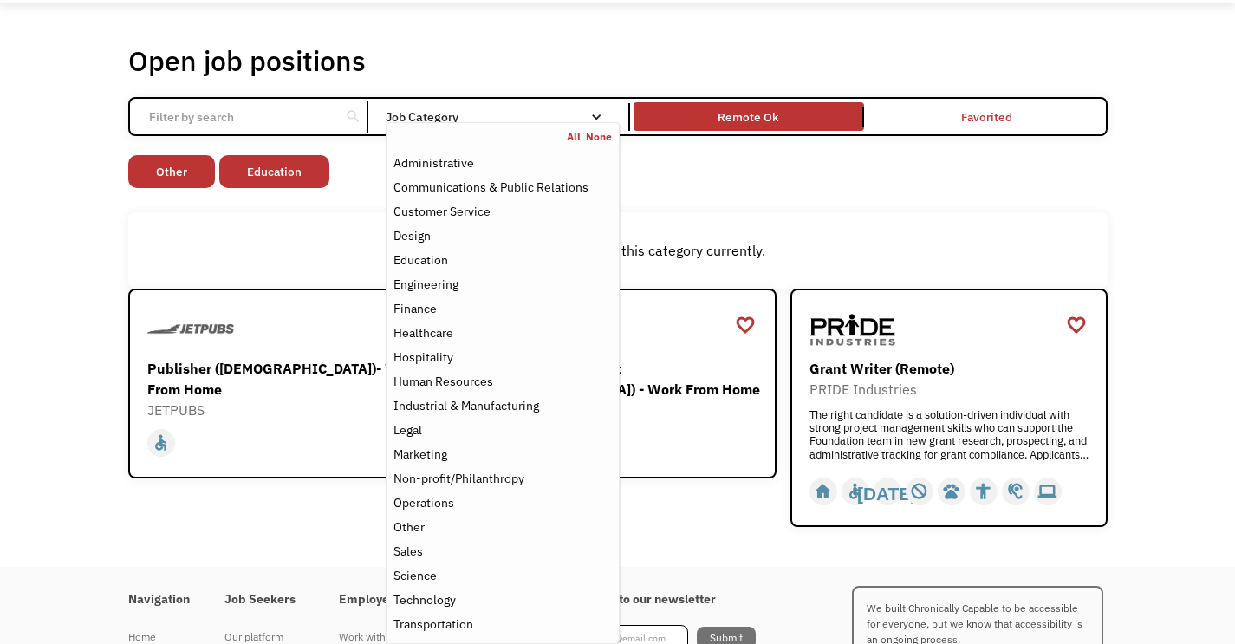
click at [255, 522] on div "favorite_border favorite Saving Publisher (Independent Contractor)- Work From H…" at bounding box center [286, 408] width 317 height 238
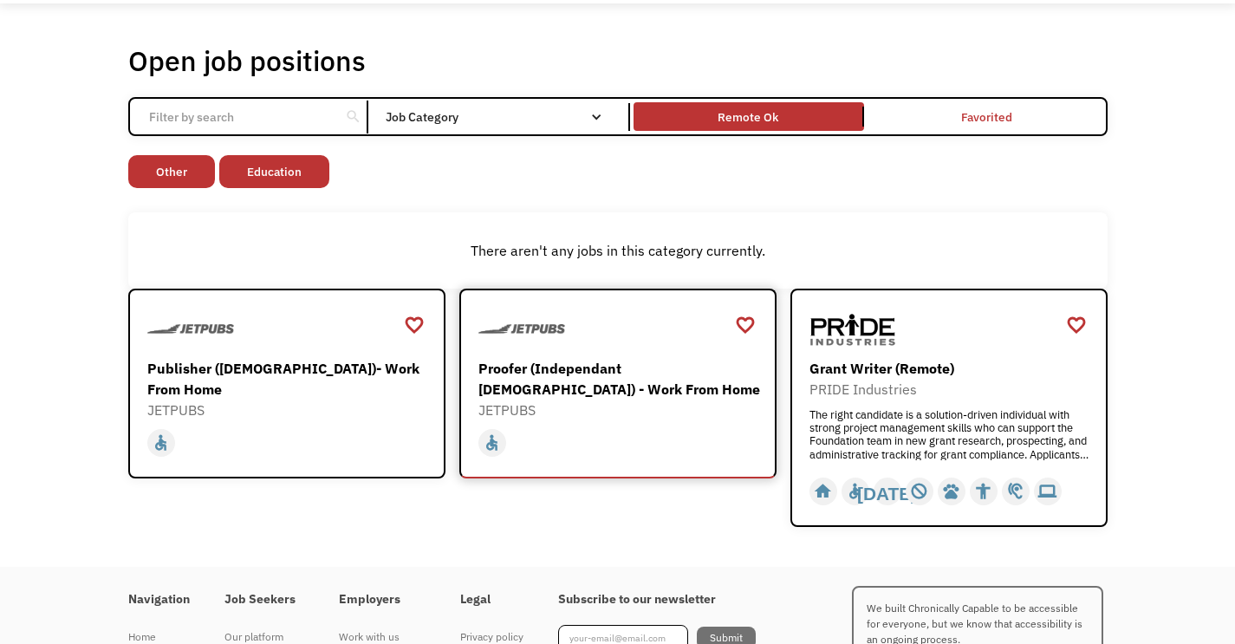
click at [488, 380] on div "Proofer (Independant [DEMOGRAPHIC_DATA]) - Work From Home" at bounding box center [619, 379] width 283 height 42
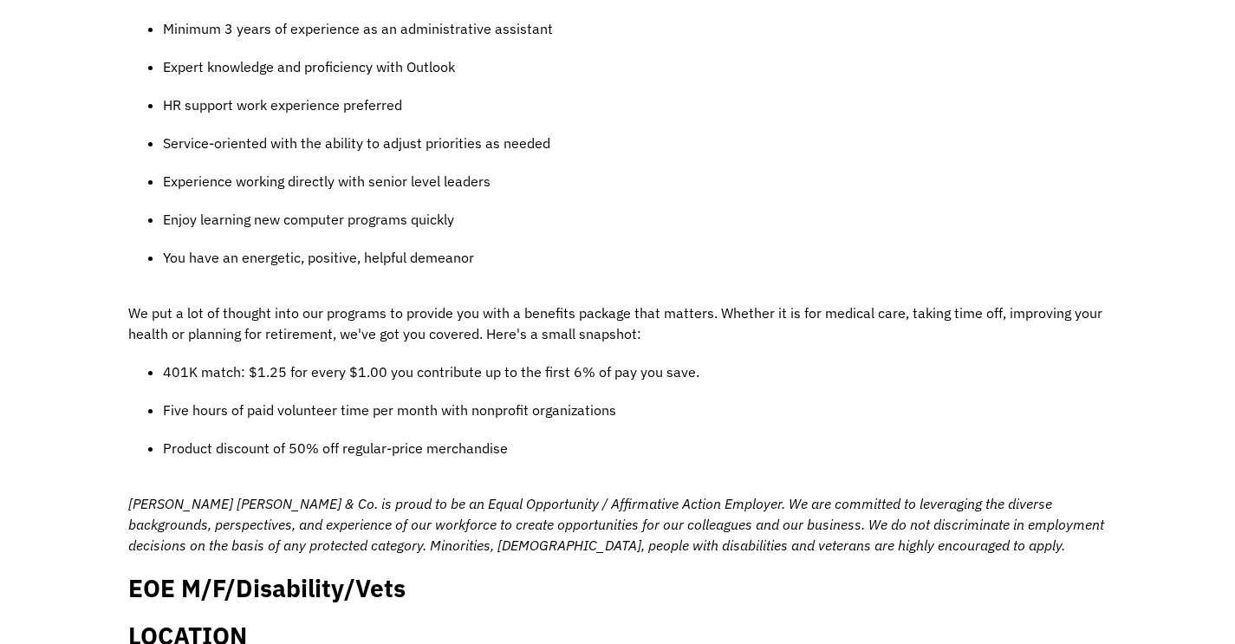
scroll to position [1294, 0]
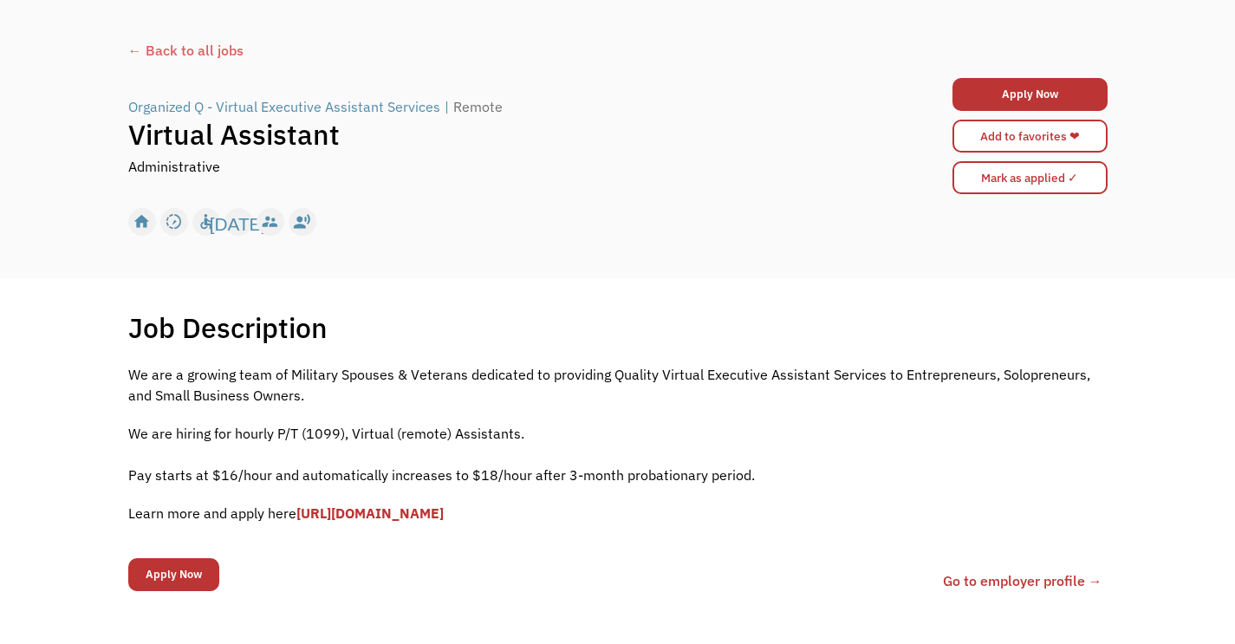
scroll to position [77, 0]
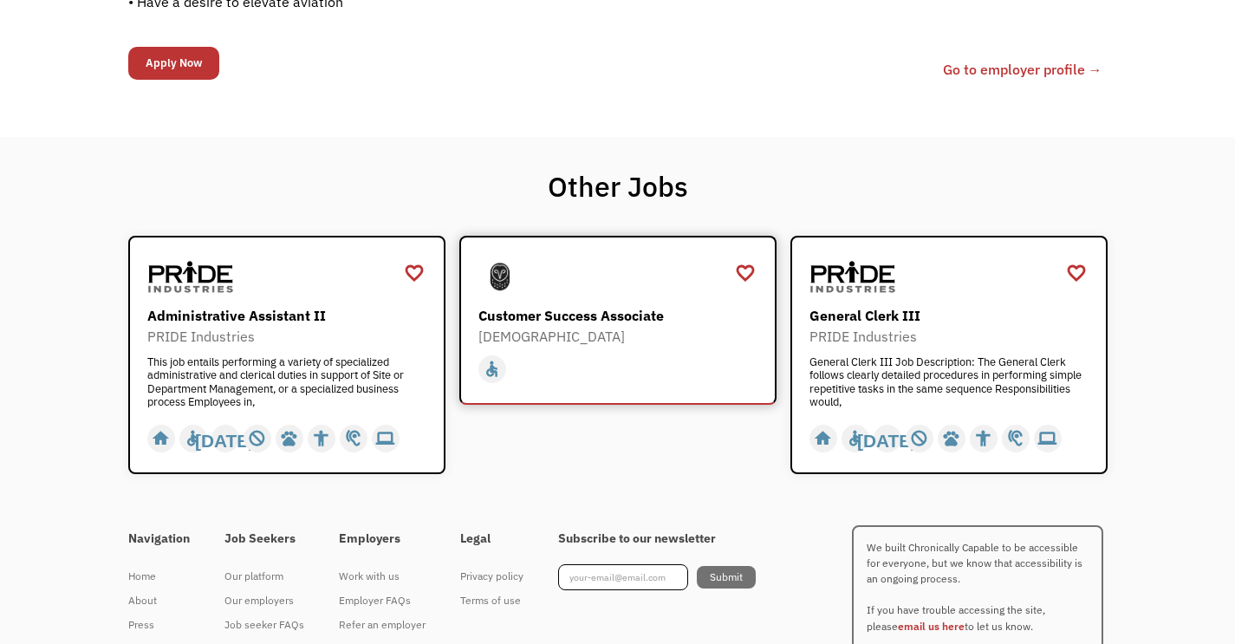
scroll to position [1601, 0]
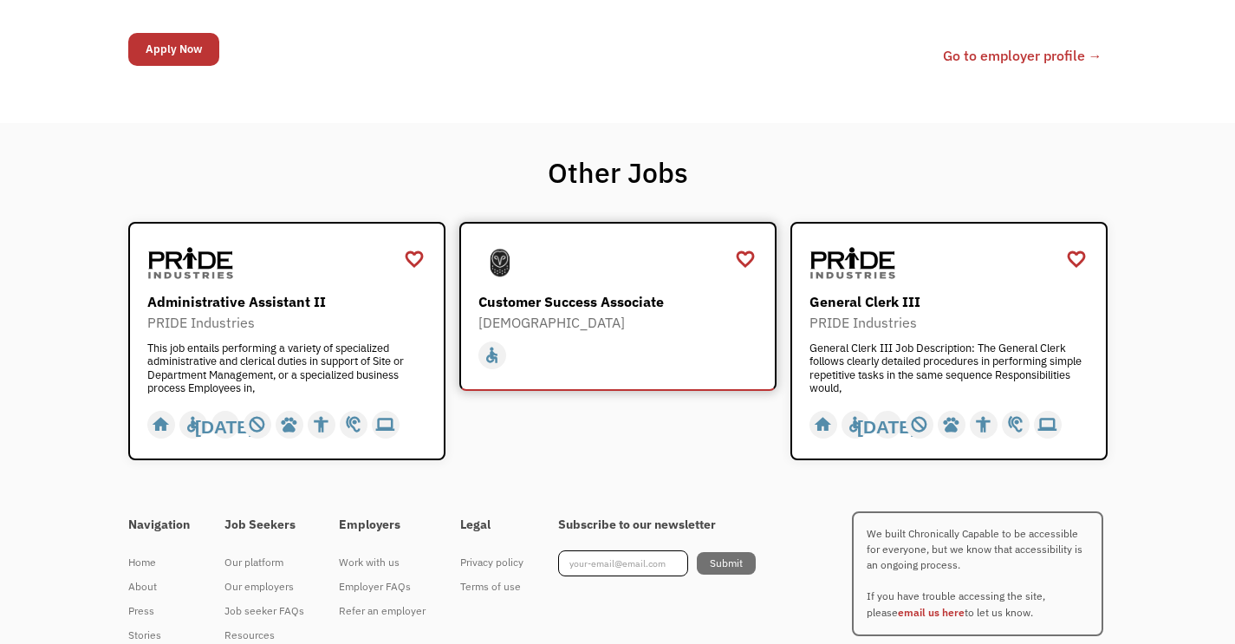
click at [541, 306] on div "Customer Success Associate" at bounding box center [619, 301] width 283 height 21
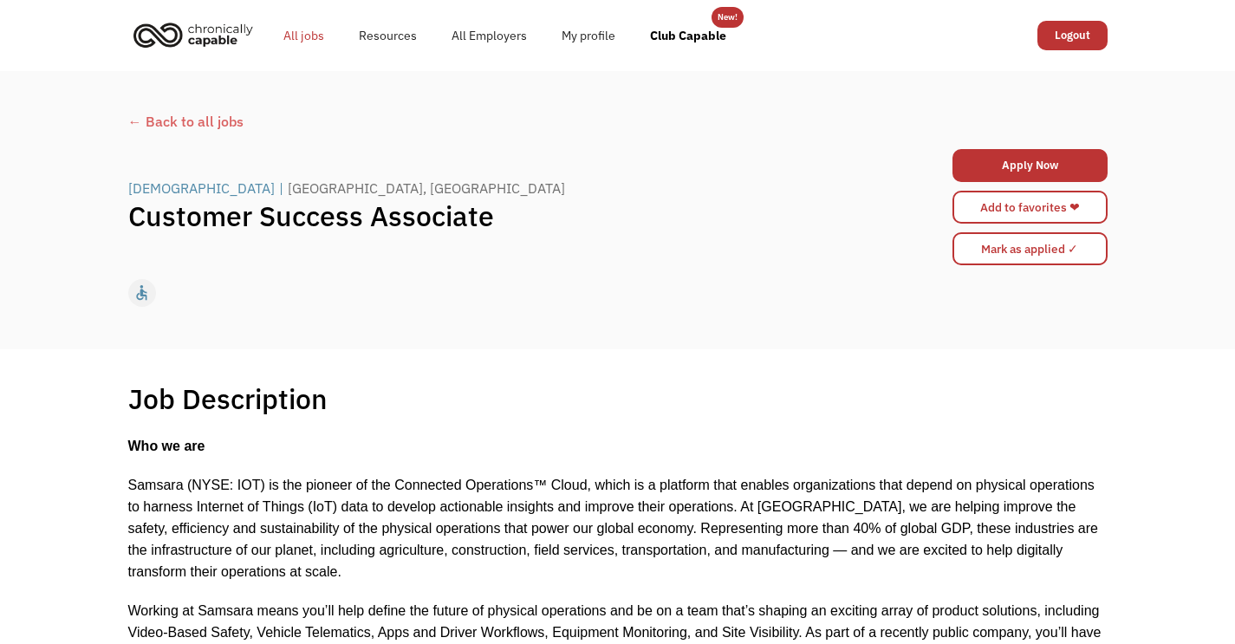
click at [315, 34] on link "All jobs" at bounding box center [303, 35] width 75 height 55
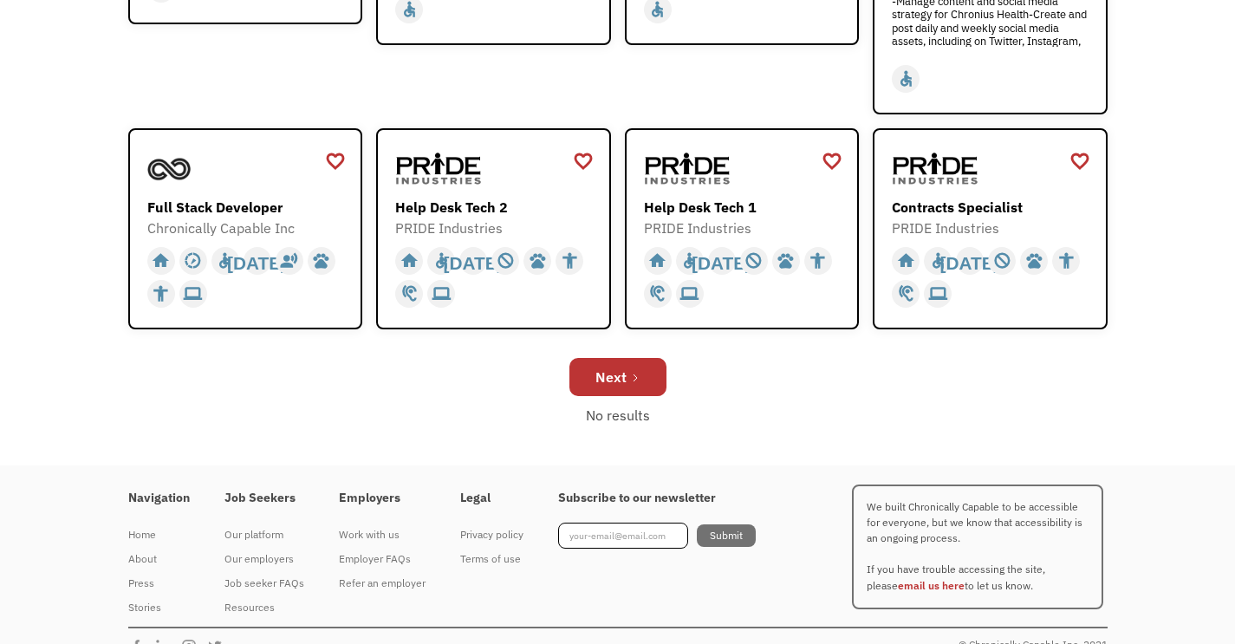
scroll to position [628, 0]
click at [639, 362] on link "Next" at bounding box center [617, 376] width 97 height 38
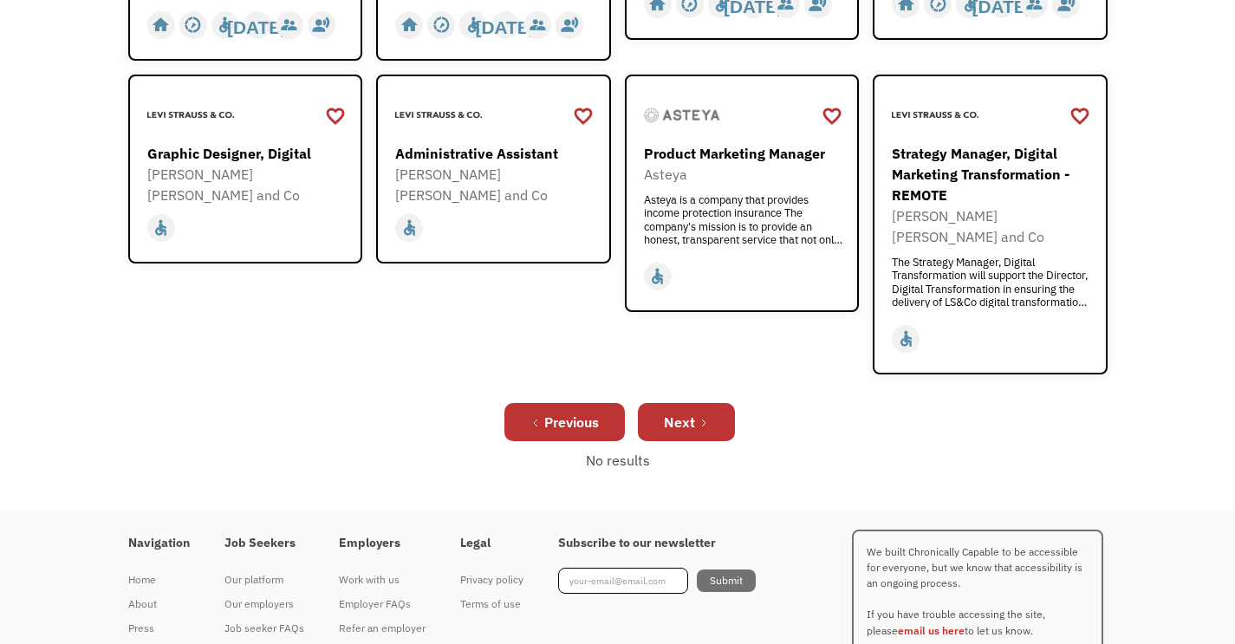
scroll to position [676, 0]
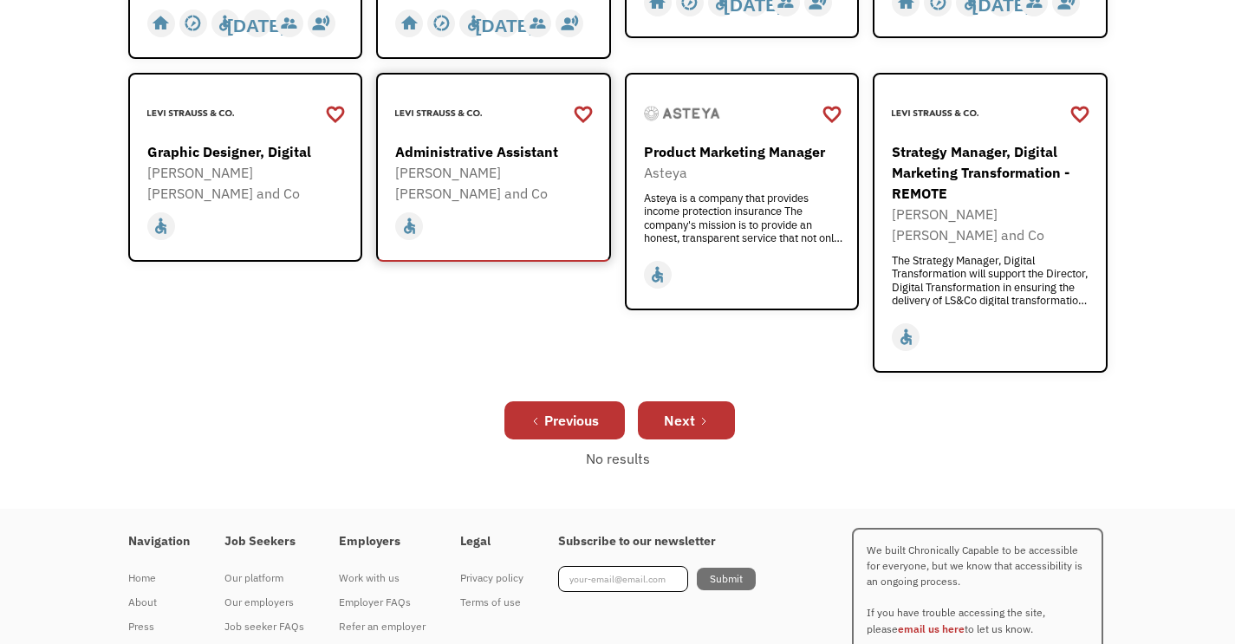
click at [445, 148] on div "Administrative Assistant" at bounding box center [495, 151] width 201 height 21
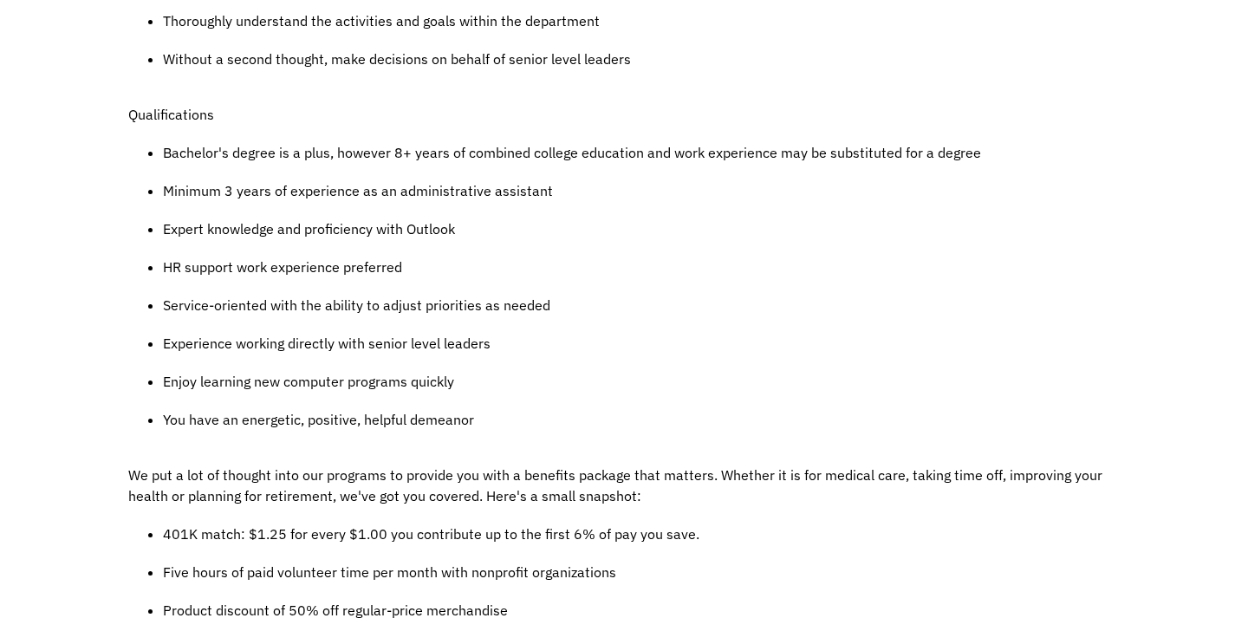
scroll to position [1132, 0]
